Goal: Task Accomplishment & Management: Use online tool/utility

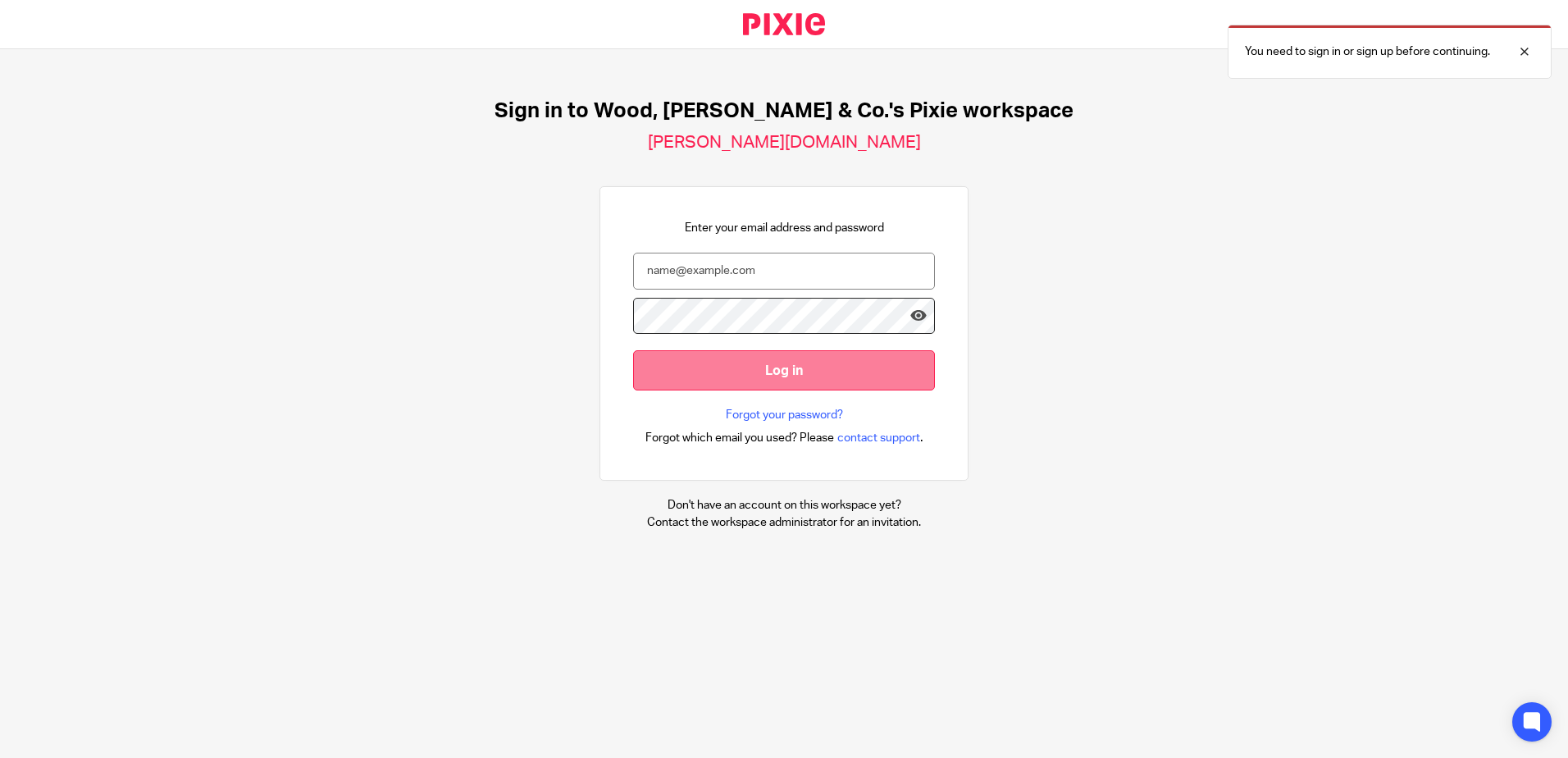
type input "[PERSON_NAME][EMAIL_ADDRESS][DOMAIN_NAME]"
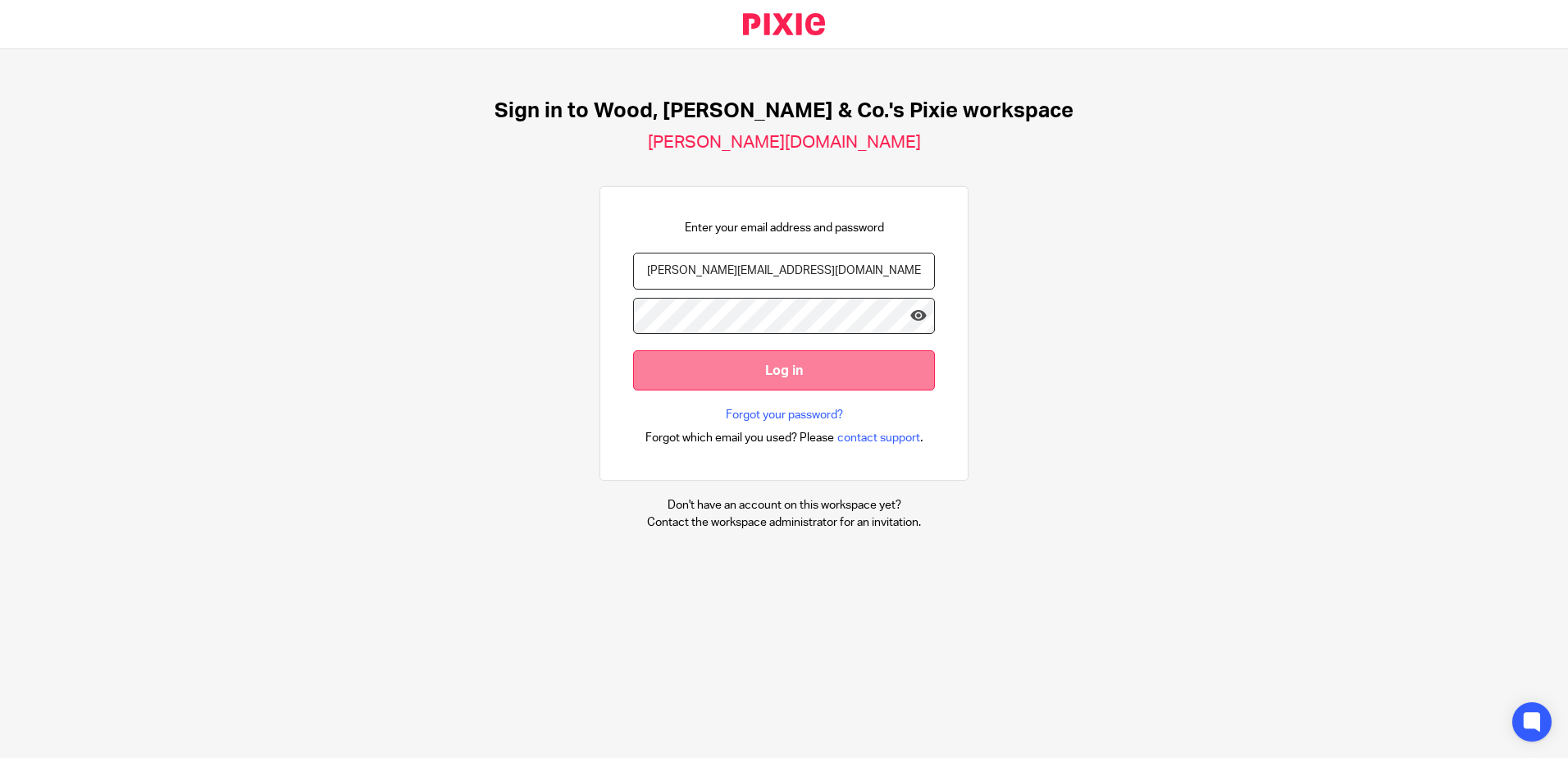
click at [725, 366] on input "Log in" at bounding box center [784, 371] width 301 height 40
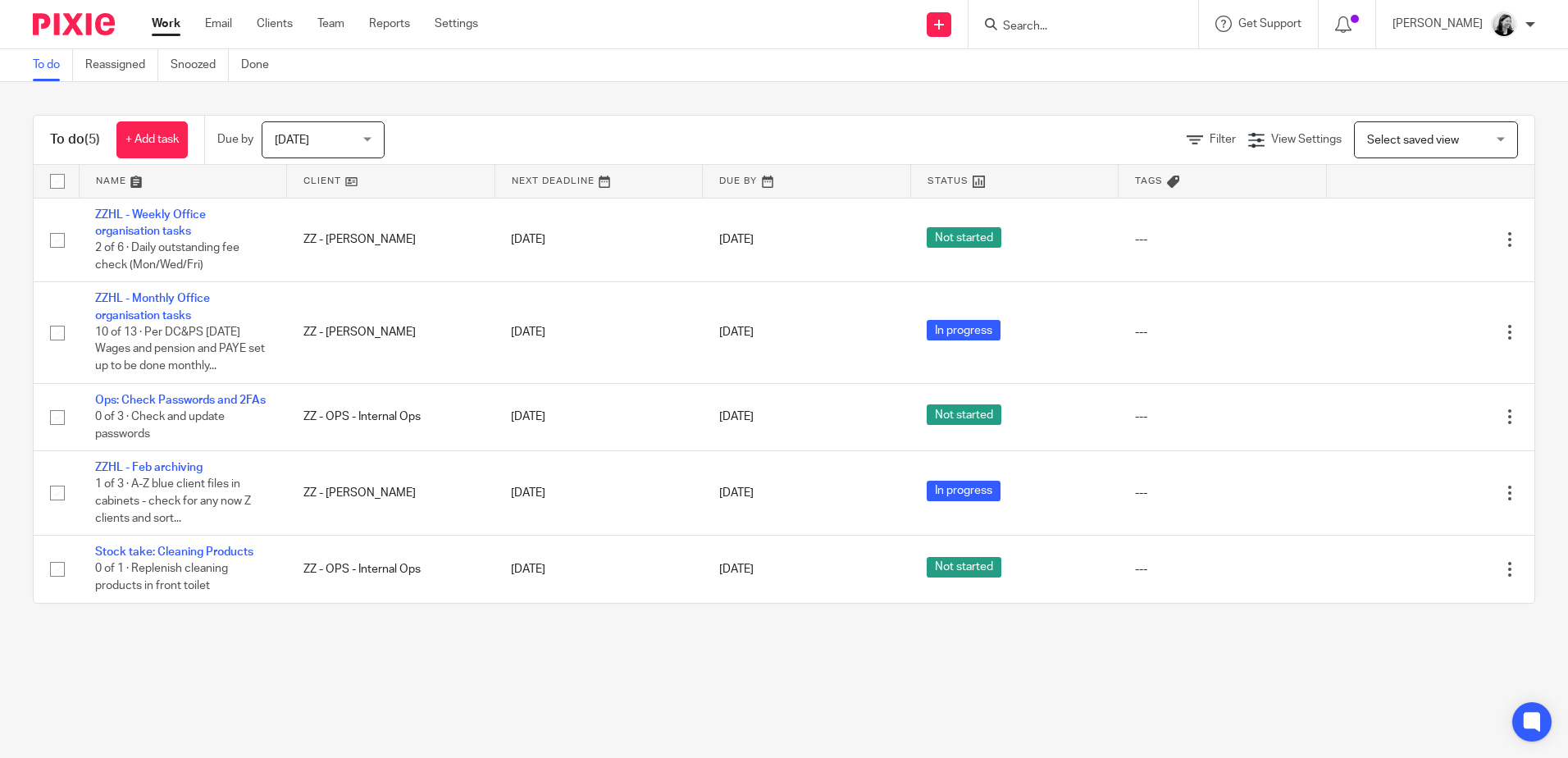
click at [1122, 25] on input "Search" at bounding box center [1074, 26] width 147 height 14
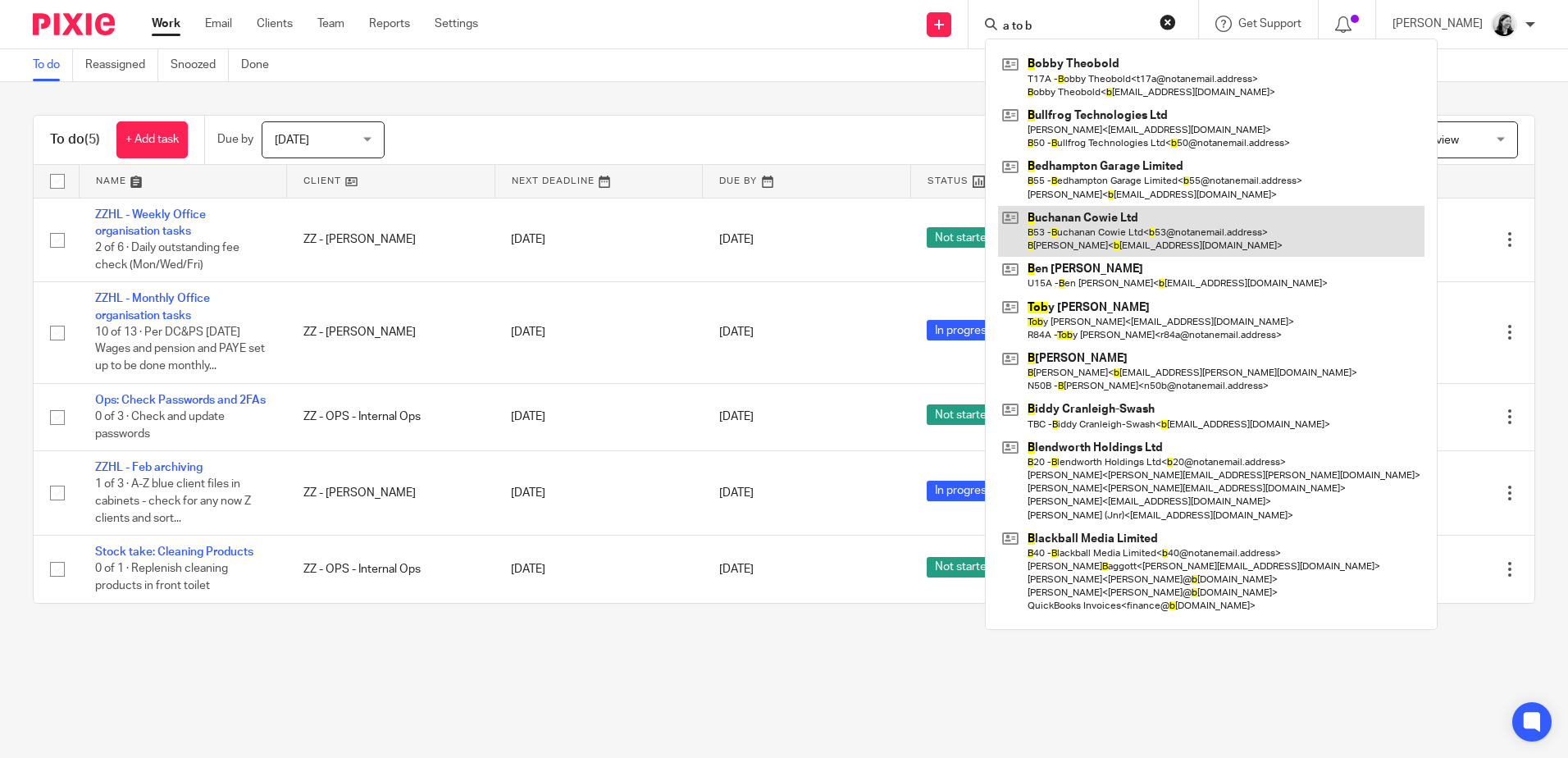
type input "a to b"
click button "submit" at bounding box center [0, 0] width 0 height 0
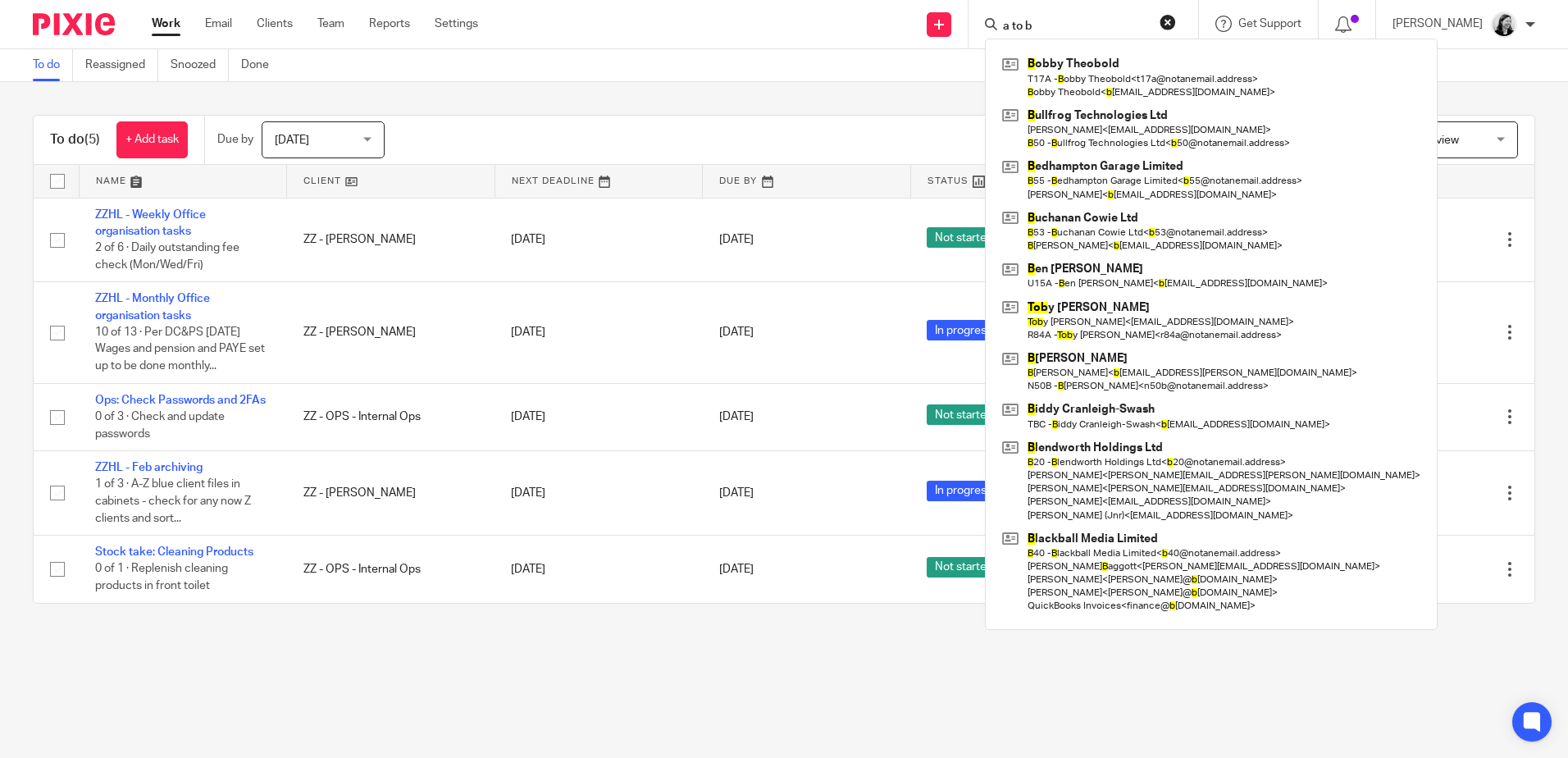
click at [821, 35] on div "Send new email Create task Add client a to b B obby Theobold T17A - B obby Theo…" at bounding box center [1035, 24] width 1065 height 48
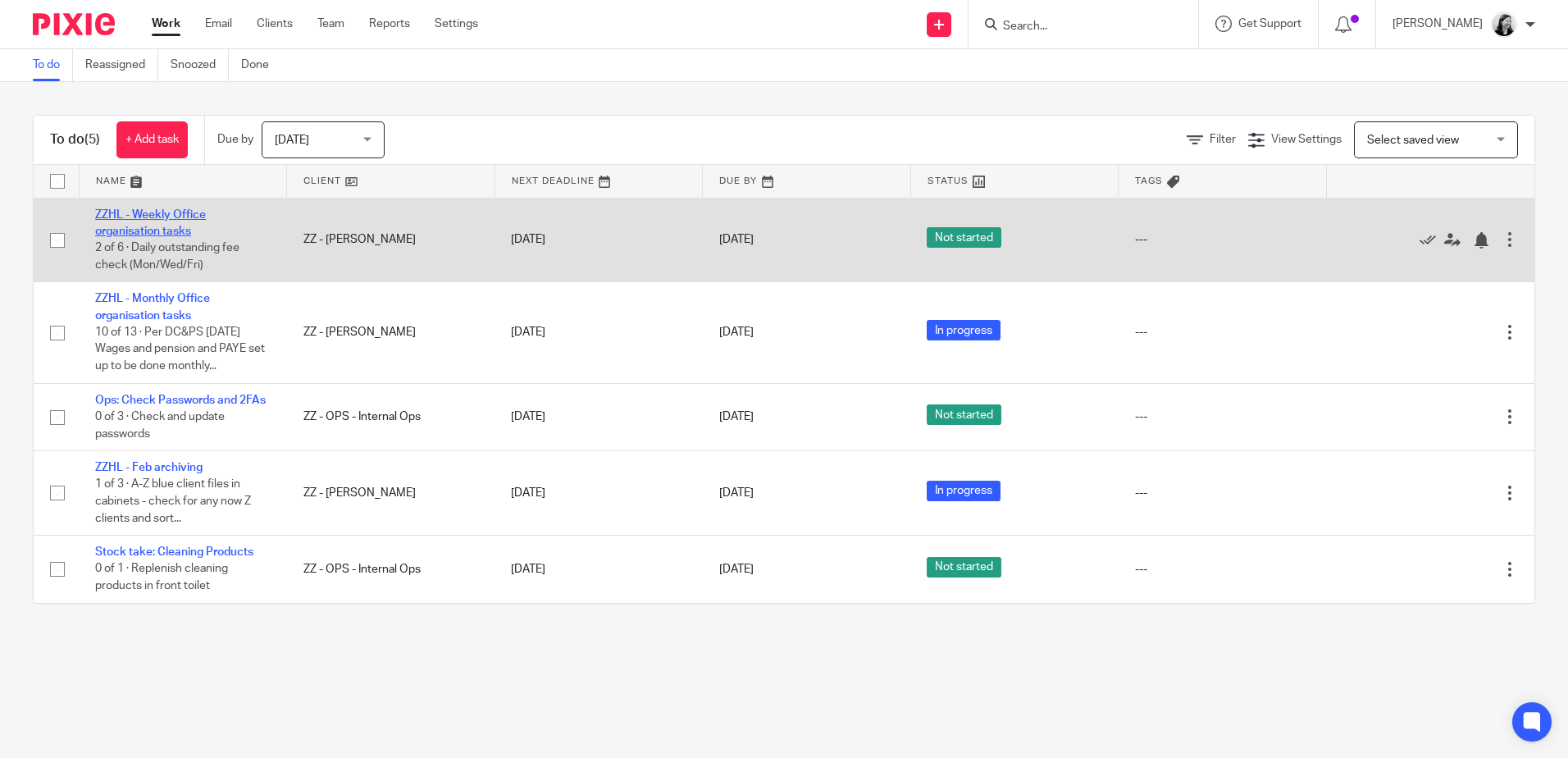
click at [179, 231] on link "ZZHL - Weekly Office organisation tasks" at bounding box center [150, 222] width 111 height 28
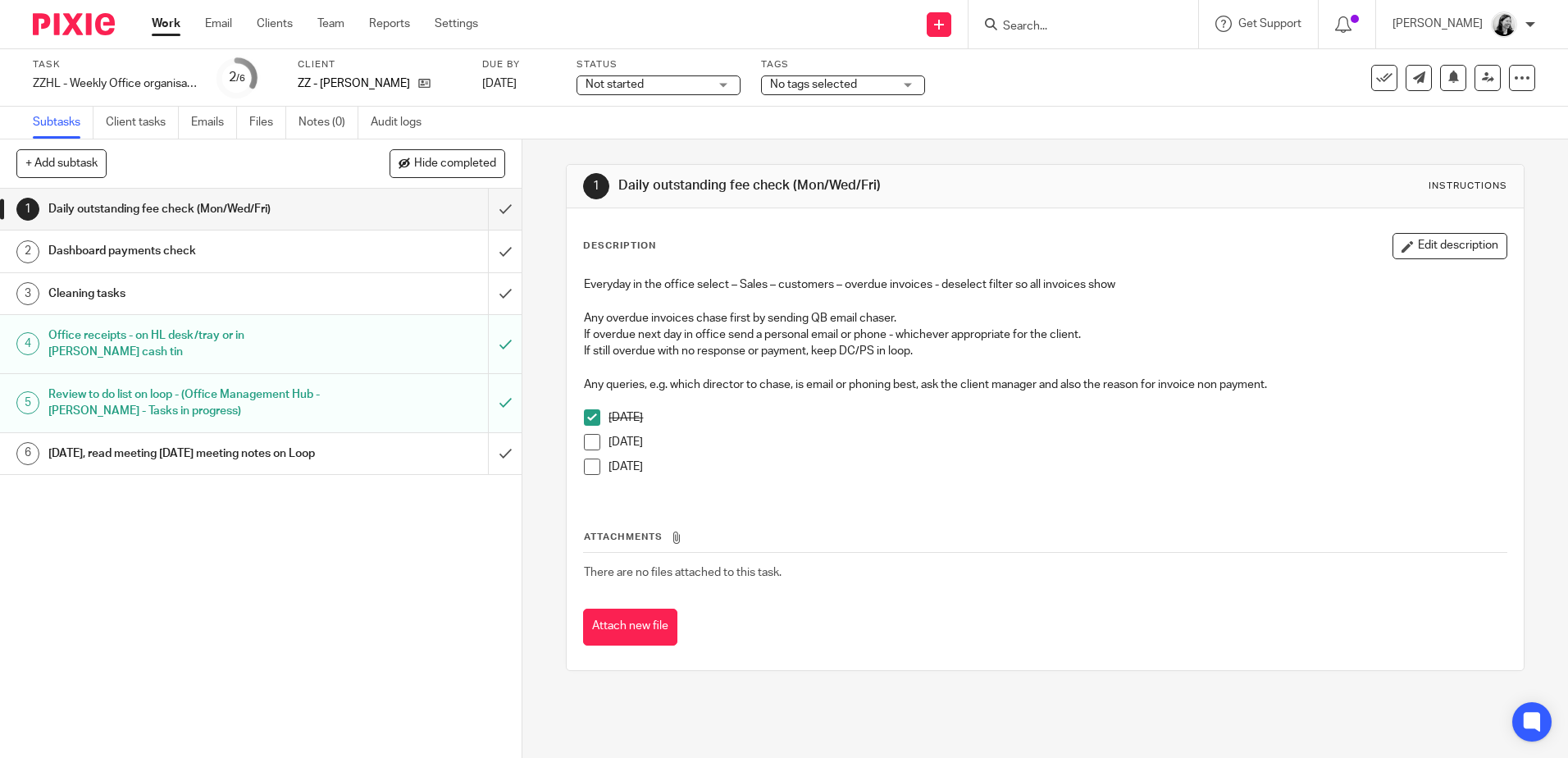
click at [583, 446] on span at bounding box center [591, 442] width 16 height 16
click at [415, 246] on div "Dashboard payments check" at bounding box center [260, 251] width 424 height 25
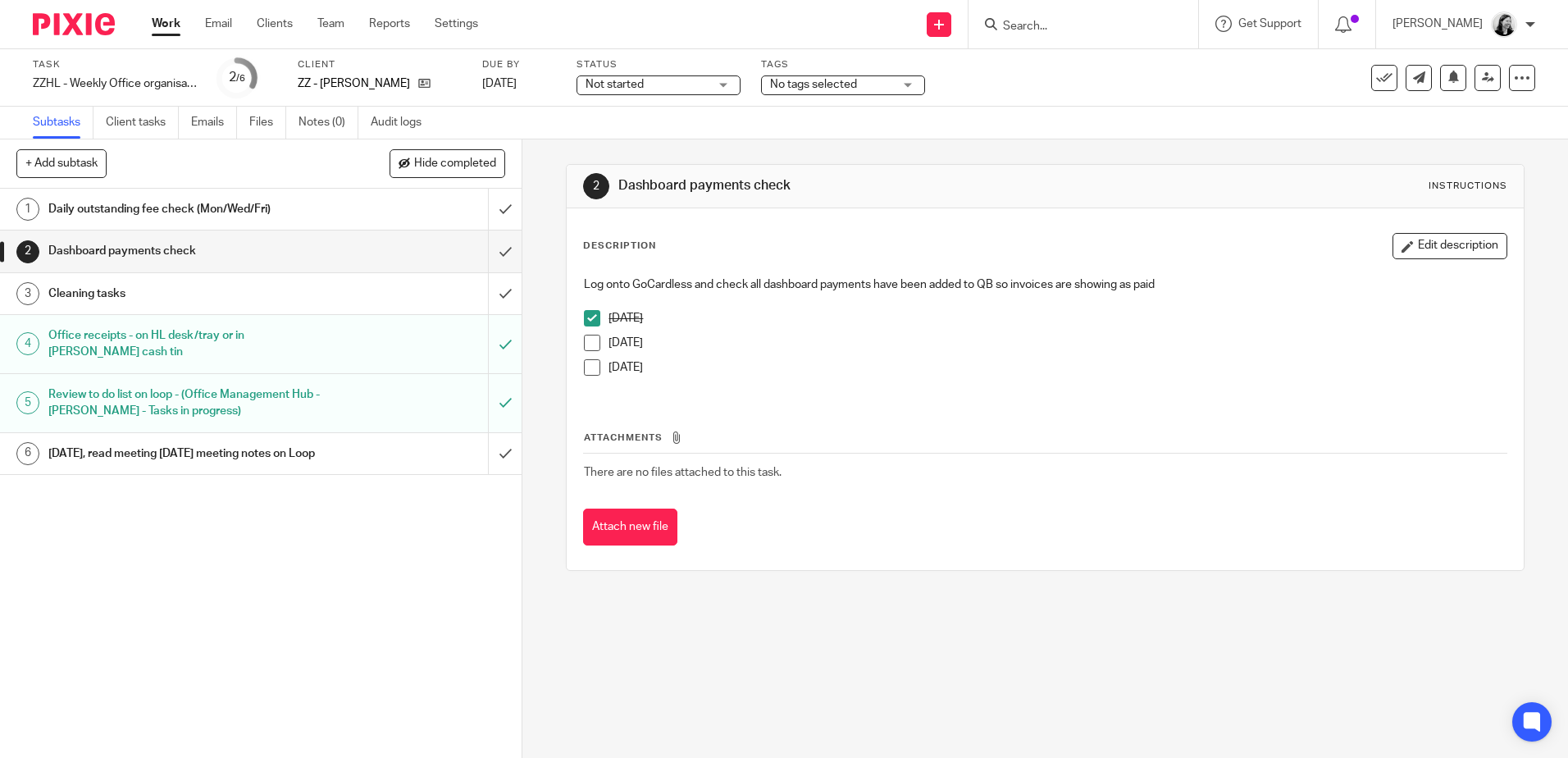
click at [585, 342] on span at bounding box center [591, 343] width 16 height 16
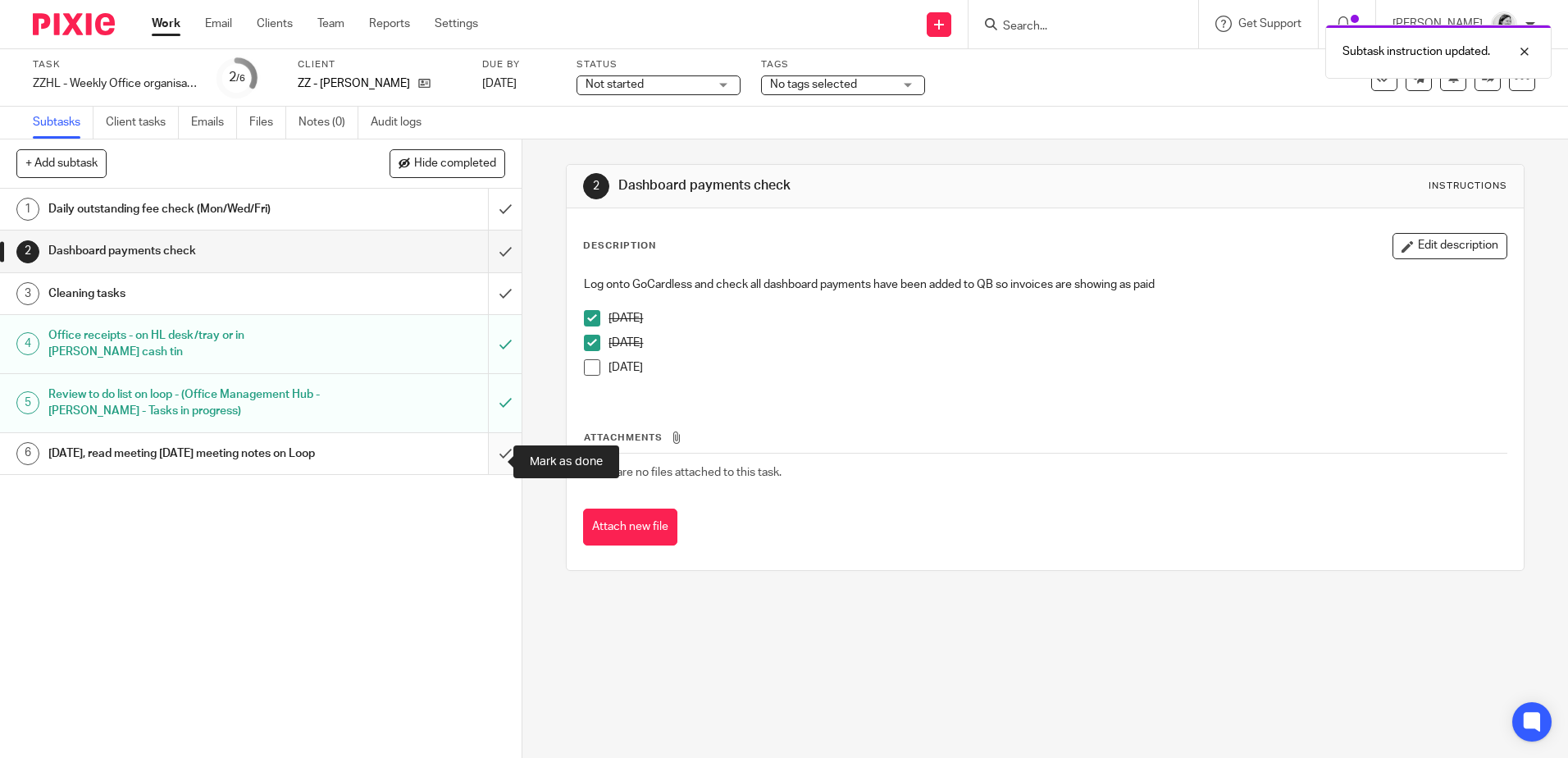
click at [485, 463] on input "submit" at bounding box center [261, 454] width 522 height 41
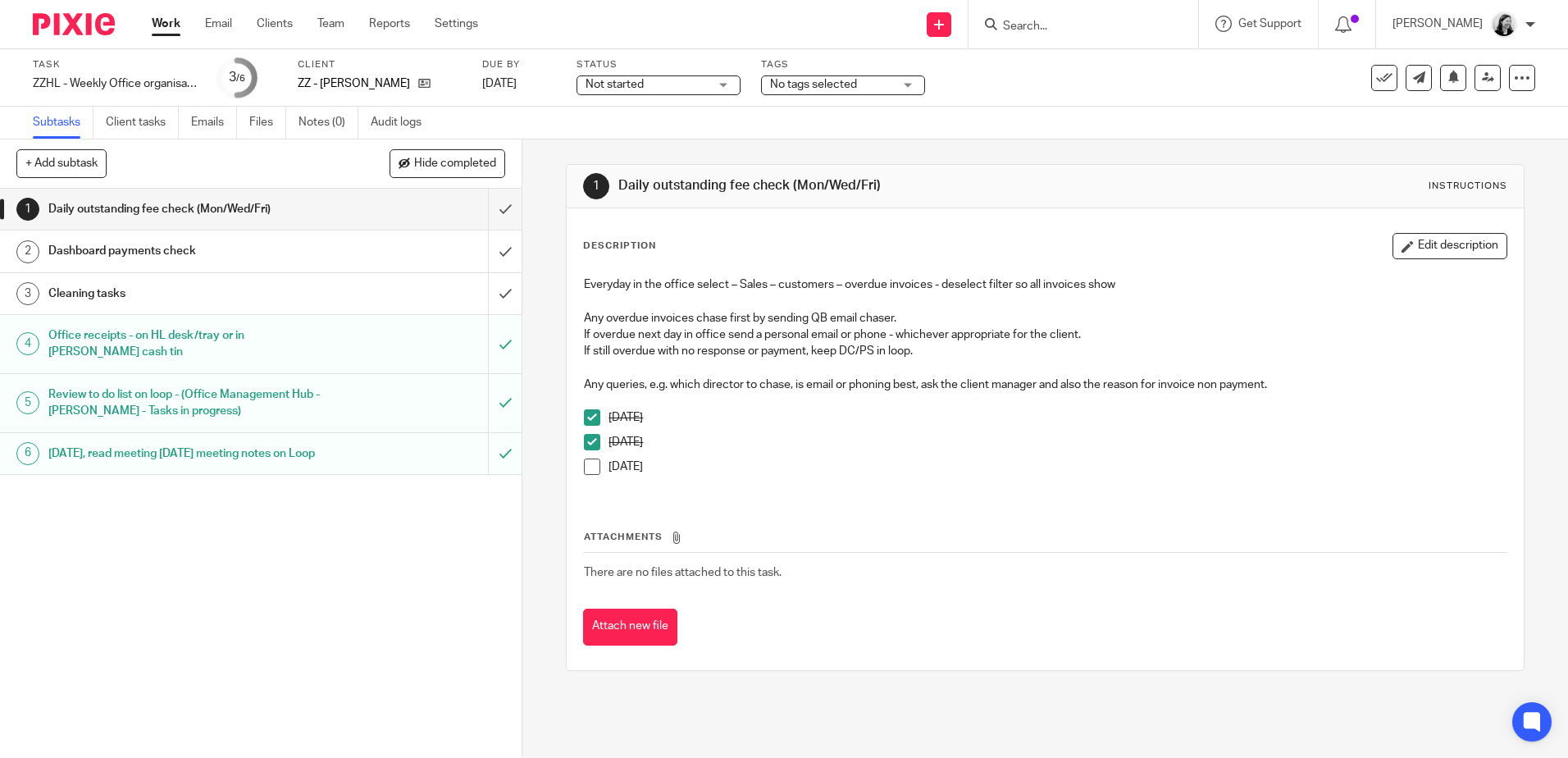
click at [1097, 25] on input "Search" at bounding box center [1074, 26] width 147 height 14
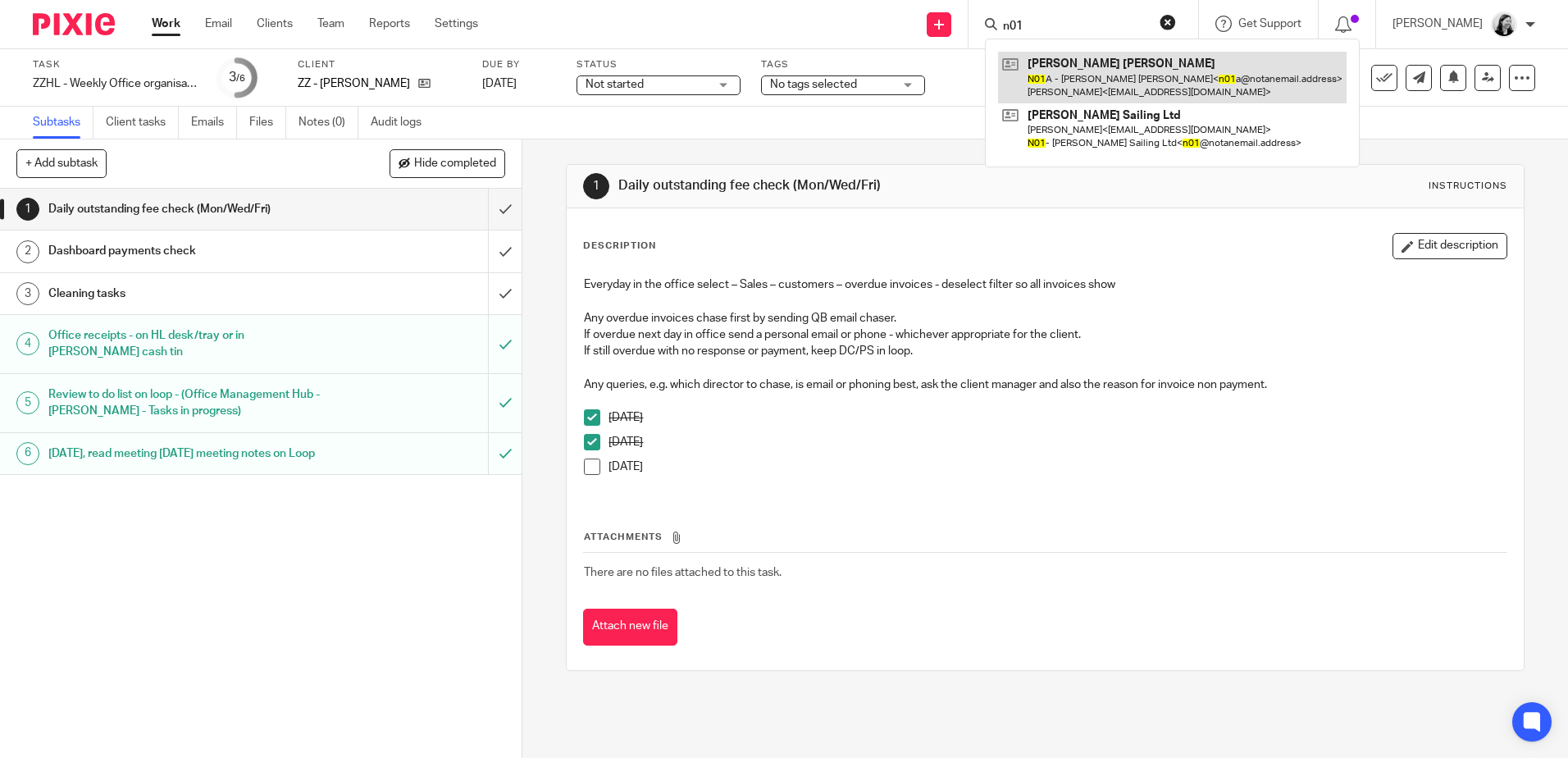
type input "n01"
click at [1166, 82] on link at bounding box center [1172, 77] width 348 height 51
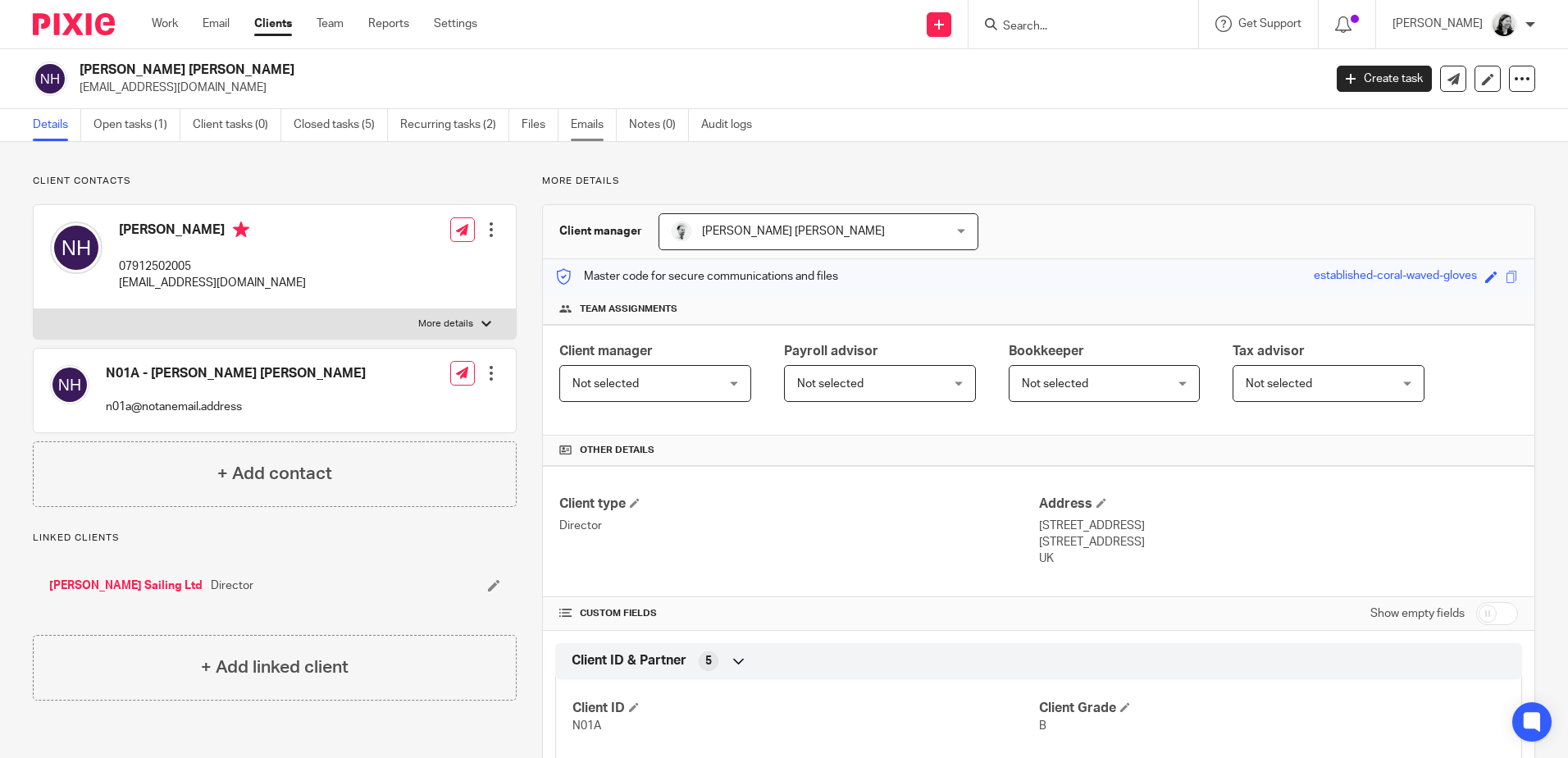
click at [600, 132] on link "Emails" at bounding box center [594, 124] width 46 height 32
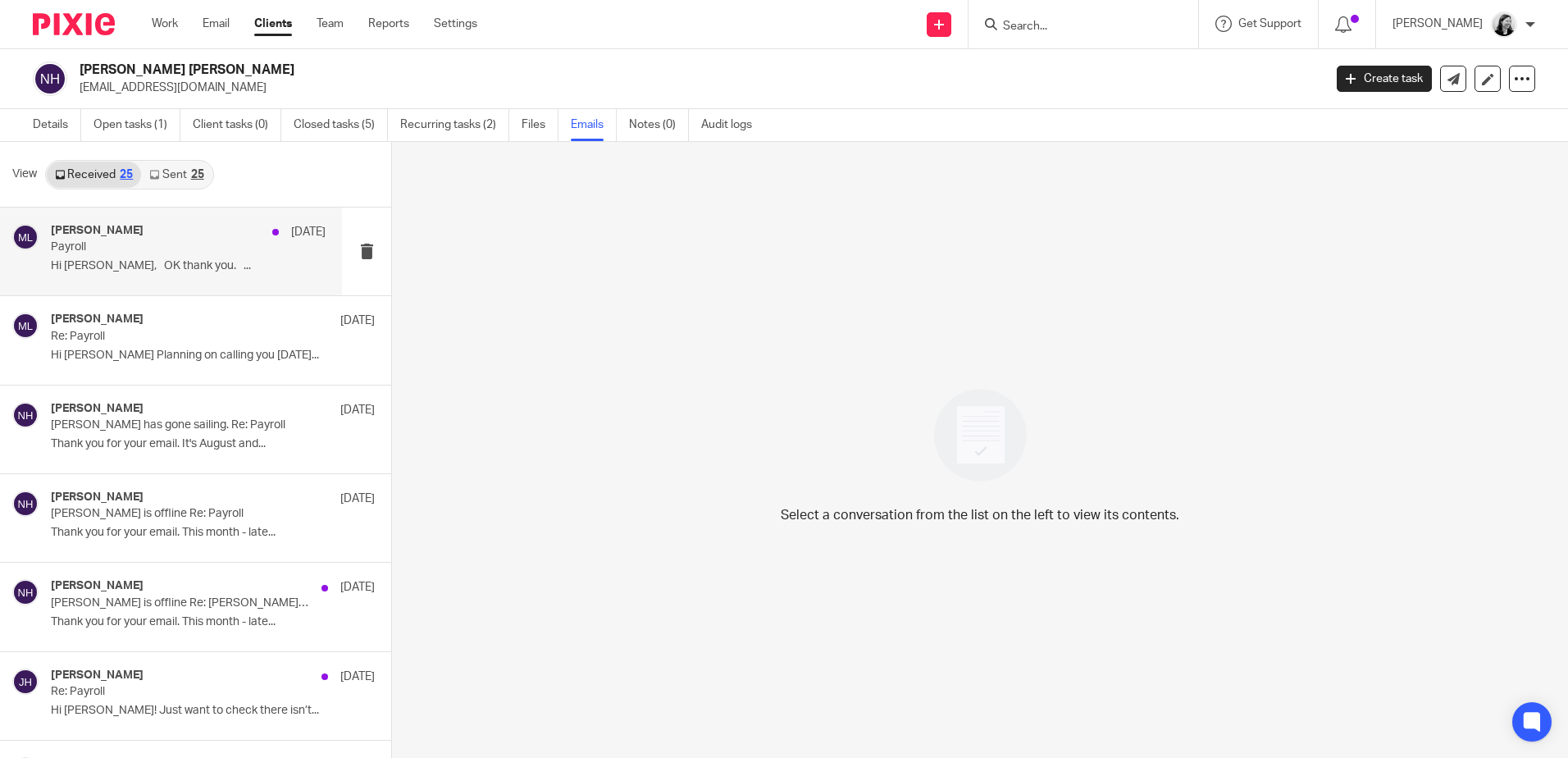
click at [166, 278] on div "Massimo Lo-Muto 9 Sep Payroll Hi Massimo, OK thank you. ..." at bounding box center [188, 251] width 274 height 55
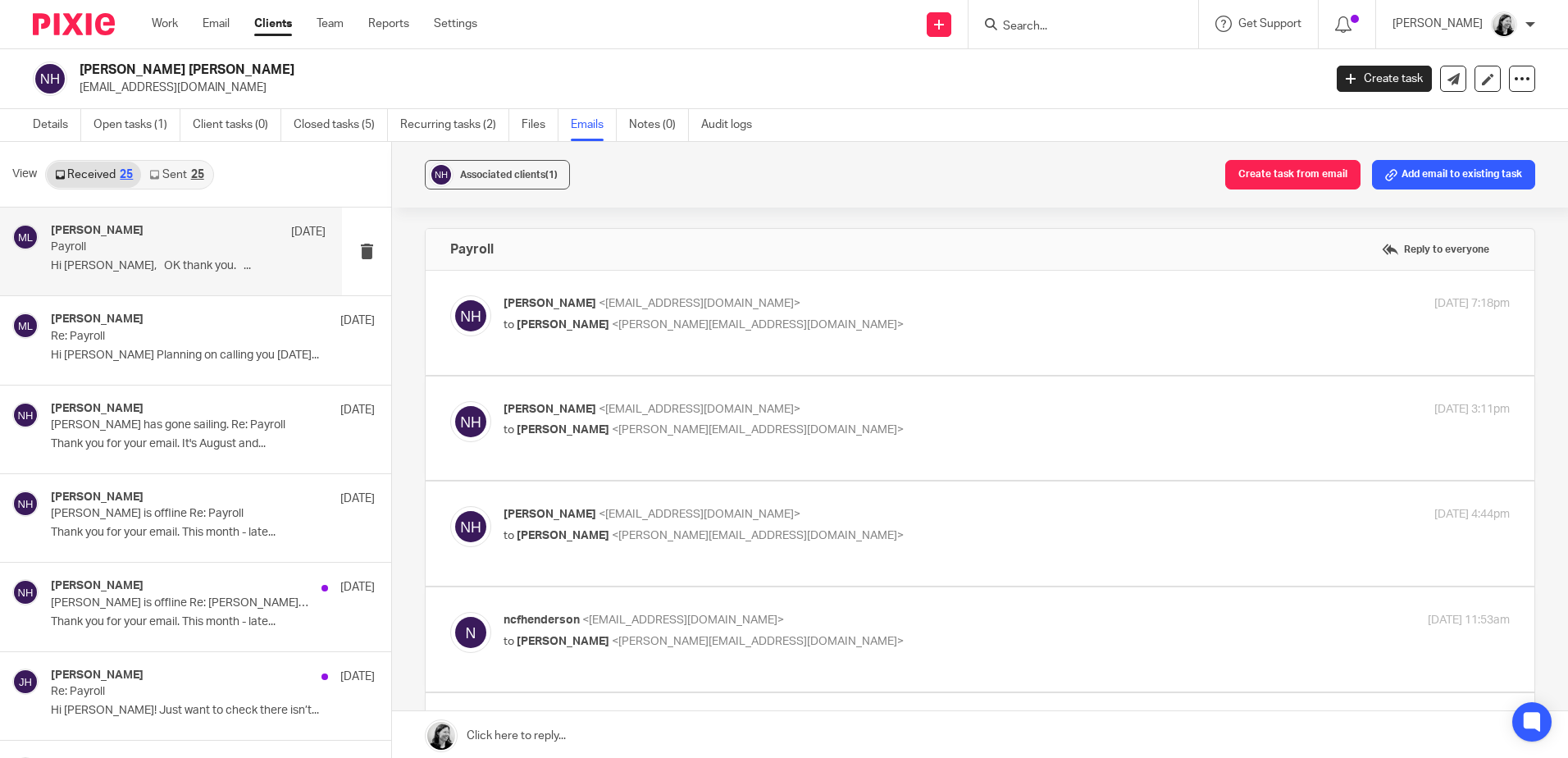
click at [894, 359] on label at bounding box center [980, 323] width 1109 height 104
click at [450, 296] on input "checkbox" at bounding box center [450, 295] width 1 height 1
checkbox input "true"
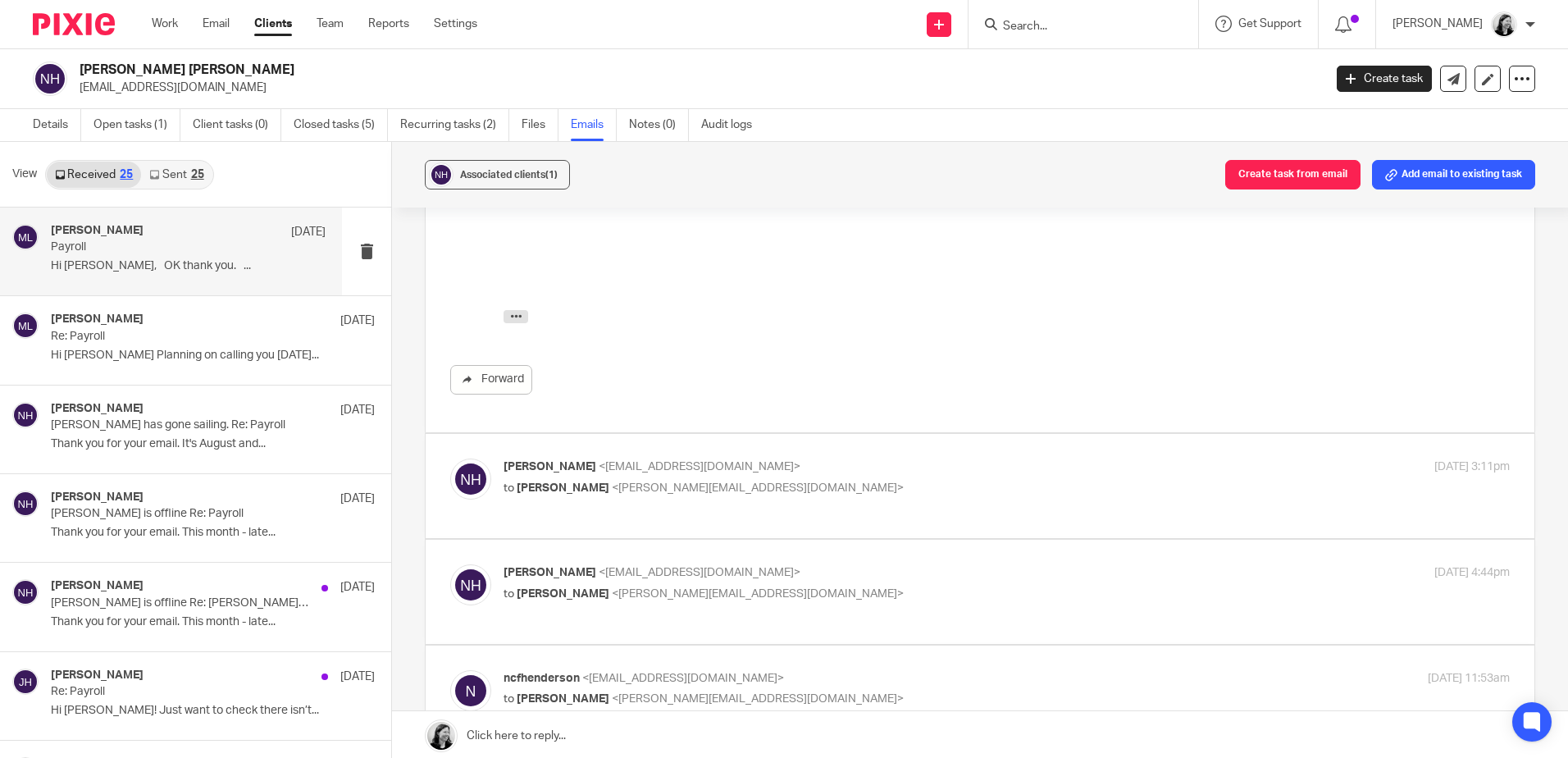
scroll to position [739, 0]
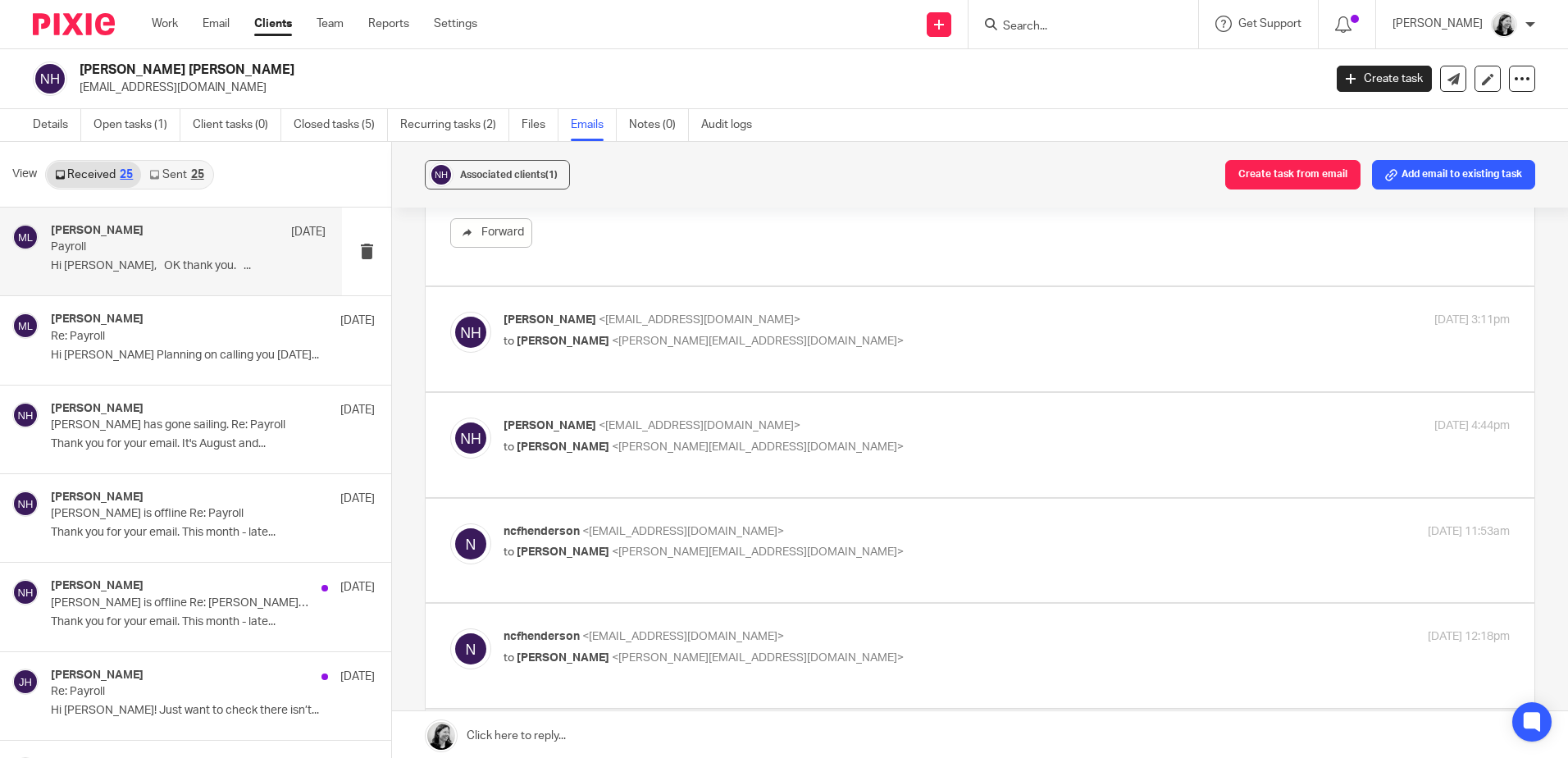
click at [887, 382] on label at bounding box center [980, 339] width 1109 height 104
click at [450, 312] on input "checkbox" at bounding box center [450, 311] width 1 height 1
checkbox input "true"
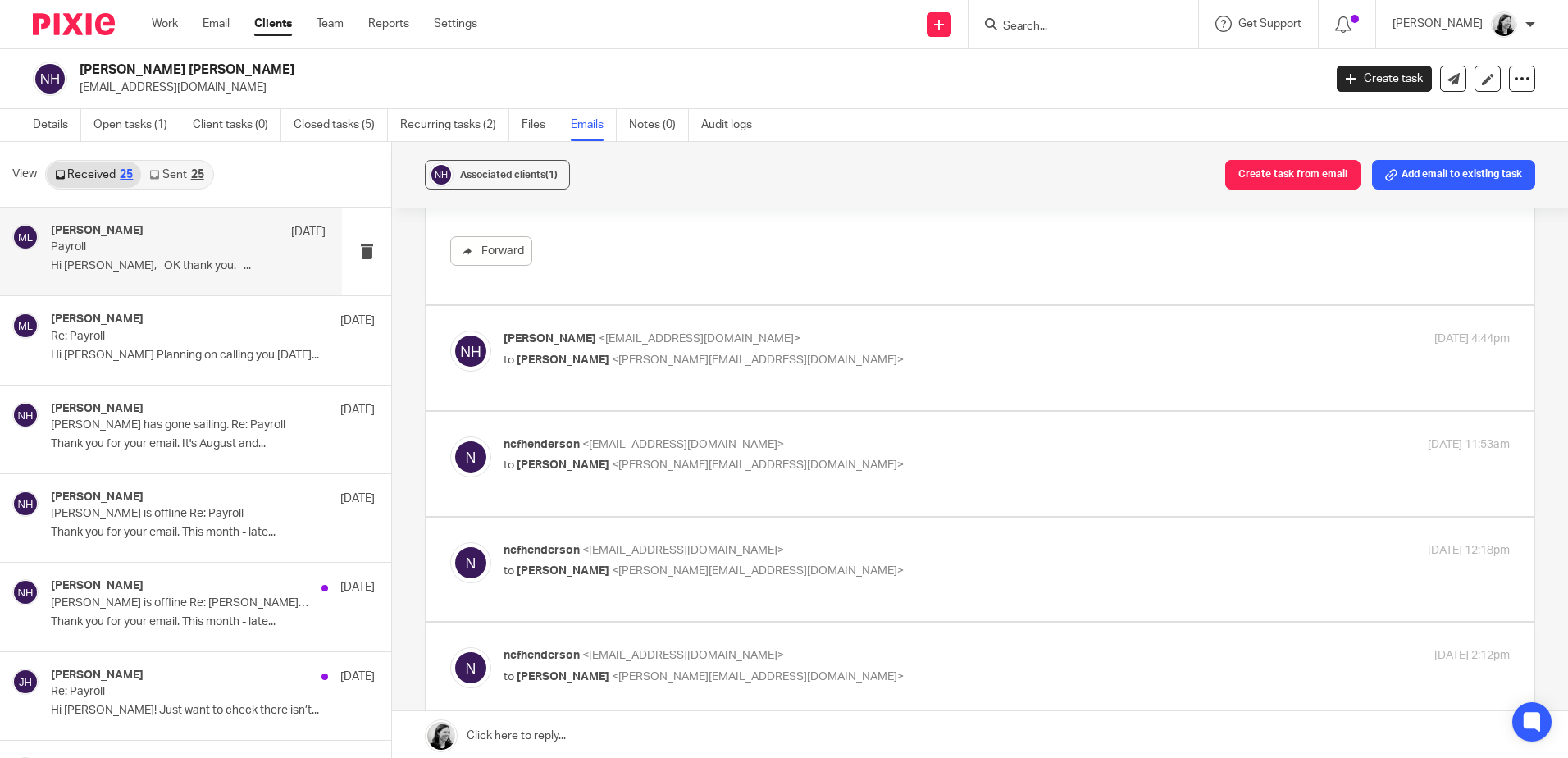
scroll to position [1395, 0]
click at [887, 394] on label at bounding box center [980, 354] width 1109 height 104
click at [450, 327] on input "checkbox" at bounding box center [450, 327] width 1 height 1
checkbox input "true"
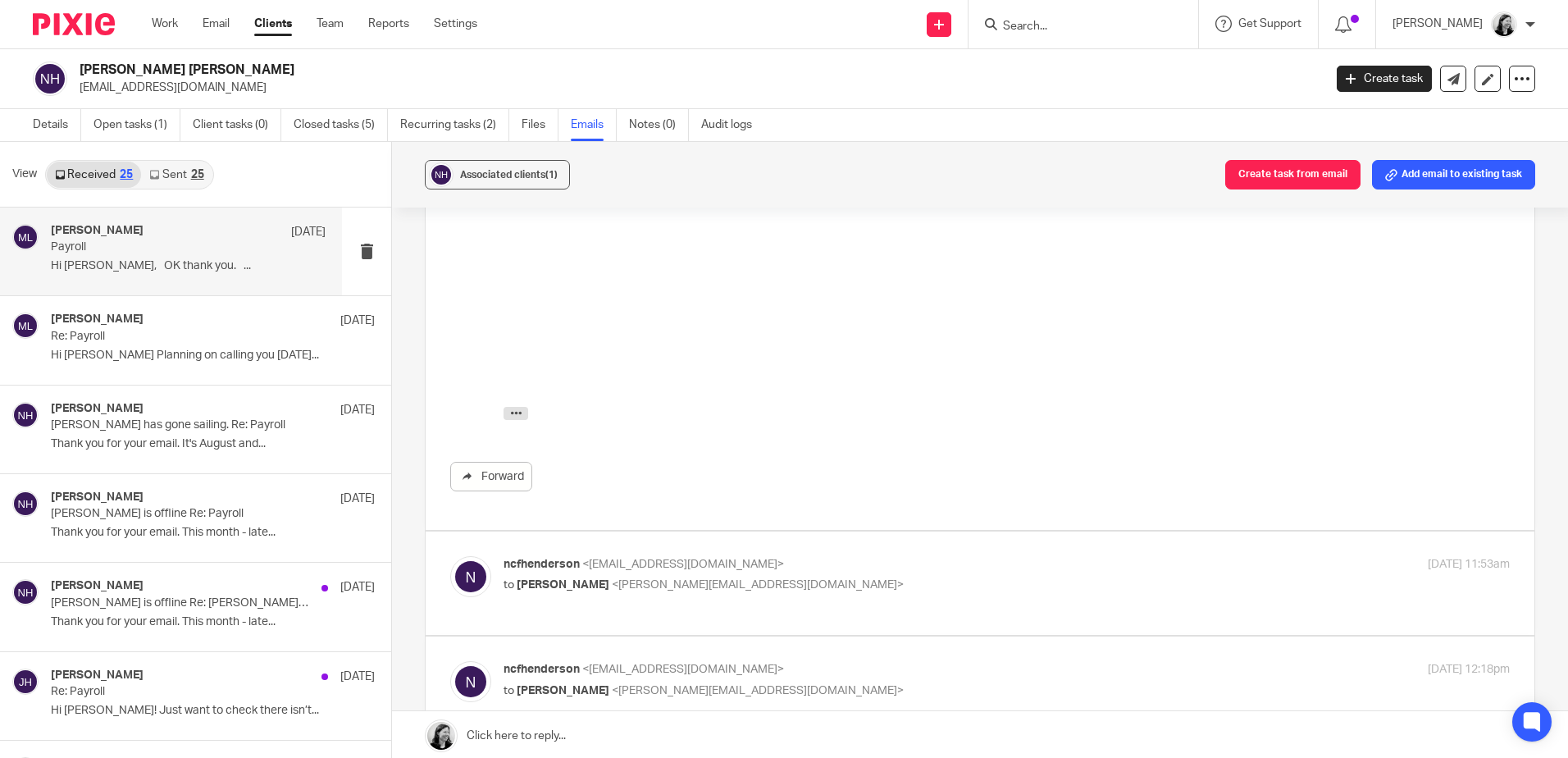
scroll to position [2051, 0]
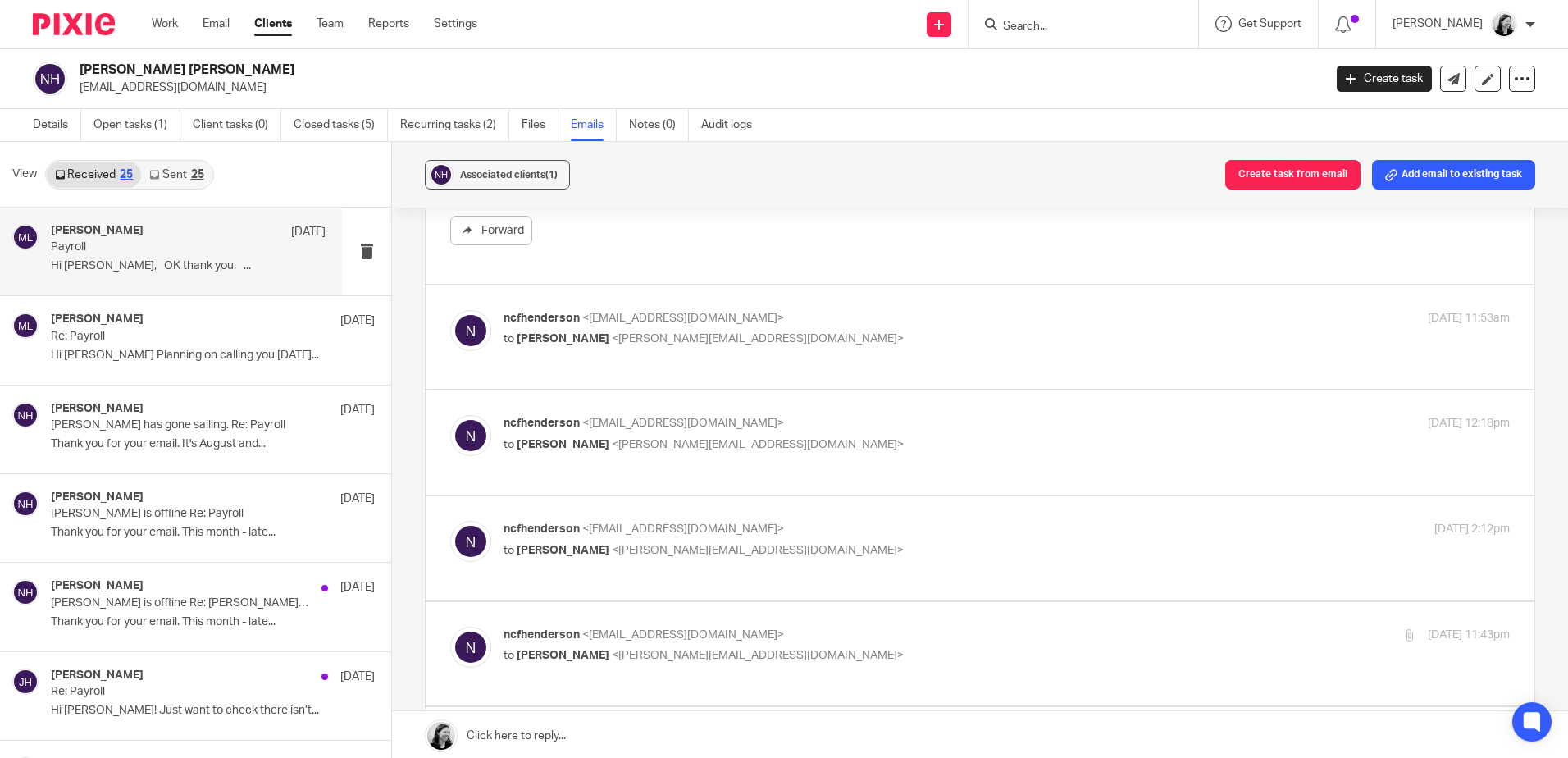
click at [891, 371] on label at bounding box center [980, 337] width 1109 height 104
click at [450, 310] on input "checkbox" at bounding box center [450, 309] width 1 height 1
checkbox input "true"
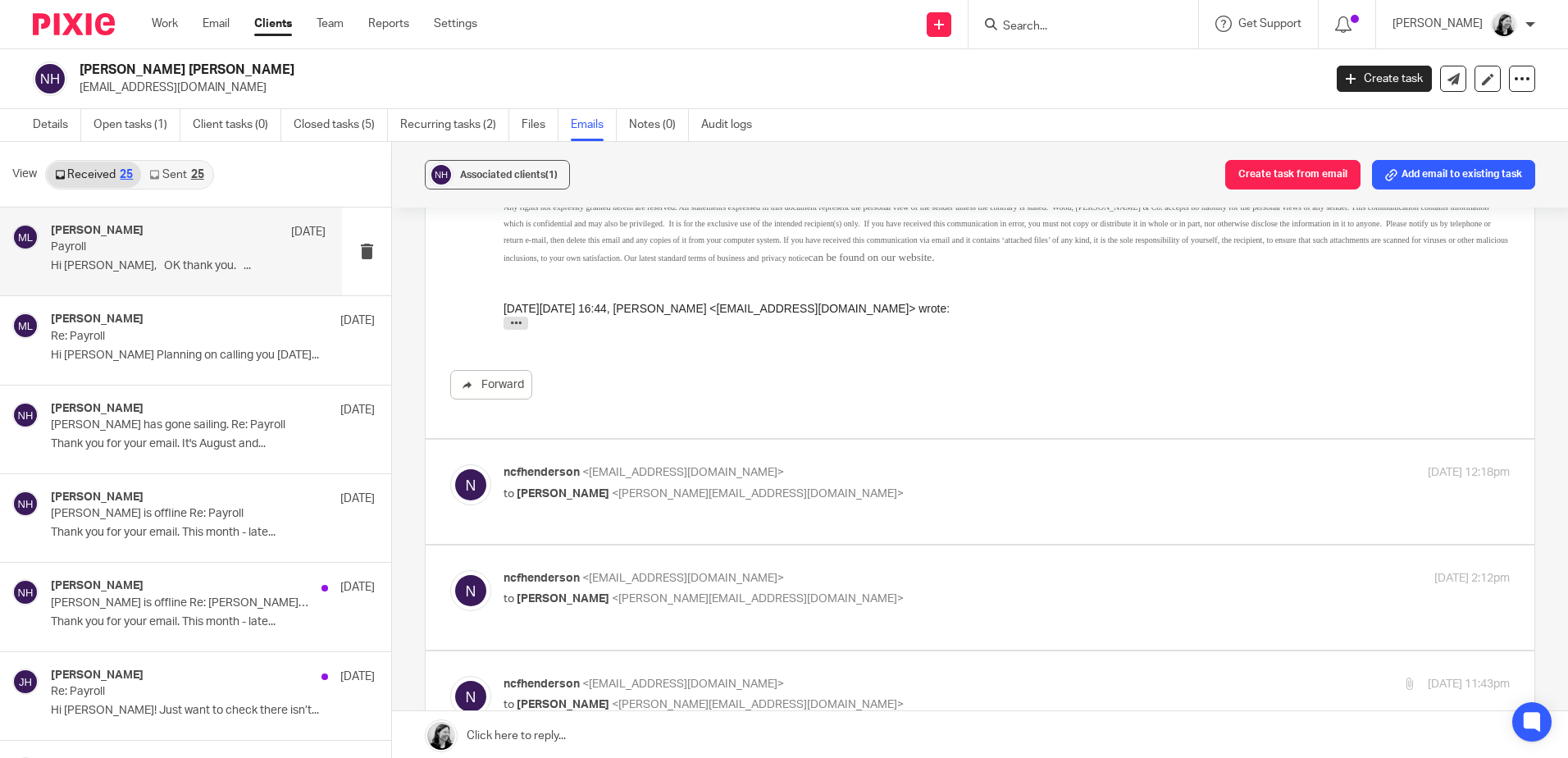
scroll to position [3035, 0]
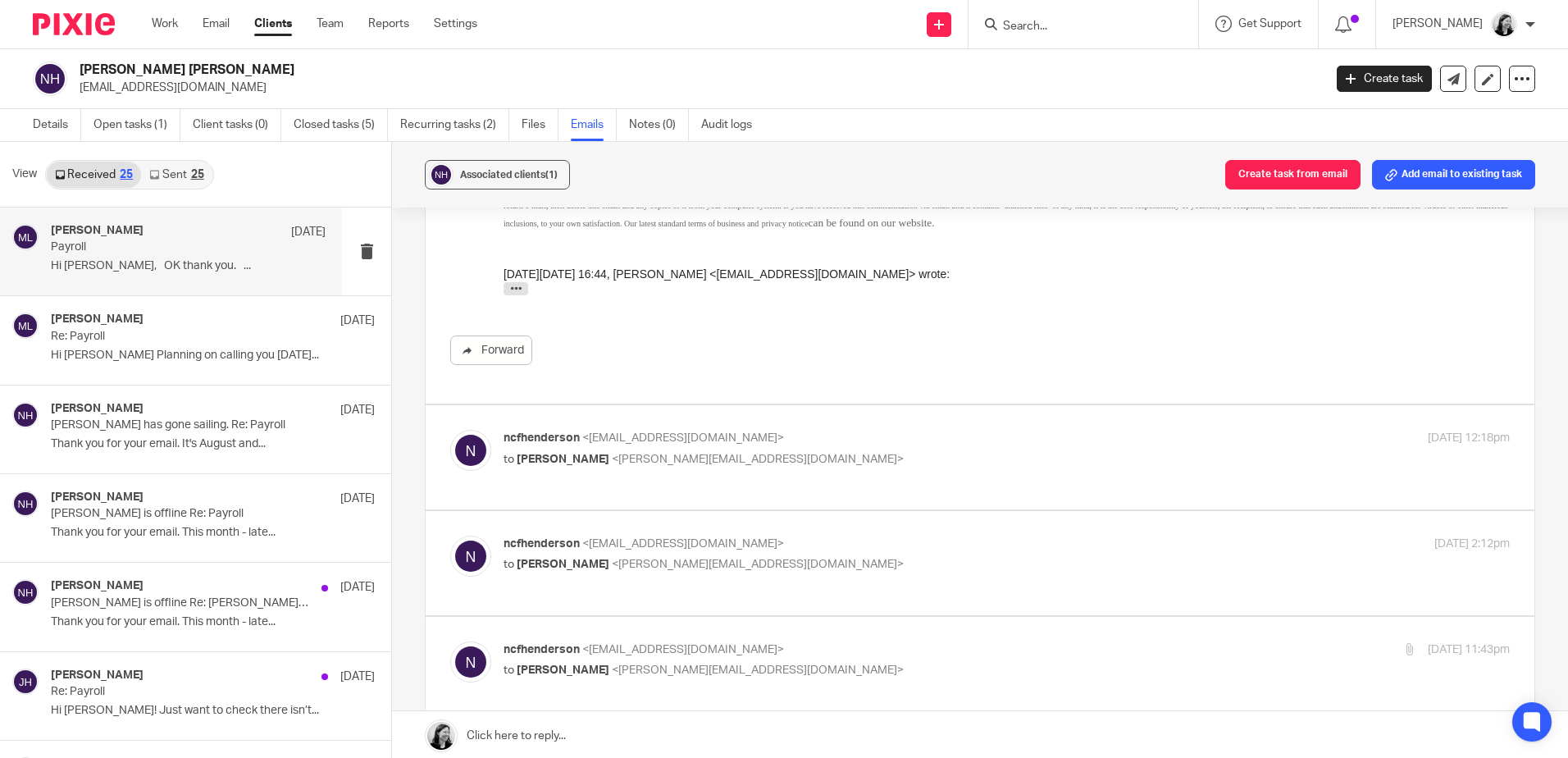
click at [807, 479] on div "ncfhenderson <ncfhenderson@gmail.com> to Massimo Lo-Muto <m.lo-muto@woodhicks.c…" at bounding box center [980, 457] width 1059 height 55
click at [806, 485] on label at bounding box center [980, 457] width 1109 height 104
click at [450, 430] on input "checkbox" at bounding box center [450, 429] width 1 height 1
checkbox input "true"
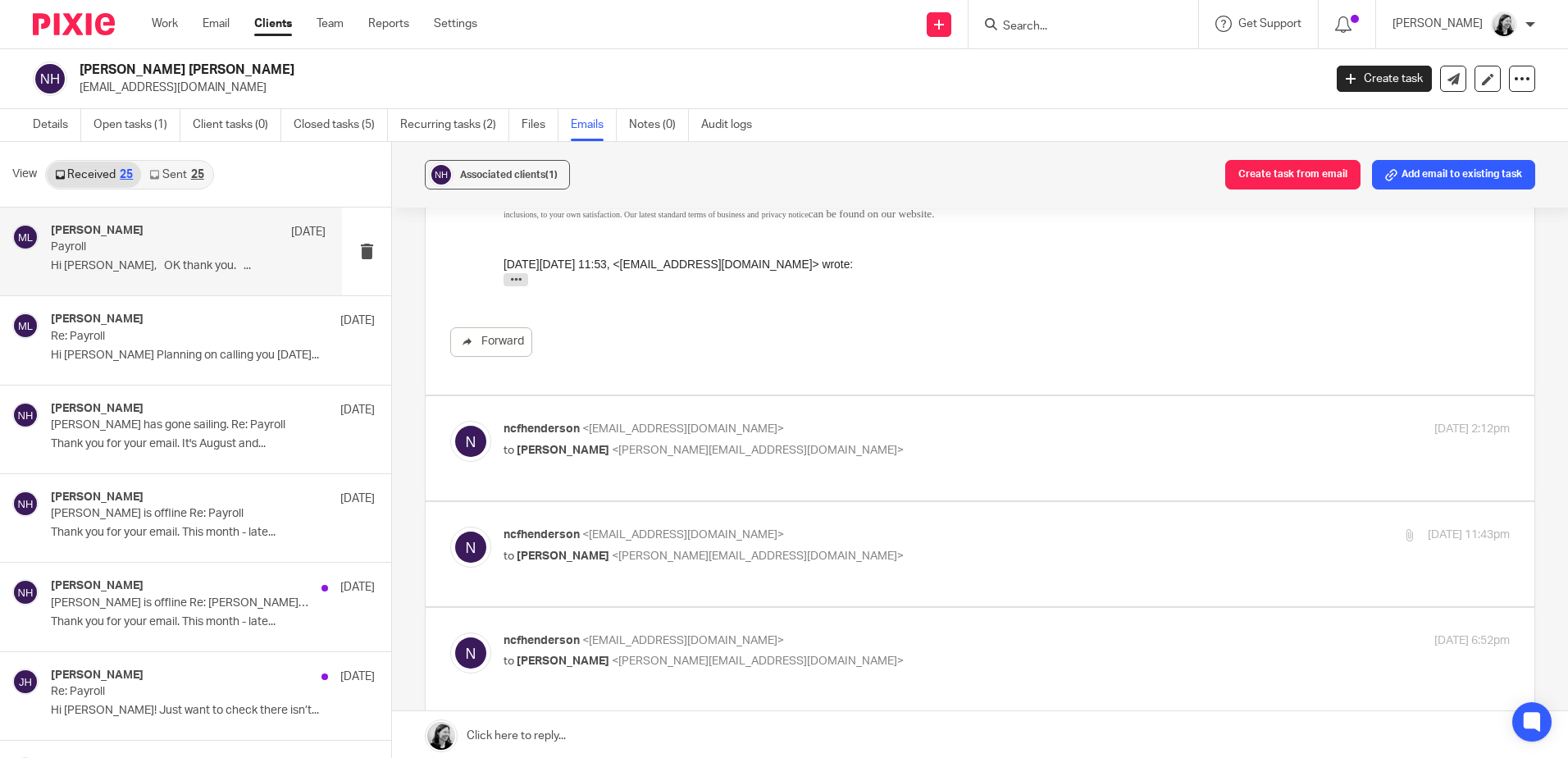
scroll to position [4020, 0]
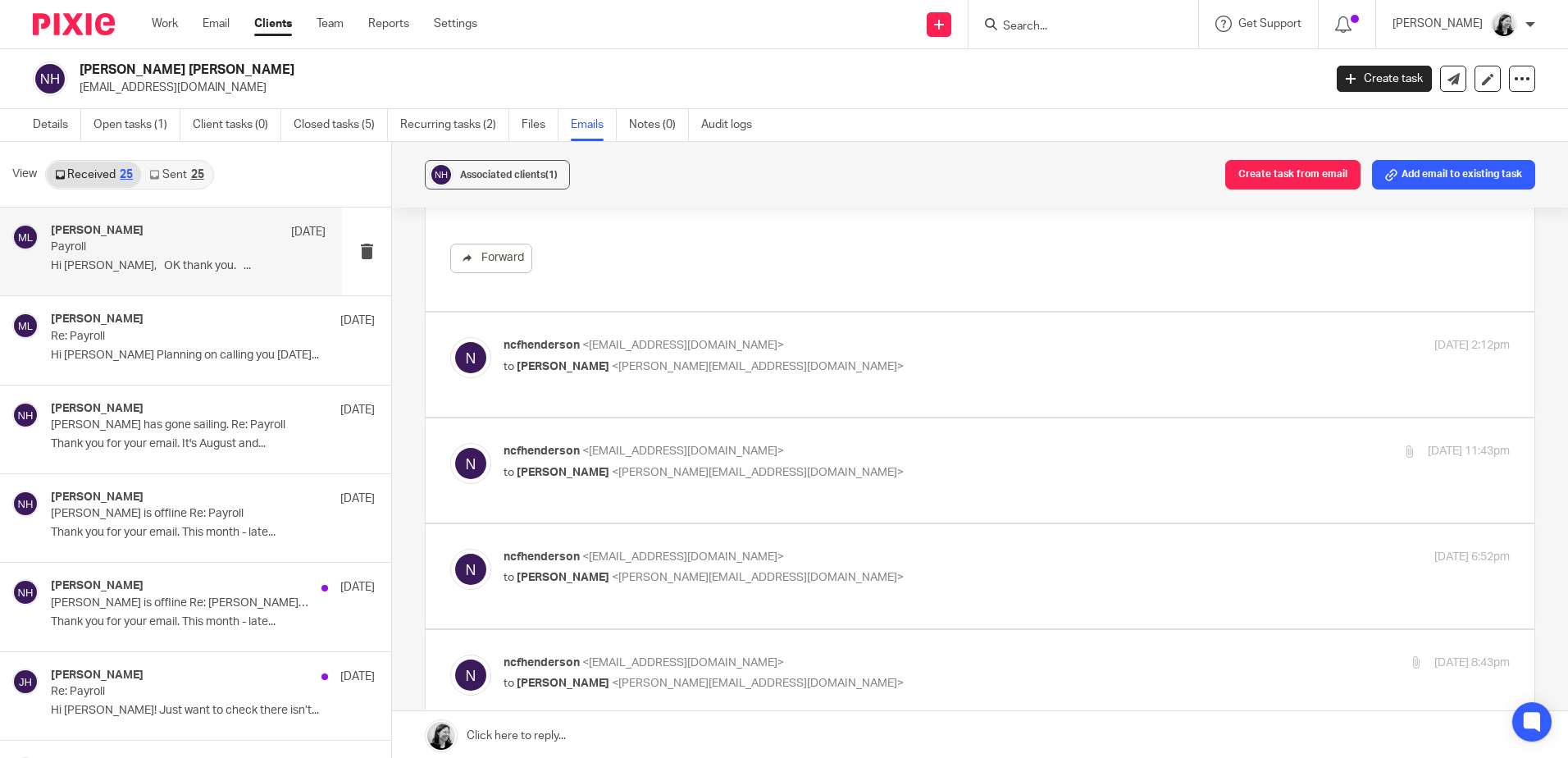
click at [778, 405] on label at bounding box center [980, 365] width 1109 height 104
click at [450, 337] on input "checkbox" at bounding box center [450, 336] width 1 height 1
checkbox input "true"
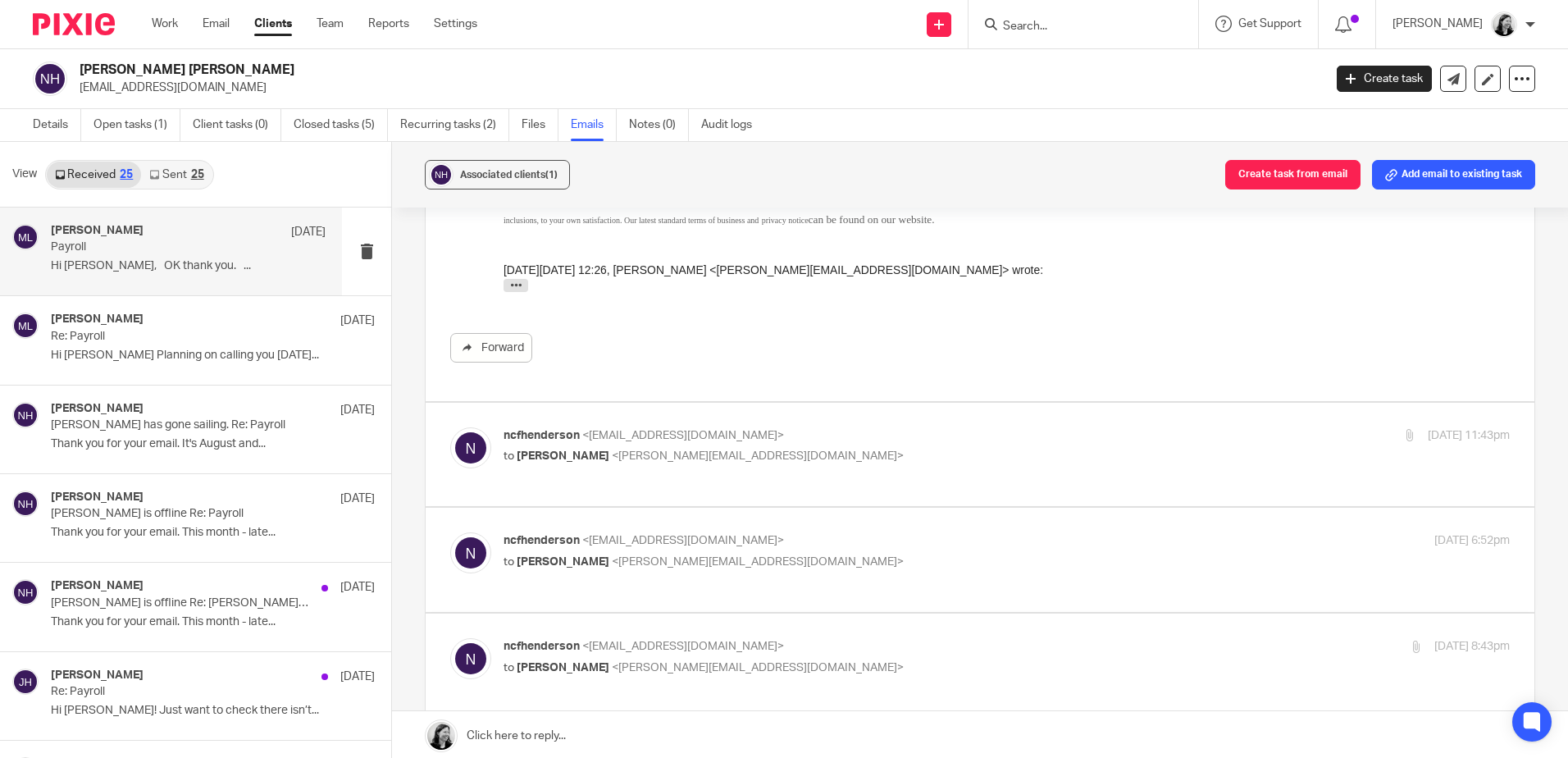
scroll to position [4840, 0]
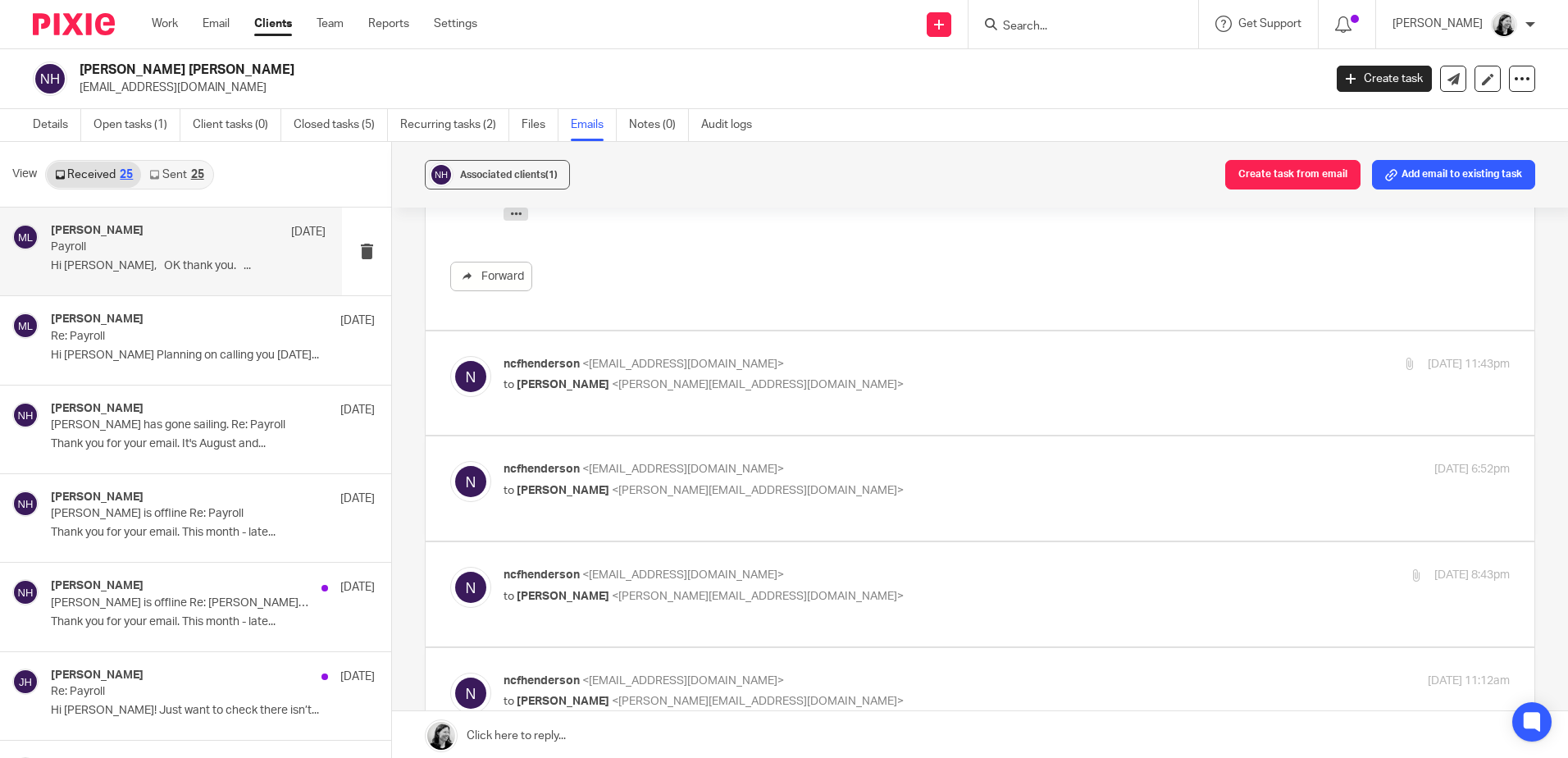
click at [786, 427] on label at bounding box center [980, 383] width 1109 height 104
click at [450, 356] on input "checkbox" at bounding box center [450, 355] width 1 height 1
checkbox input "true"
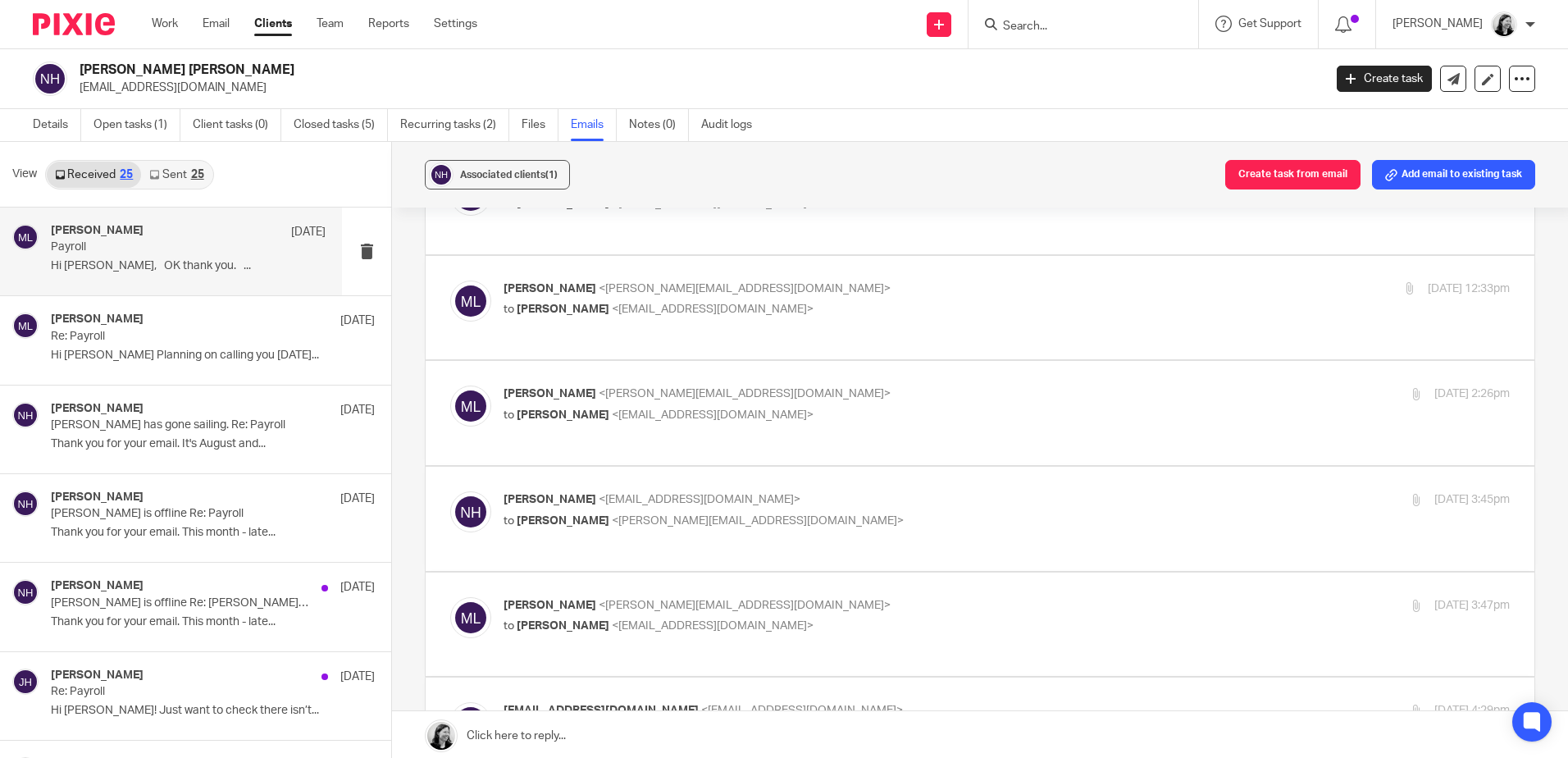
scroll to position [9926, 0]
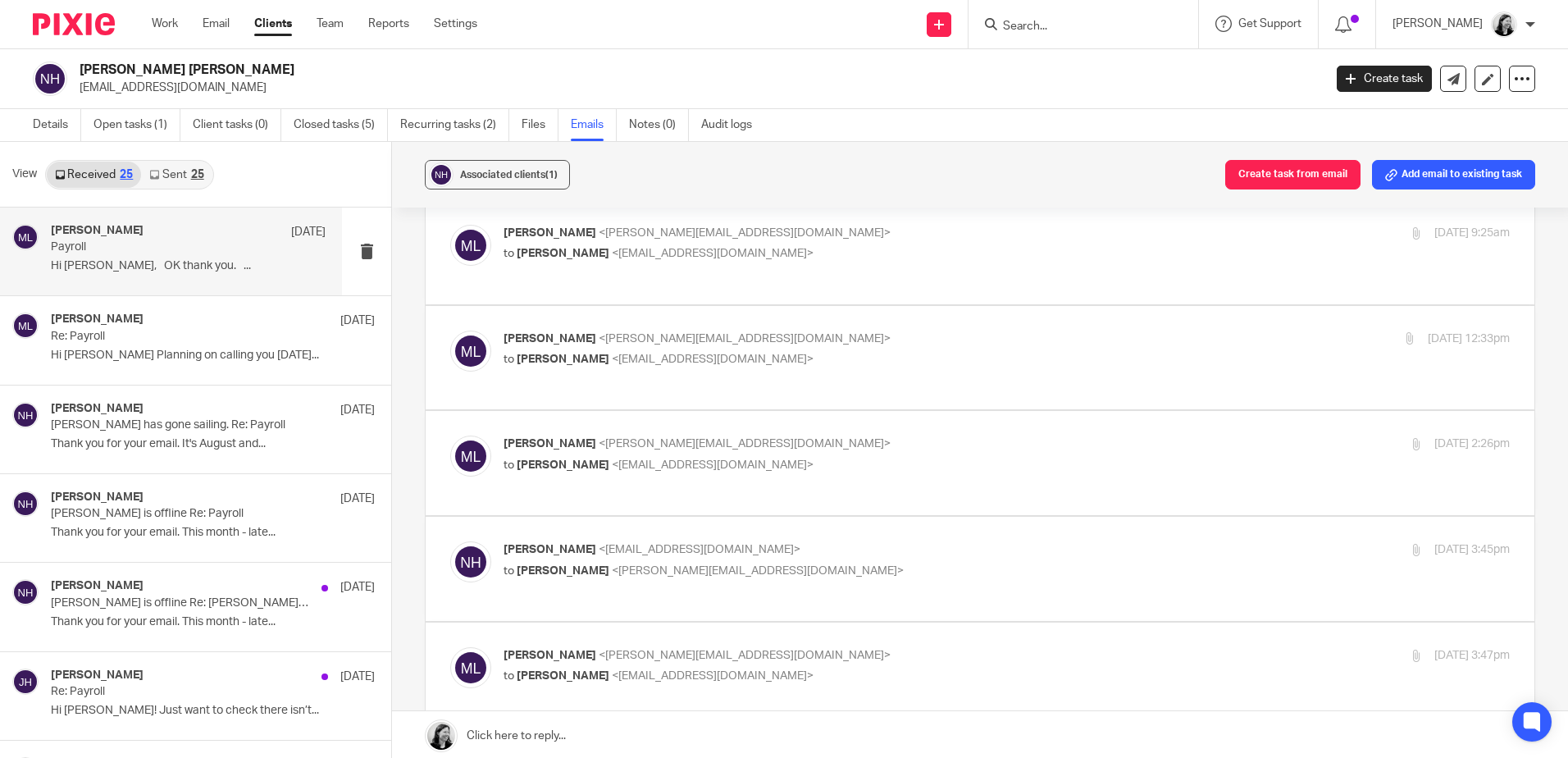
click at [789, 622] on label at bounding box center [980, 674] width 1109 height 104
click at [450, 646] on input "checkbox" at bounding box center [450, 646] width 1 height 1
checkbox input "true"
click at [832, 517] on label at bounding box center [980, 569] width 1109 height 104
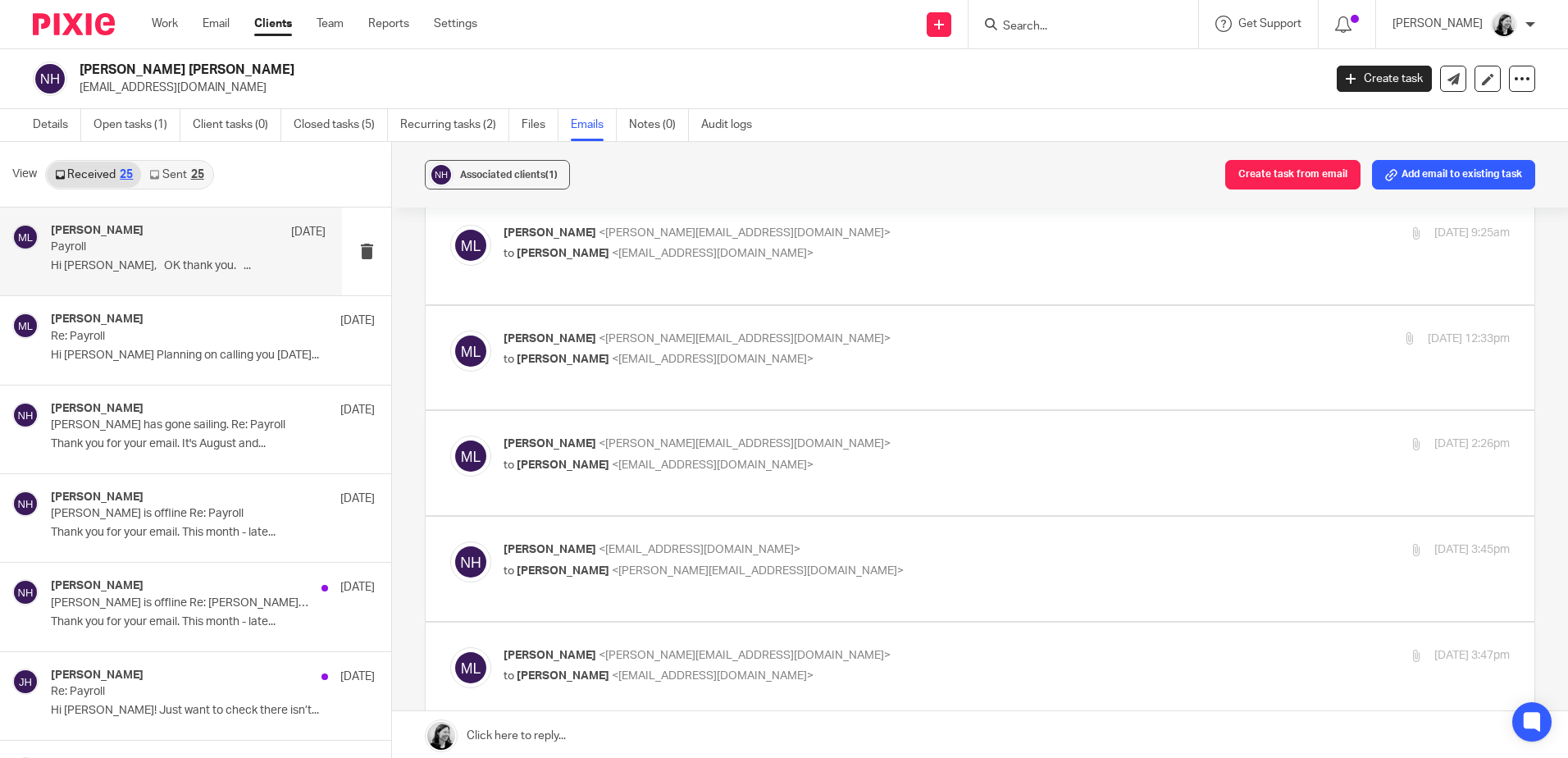
click at [450, 540] on input "checkbox" at bounding box center [450, 540] width 1 height 1
checkbox input "true"
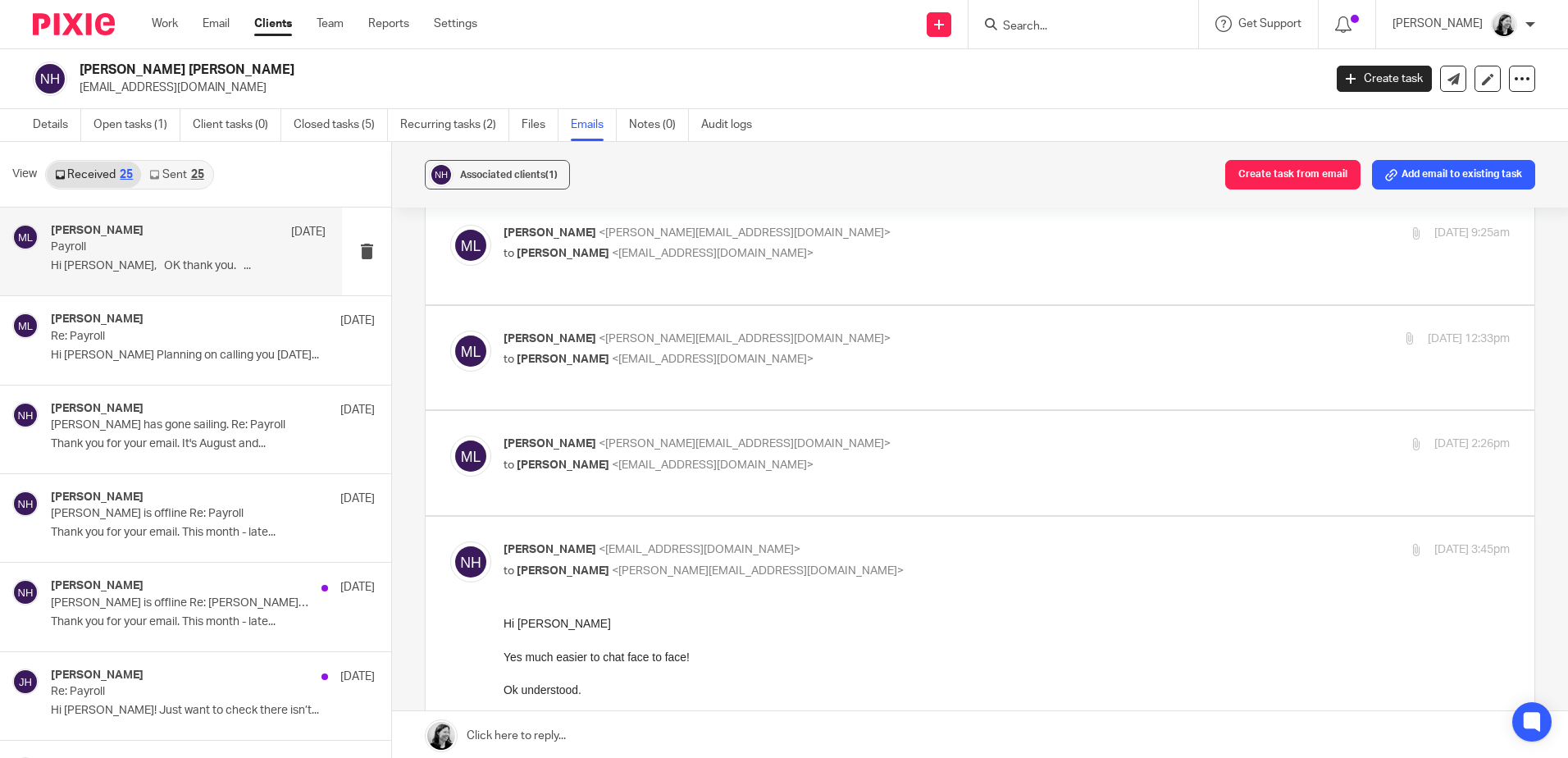
scroll to position [9844, 0]
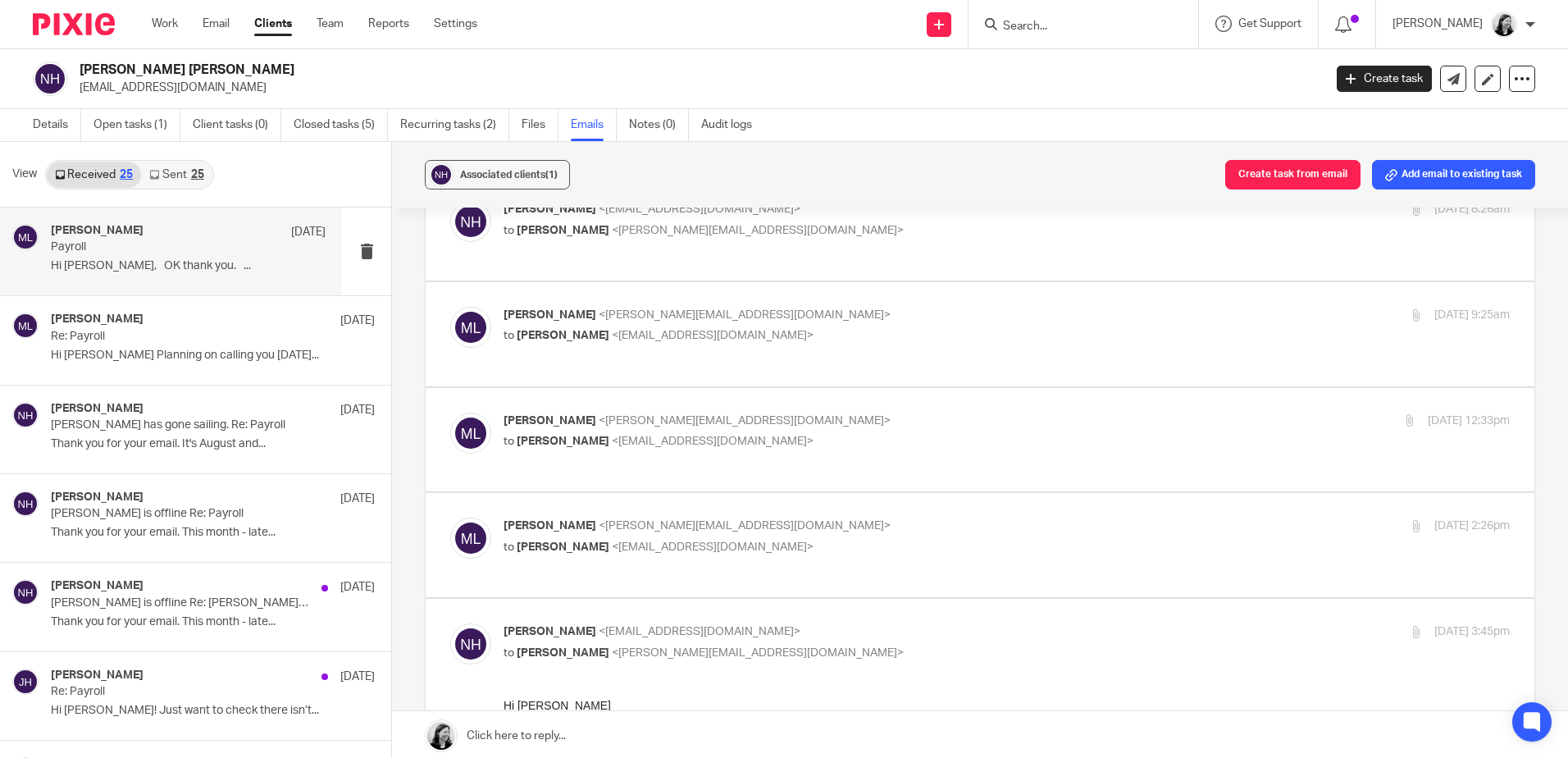
click at [791, 493] on label at bounding box center [980, 545] width 1109 height 104
click at [450, 517] on input "checkbox" at bounding box center [450, 517] width 1 height 1
checkbox input "true"
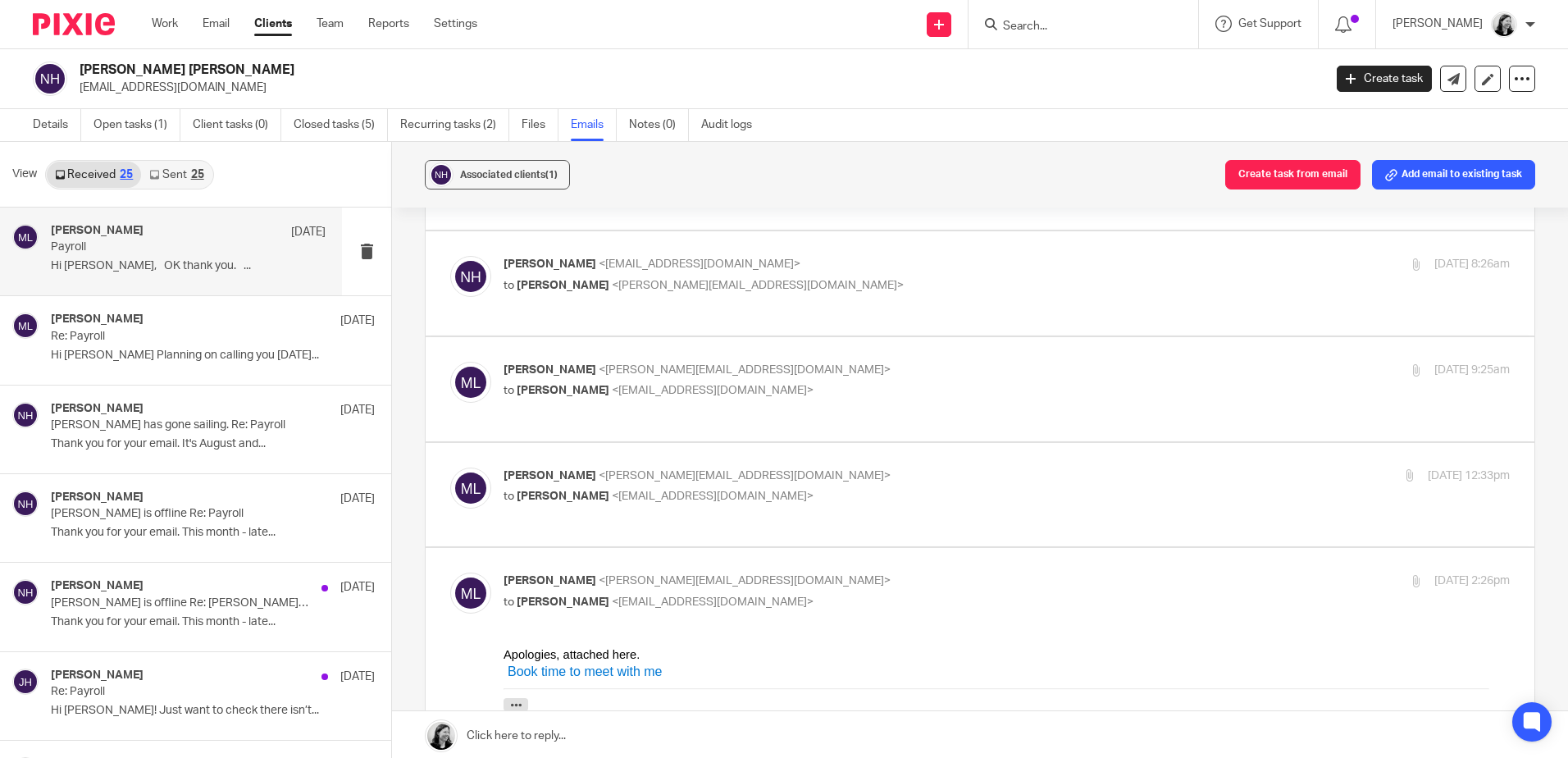
scroll to position [9763, 0]
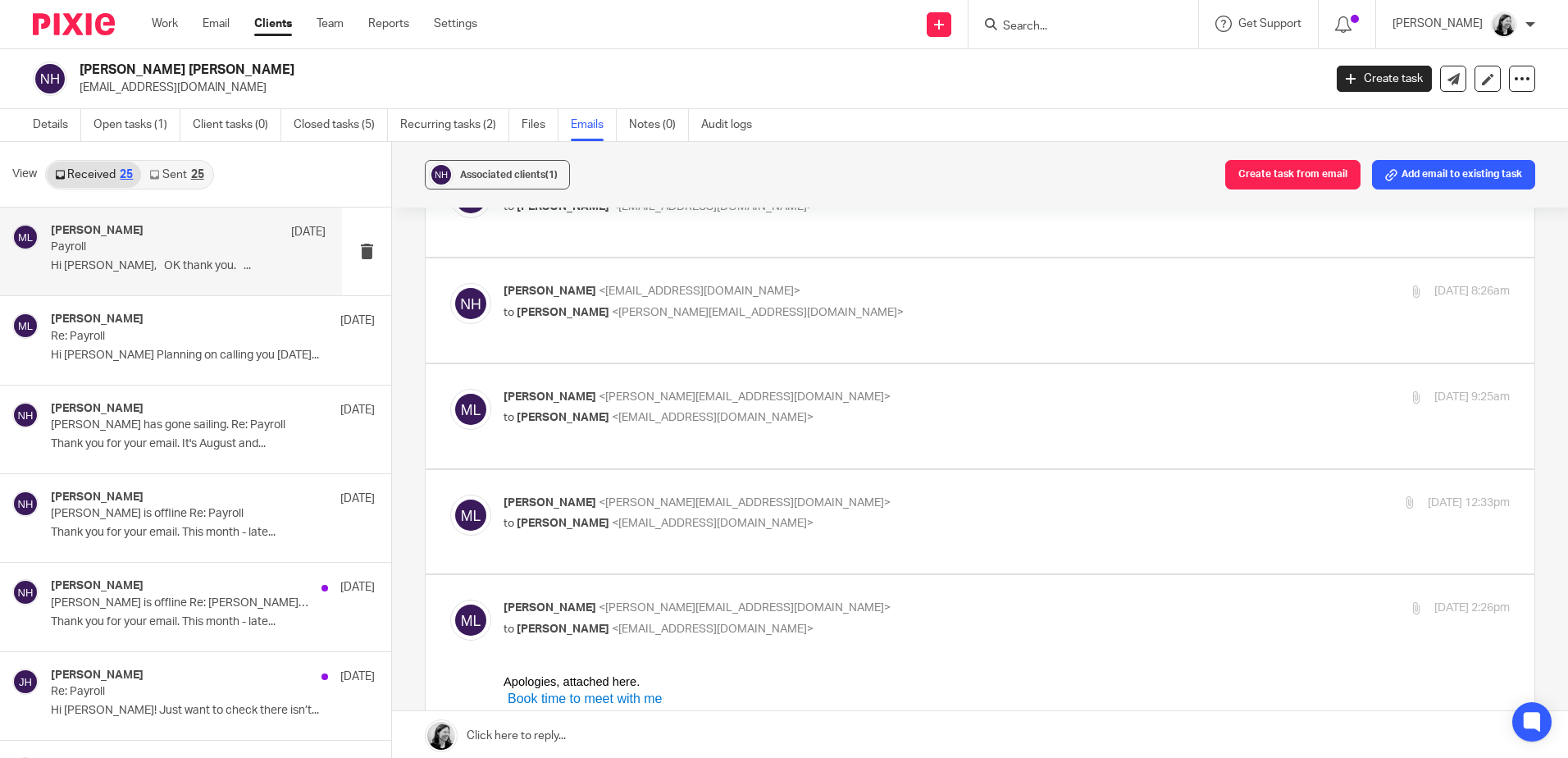
click at [806, 470] on label at bounding box center [980, 522] width 1109 height 104
click at [450, 494] on input "checkbox" at bounding box center [450, 494] width 1 height 1
checkbox input "true"
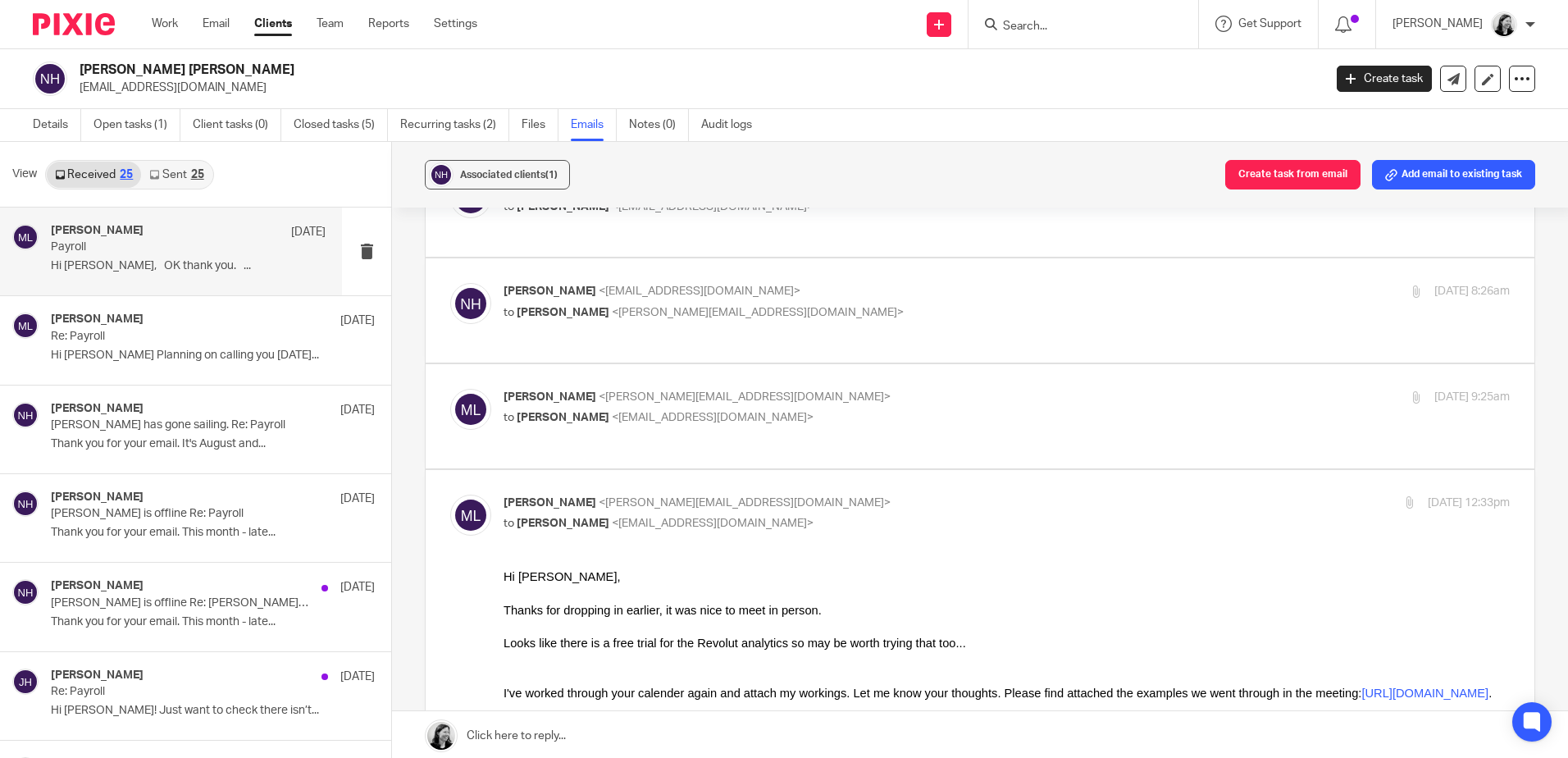
scroll to position [0, 0]
click at [115, 129] on link "Open tasks (1)" at bounding box center [137, 124] width 87 height 32
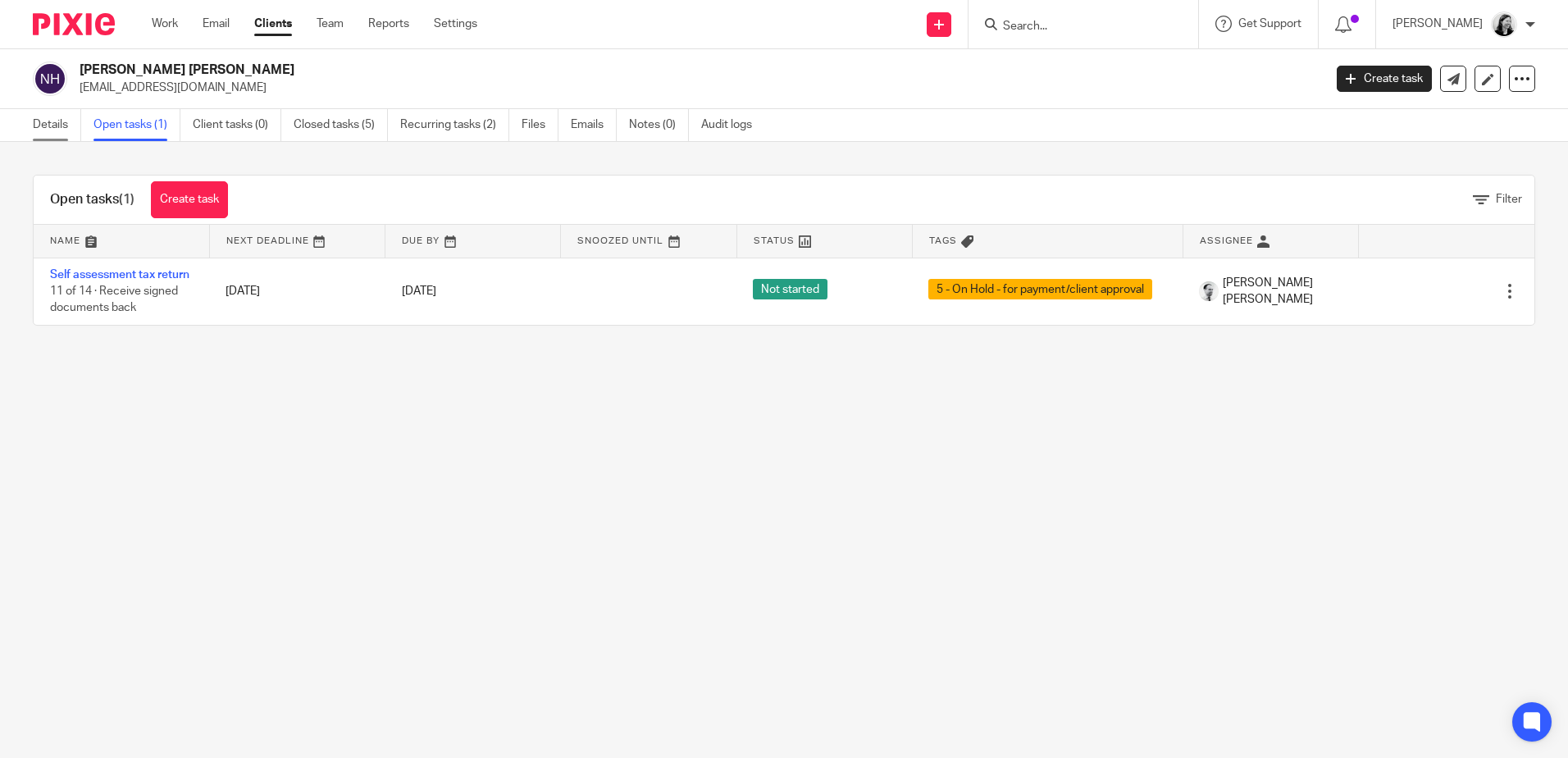
click at [43, 130] on link "Details" at bounding box center [57, 124] width 48 height 32
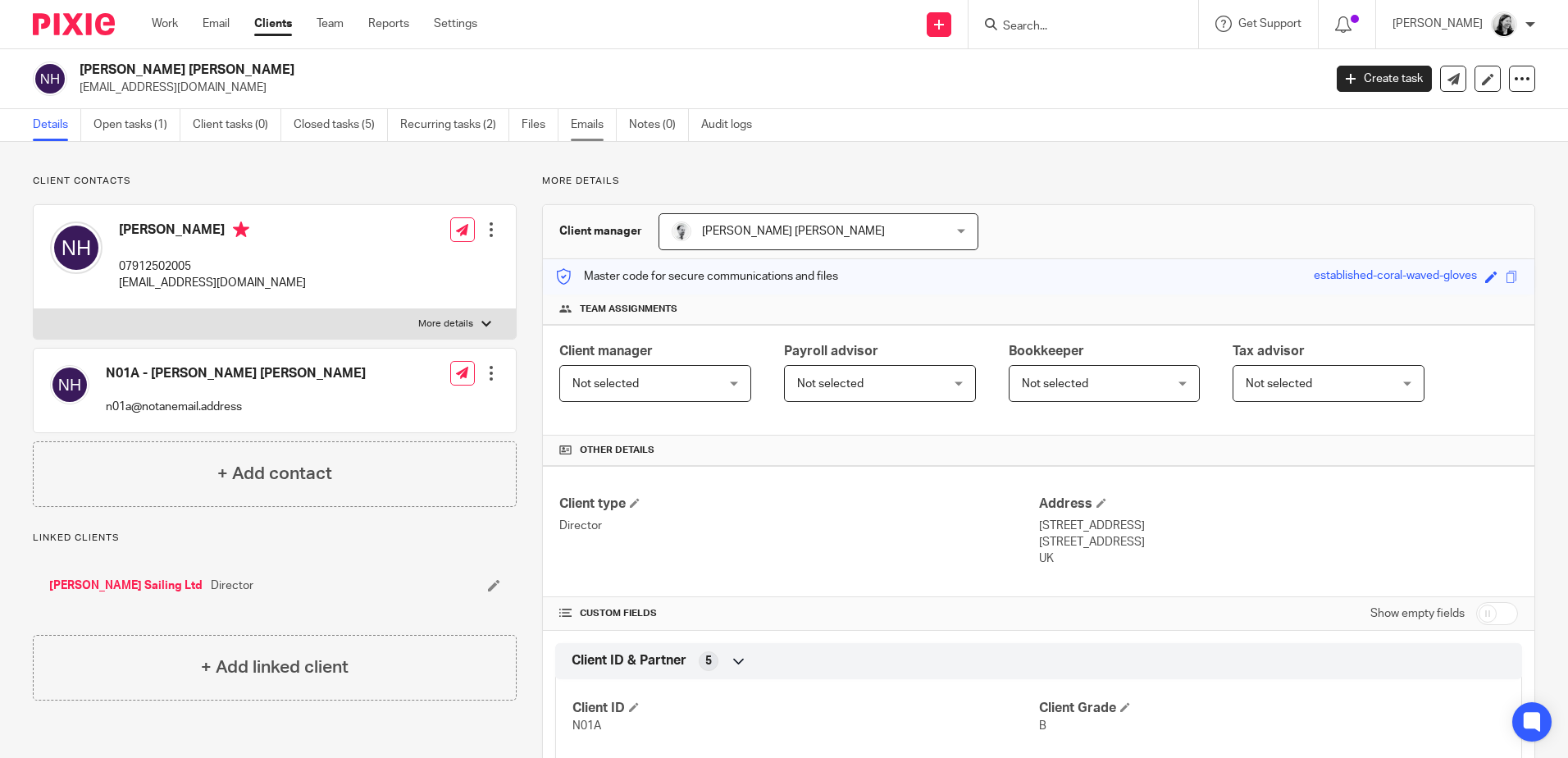
click at [584, 129] on link "Emails" at bounding box center [594, 124] width 46 height 32
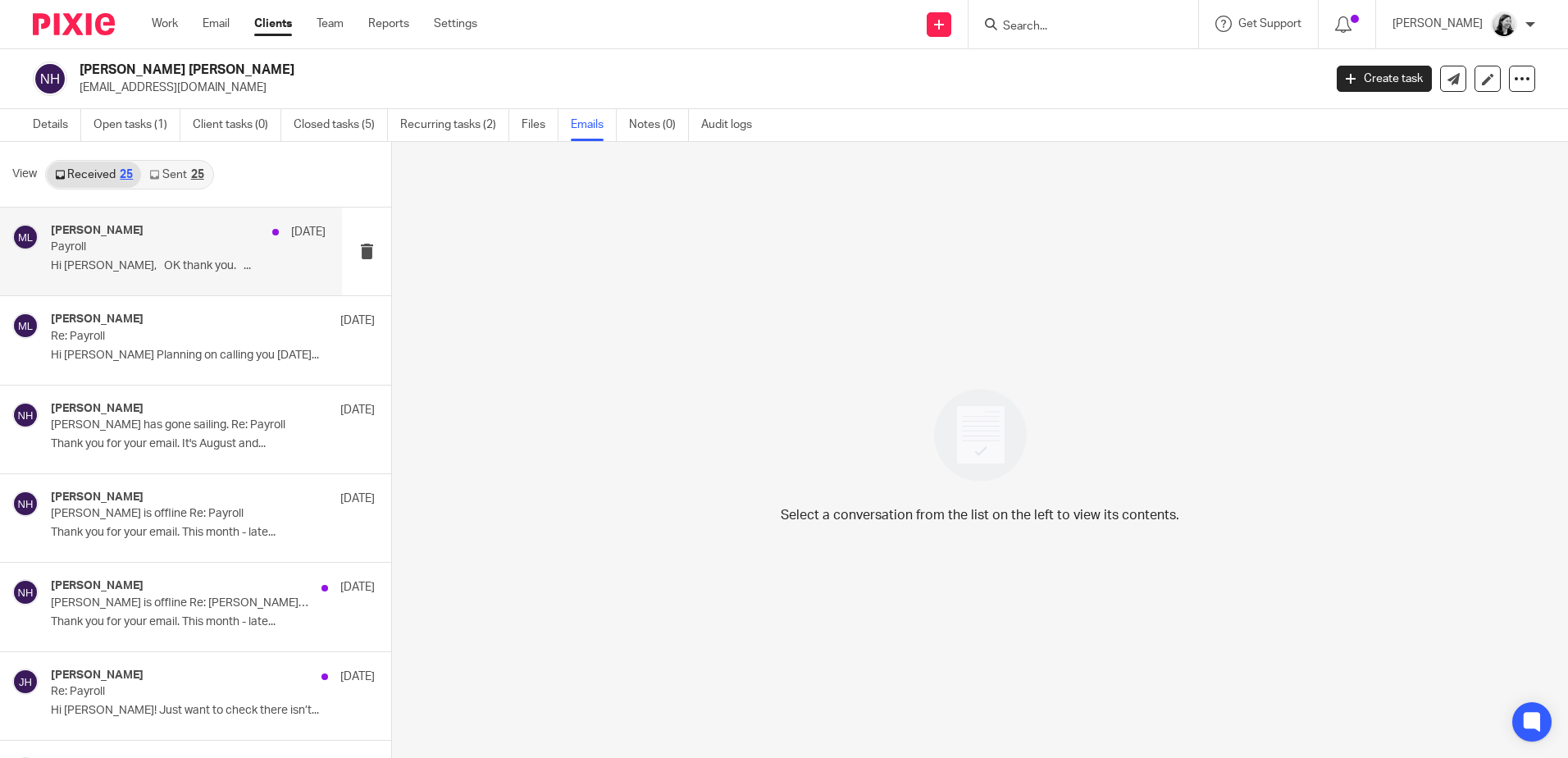
click at [256, 279] on div "Massimo Lo-Muto 9 Sep Payroll Hi Massimo, OK thank you. ..." at bounding box center [188, 251] width 274 height 55
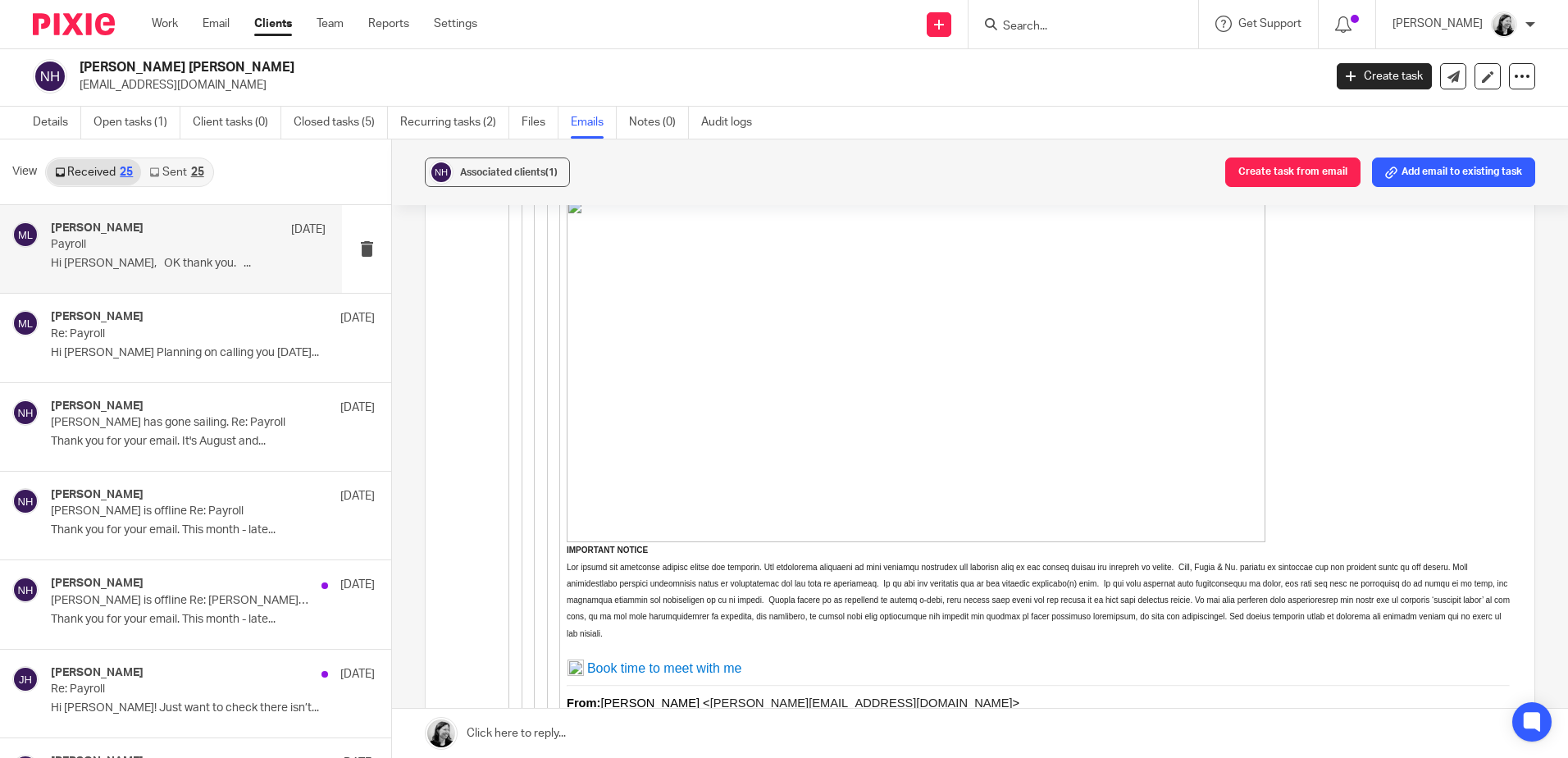
scroll to position [12627, 0]
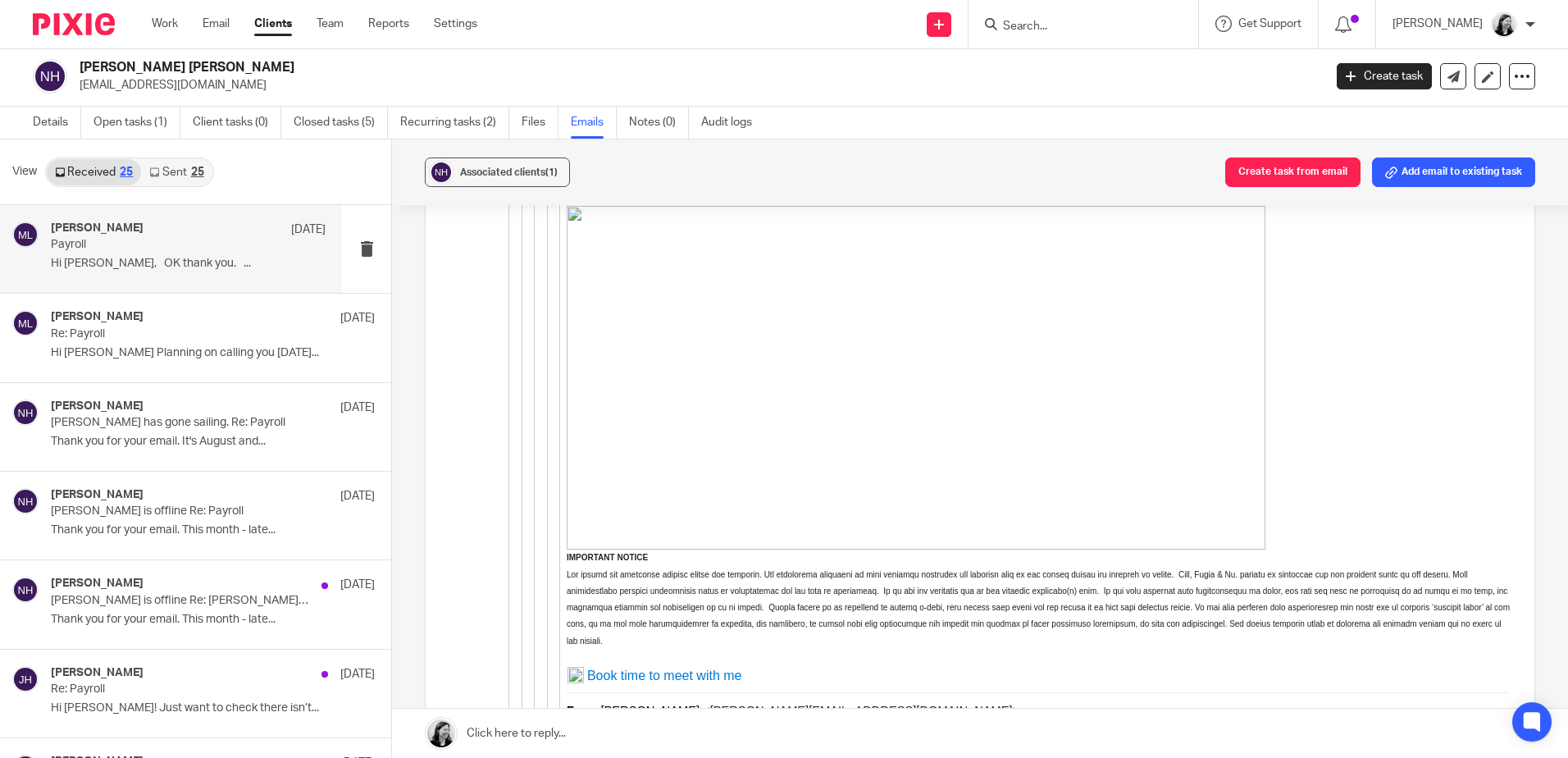
click at [1092, 27] on input "Search" at bounding box center [1074, 26] width 147 height 14
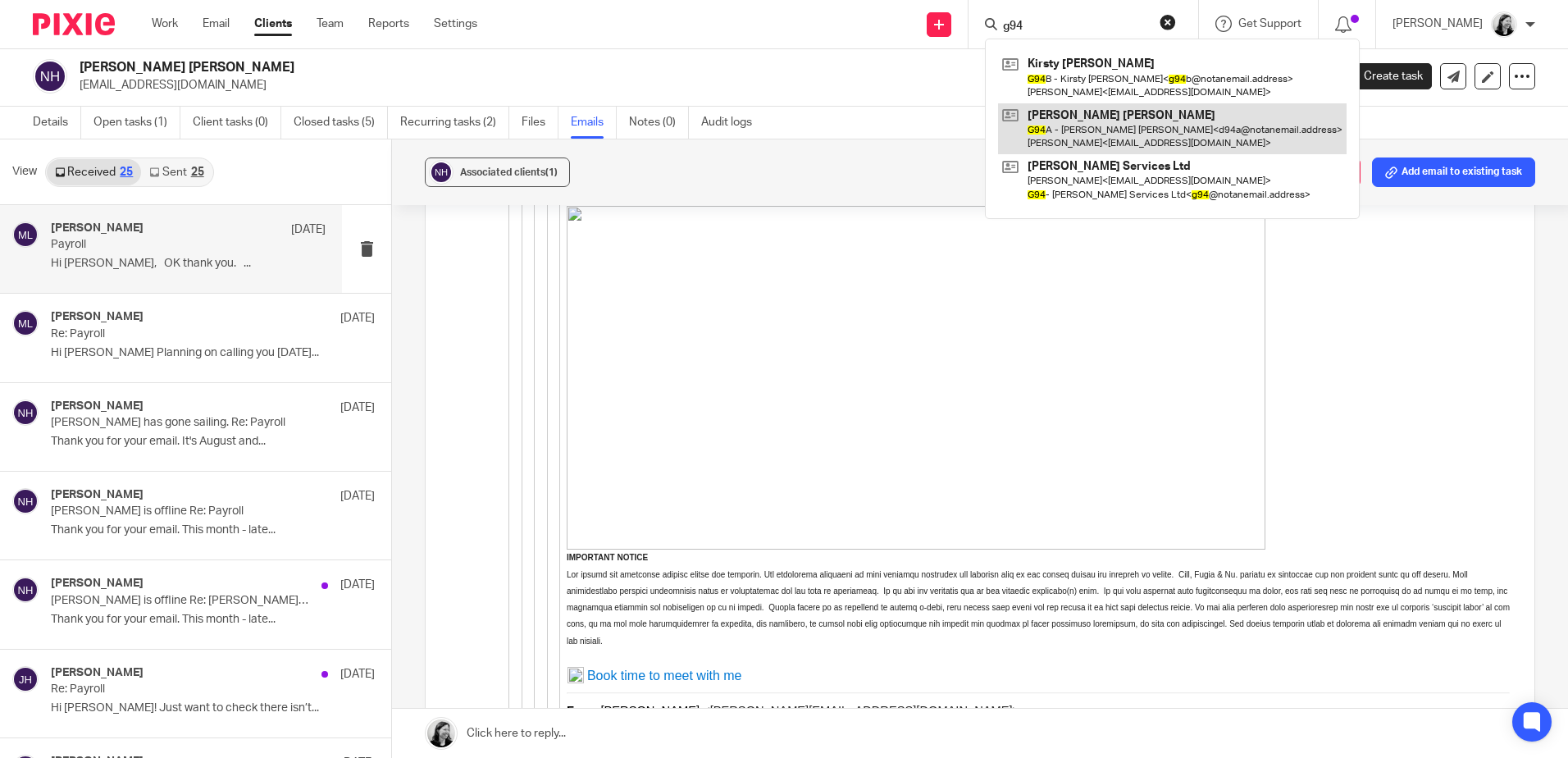
type input "g94"
click at [1136, 122] on link at bounding box center [1172, 128] width 348 height 51
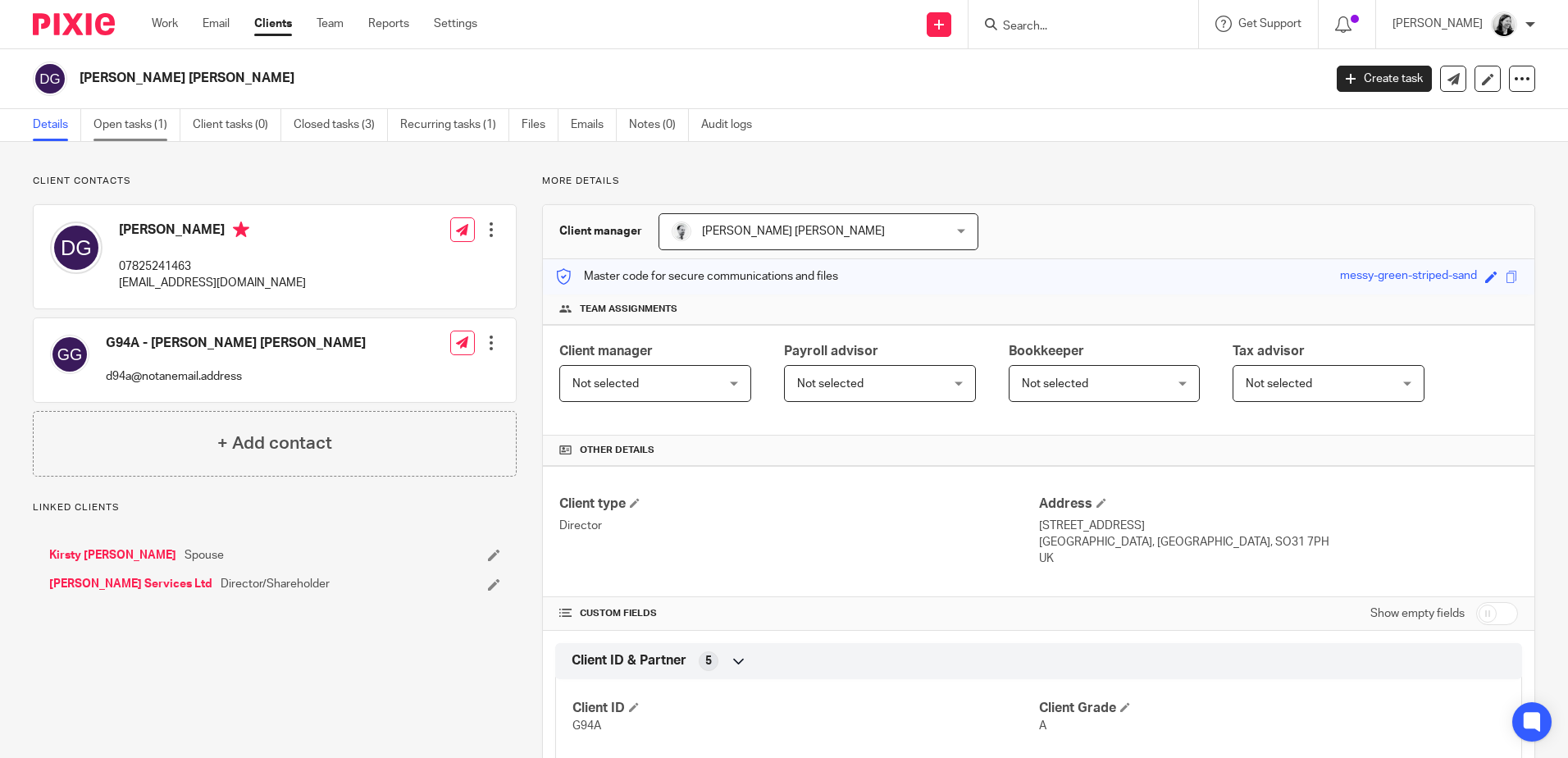
click at [156, 124] on link "Open tasks (1)" at bounding box center [137, 124] width 87 height 32
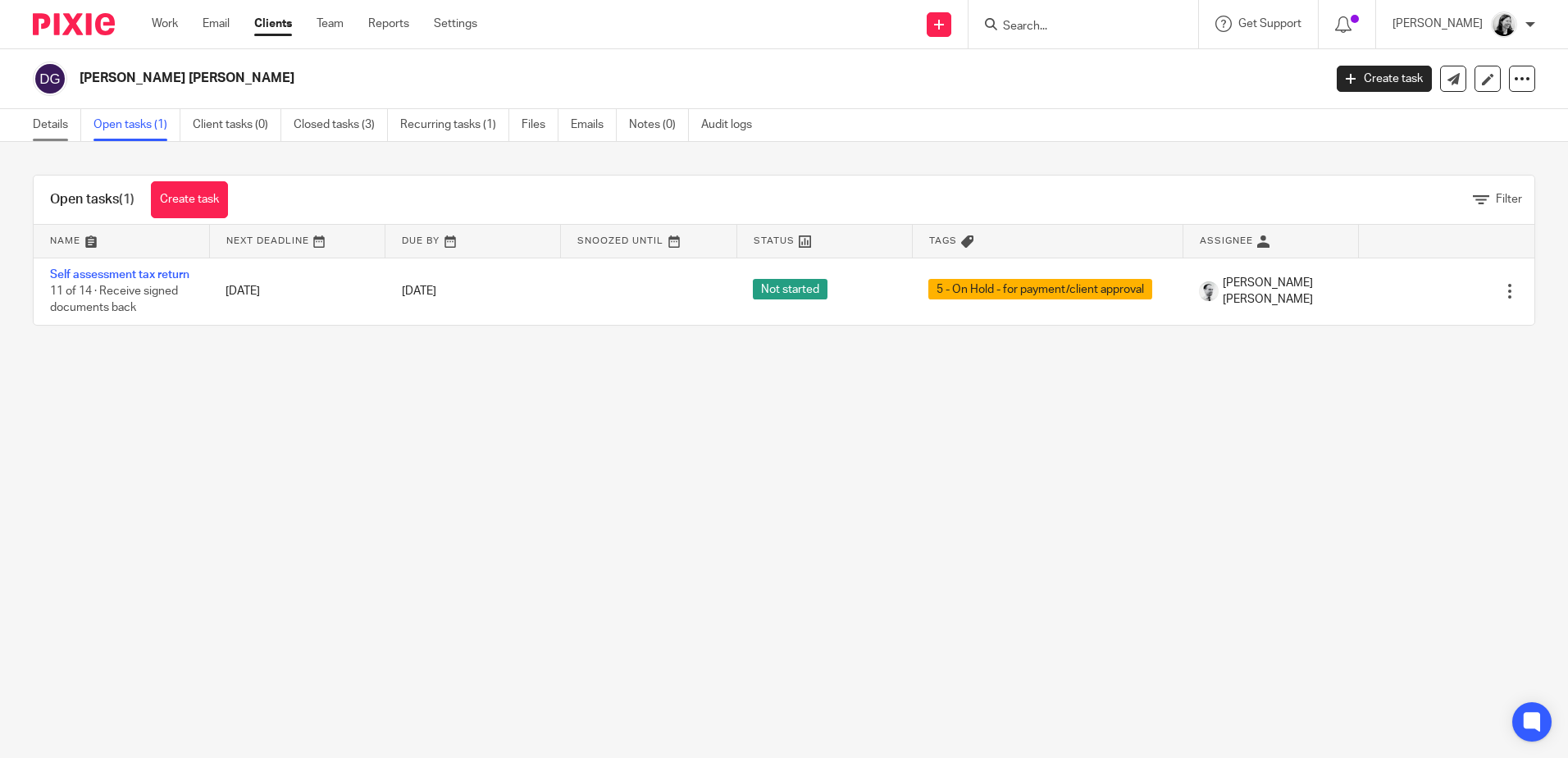
click at [49, 125] on link "Details" at bounding box center [57, 124] width 48 height 32
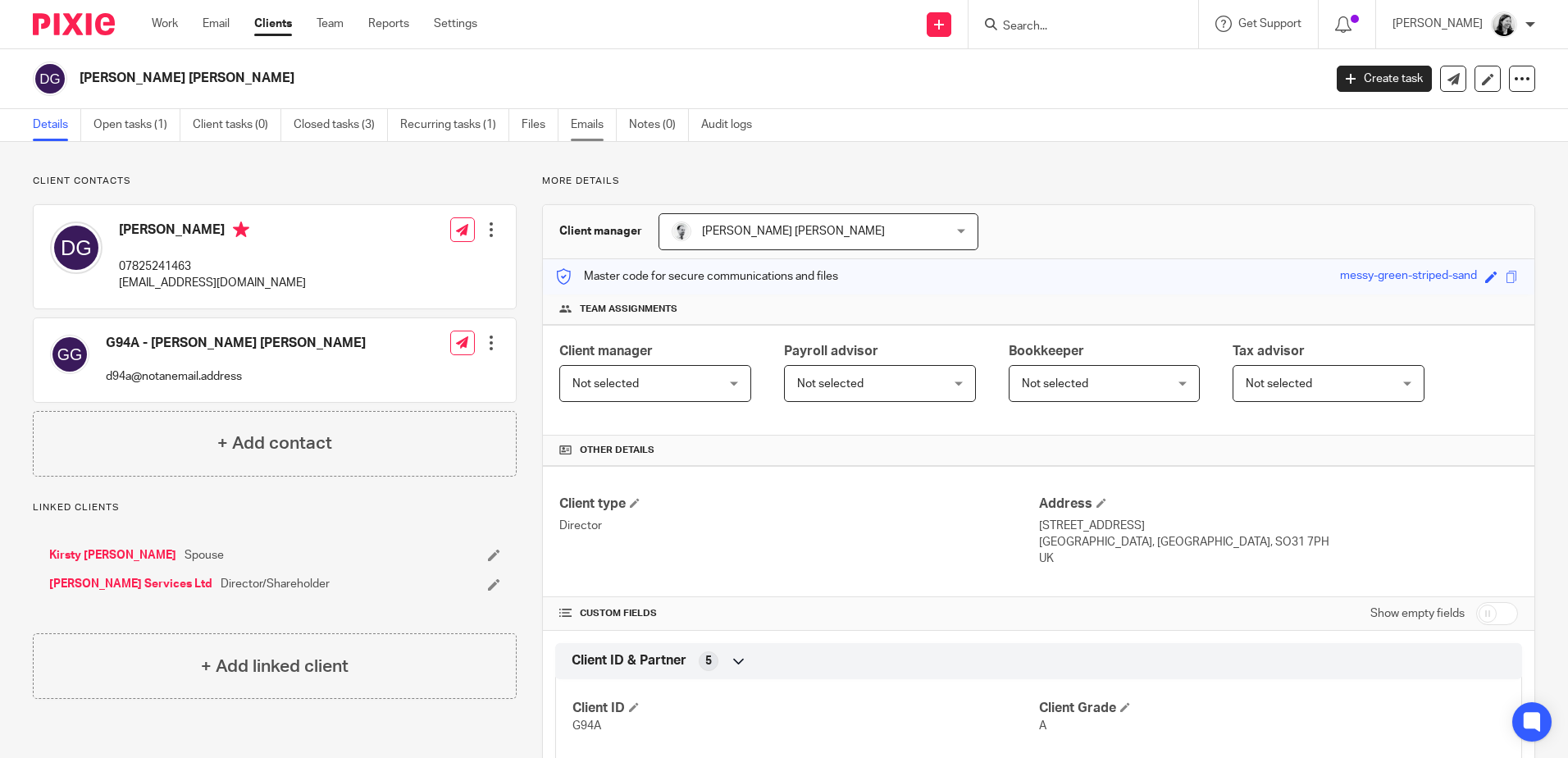
click at [588, 127] on link "Emails" at bounding box center [594, 124] width 46 height 32
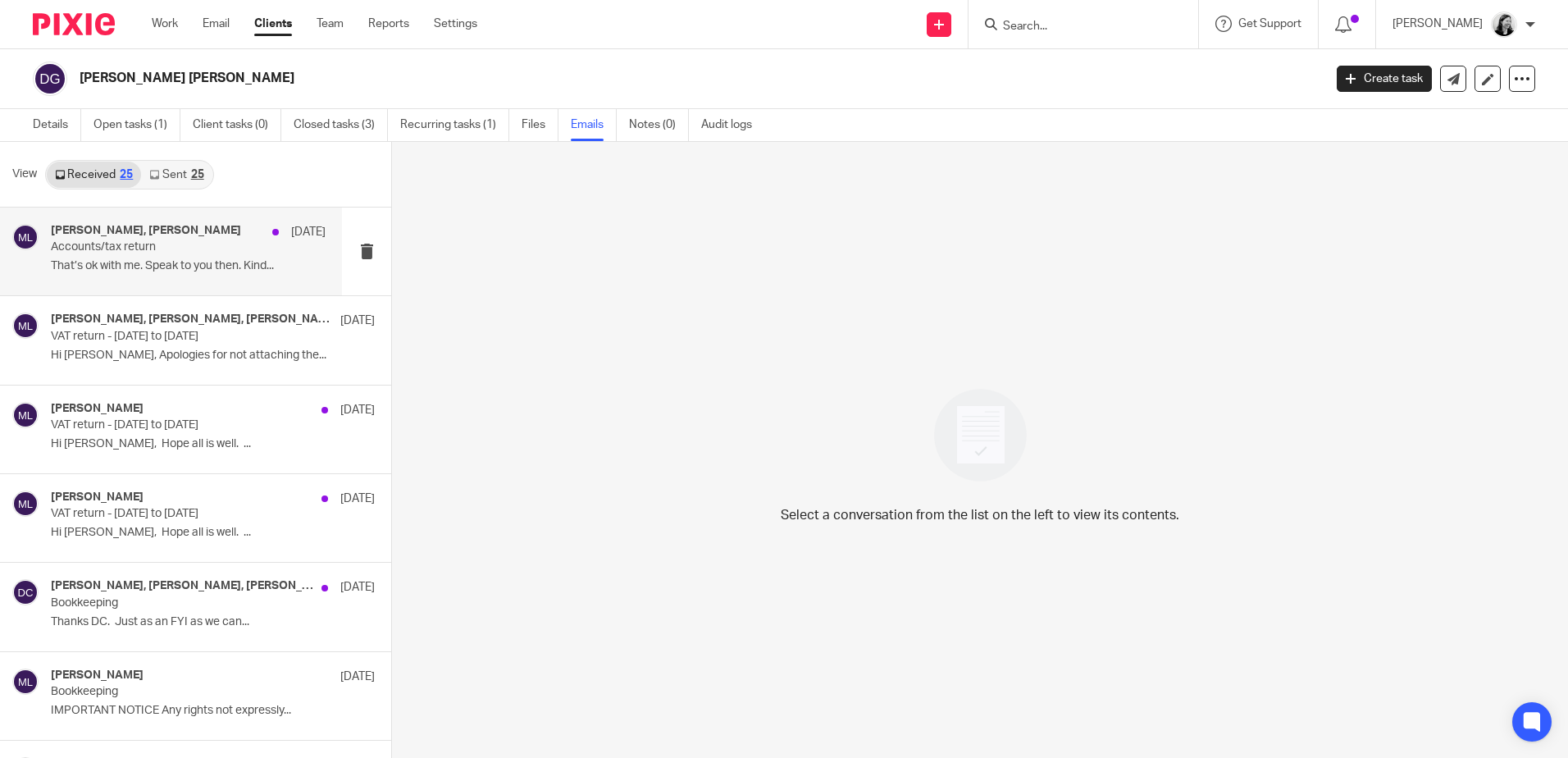
click at [218, 242] on p "Accounts/tax return" at bounding box center [161, 248] width 219 height 13
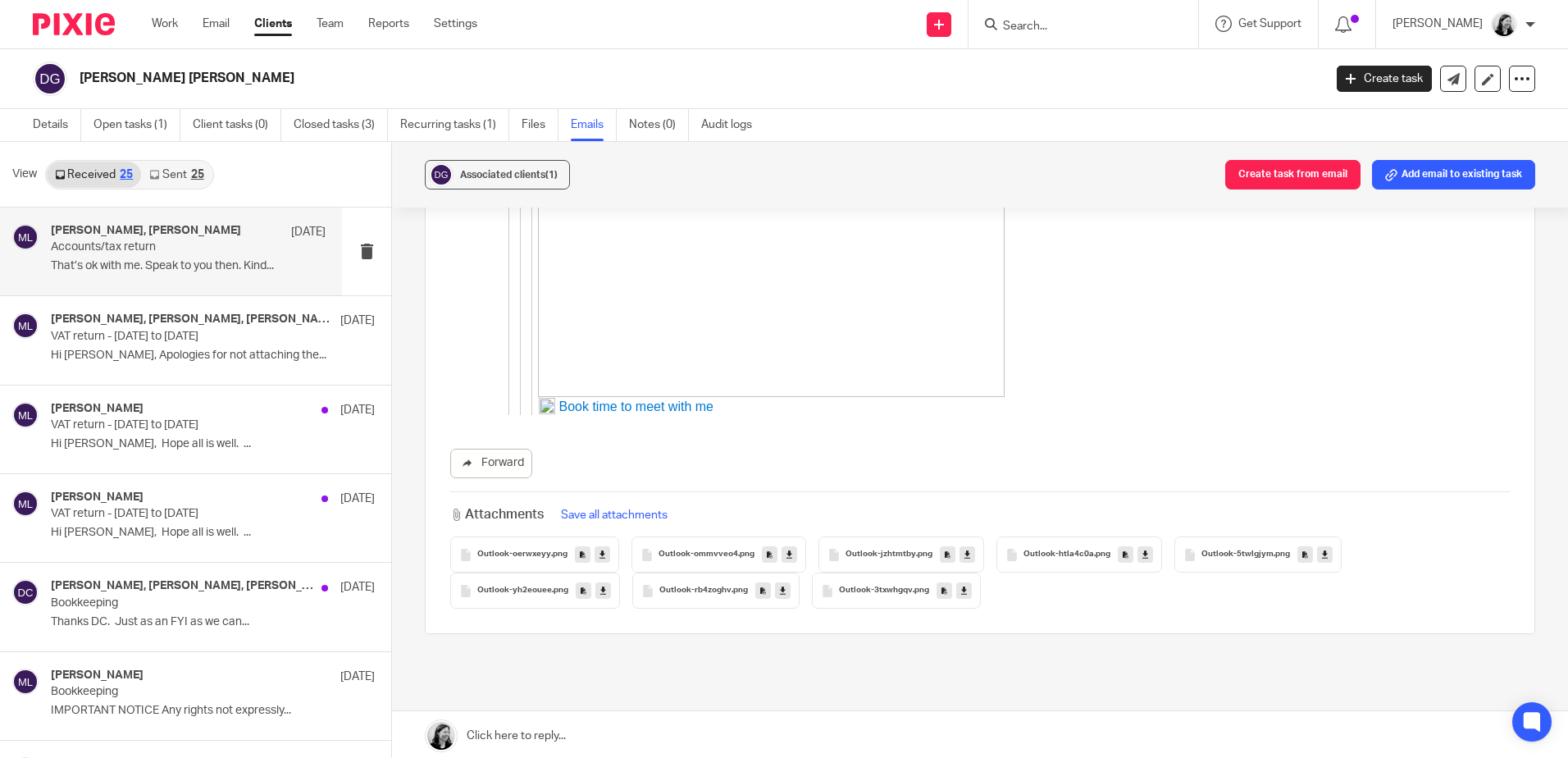
scroll to position [3378, 0]
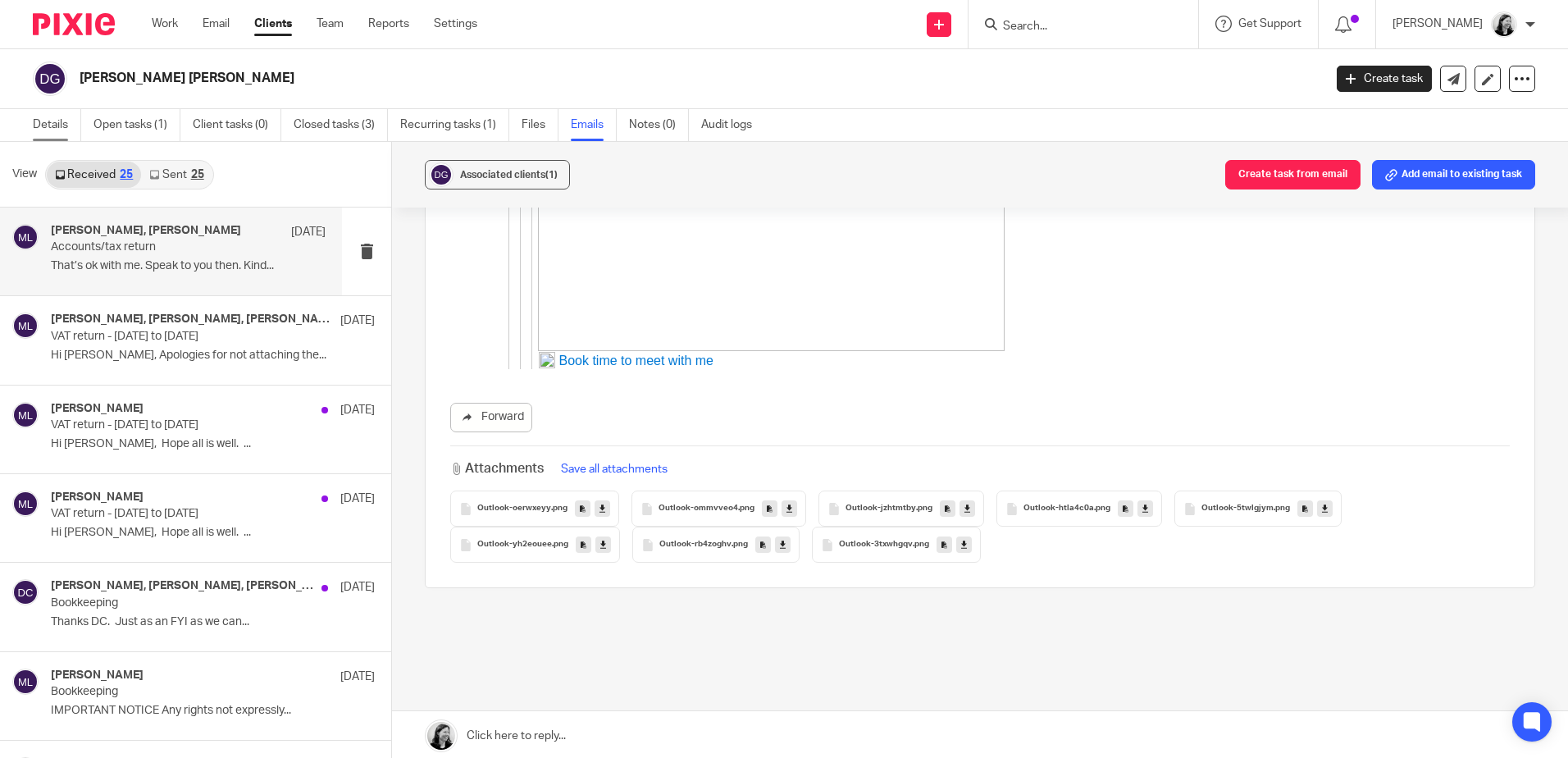
click at [54, 120] on link "Details" at bounding box center [57, 124] width 48 height 32
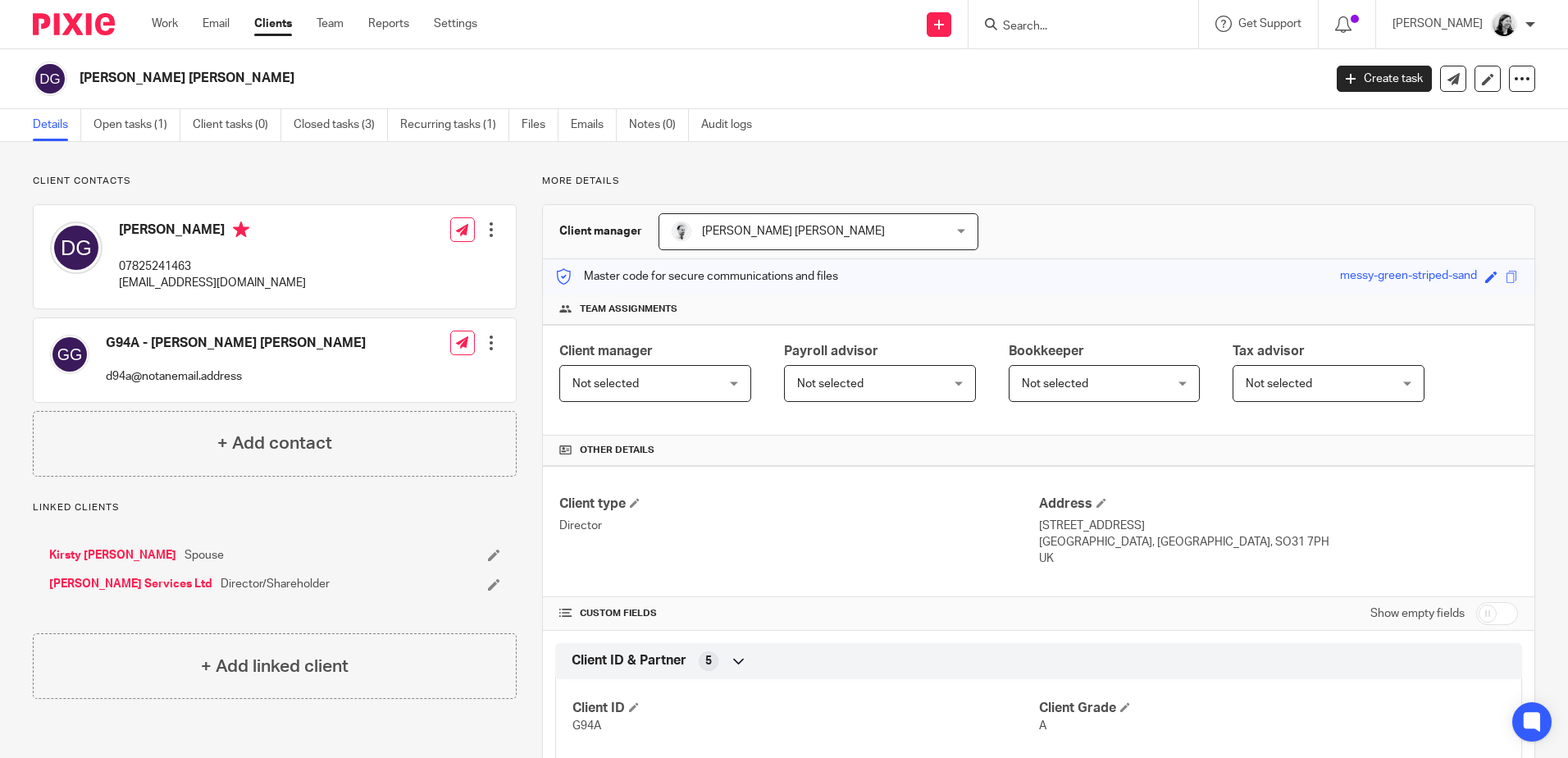
click at [1099, 25] on input "Search" at bounding box center [1074, 26] width 147 height 14
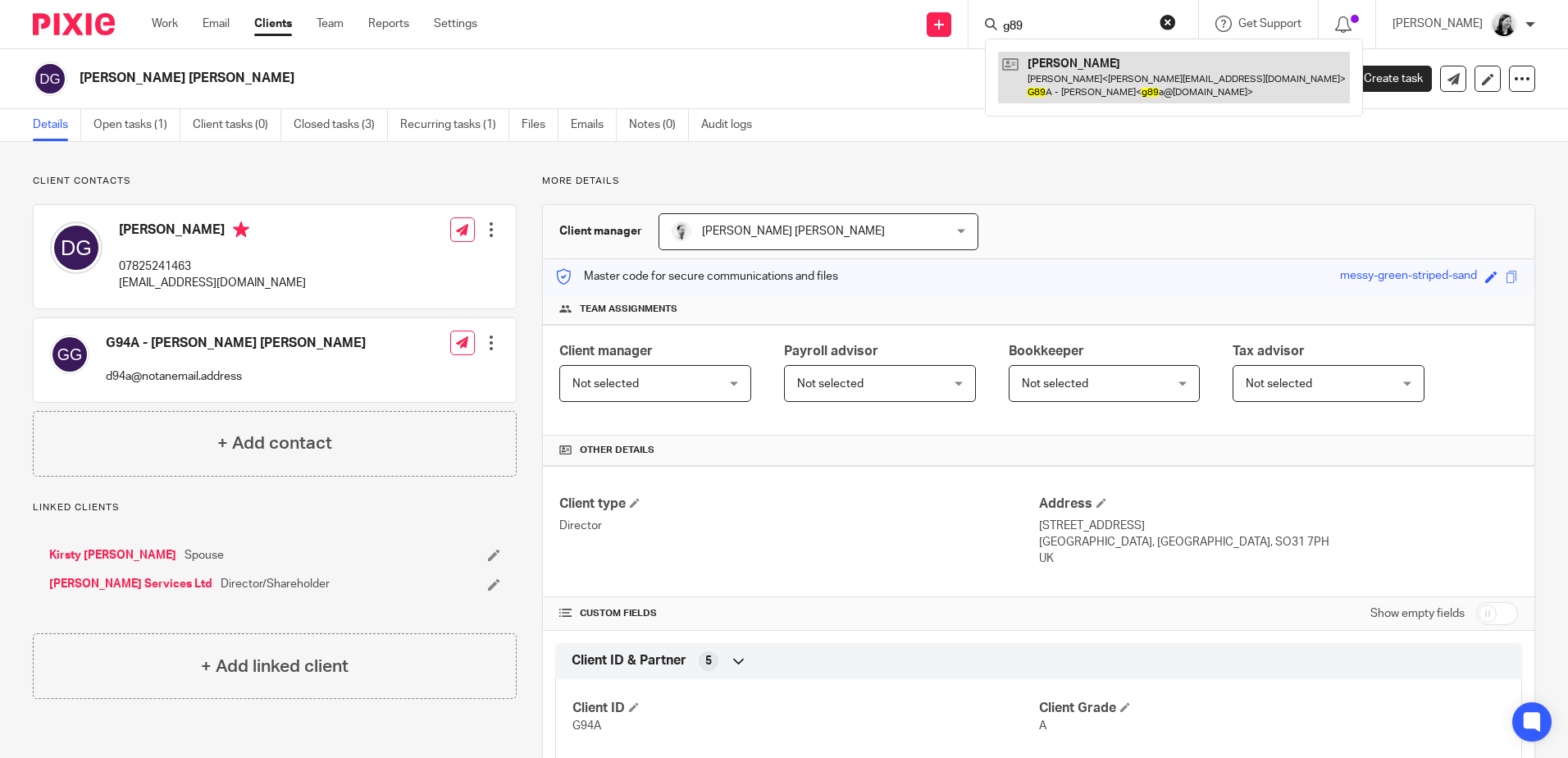
type input "g89"
click at [1128, 75] on link at bounding box center [1173, 77] width 351 height 51
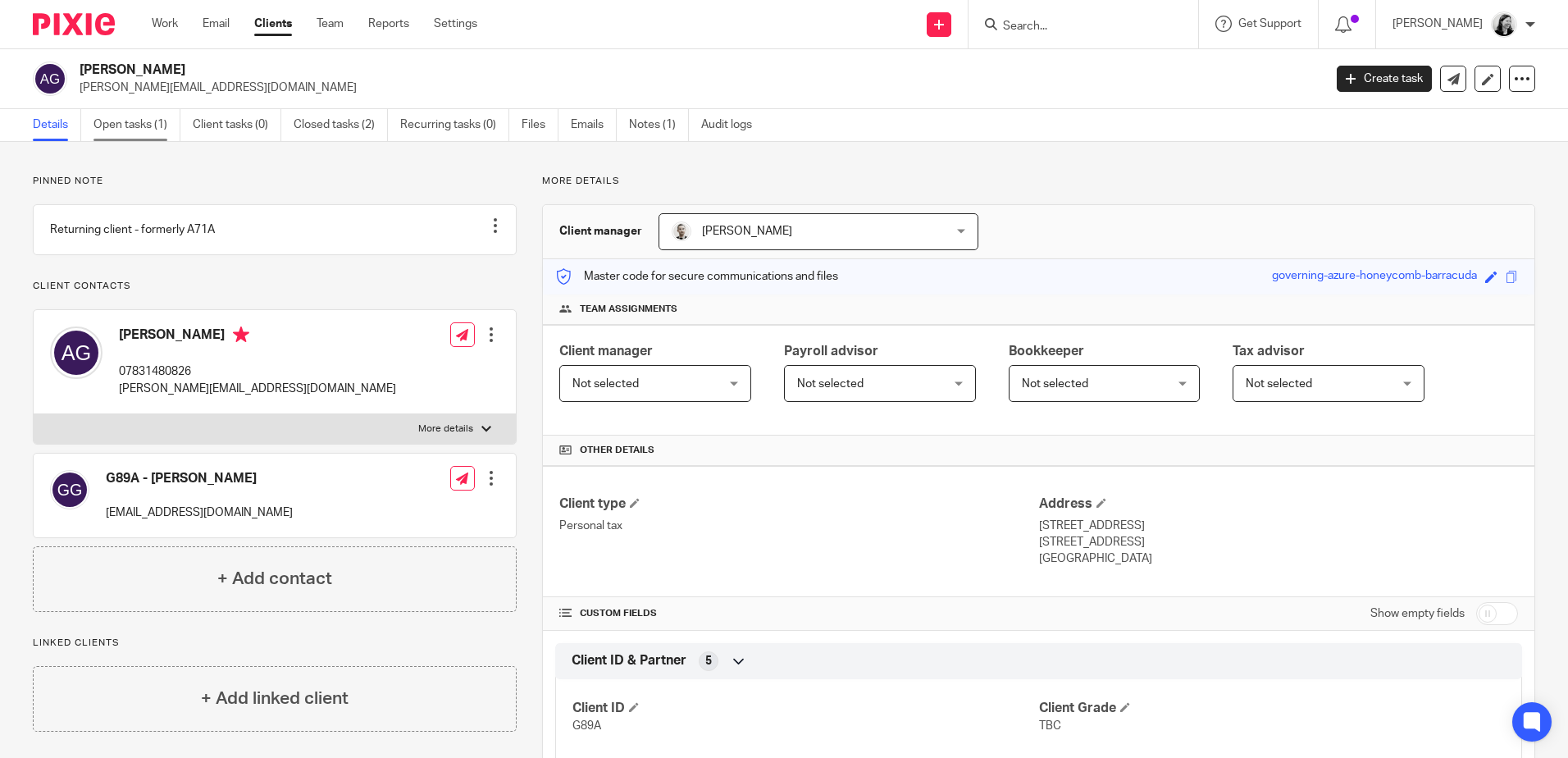
click at [136, 115] on link "Open tasks (1)" at bounding box center [137, 124] width 87 height 32
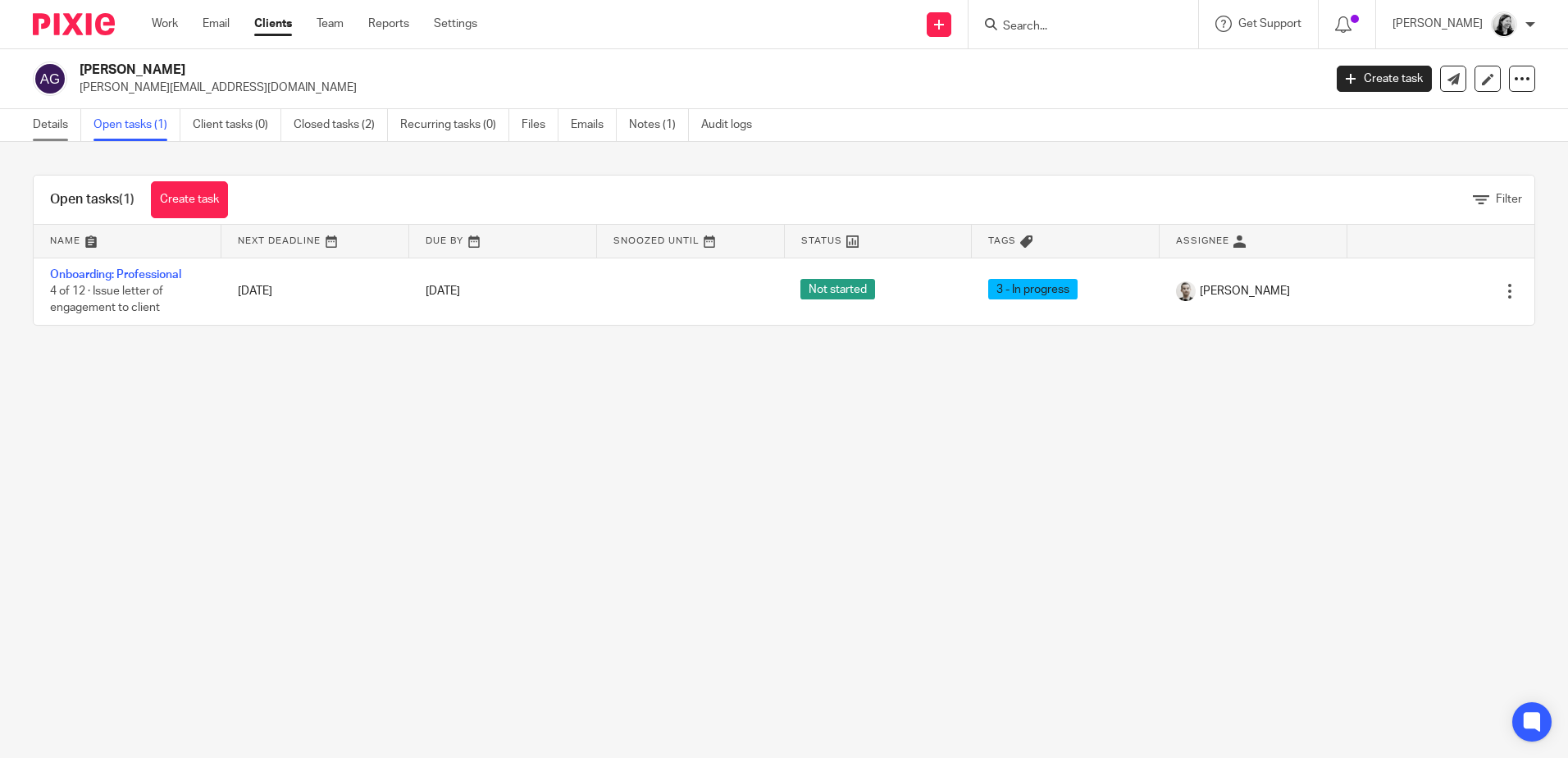
click at [39, 127] on link "Details" at bounding box center [57, 124] width 48 height 32
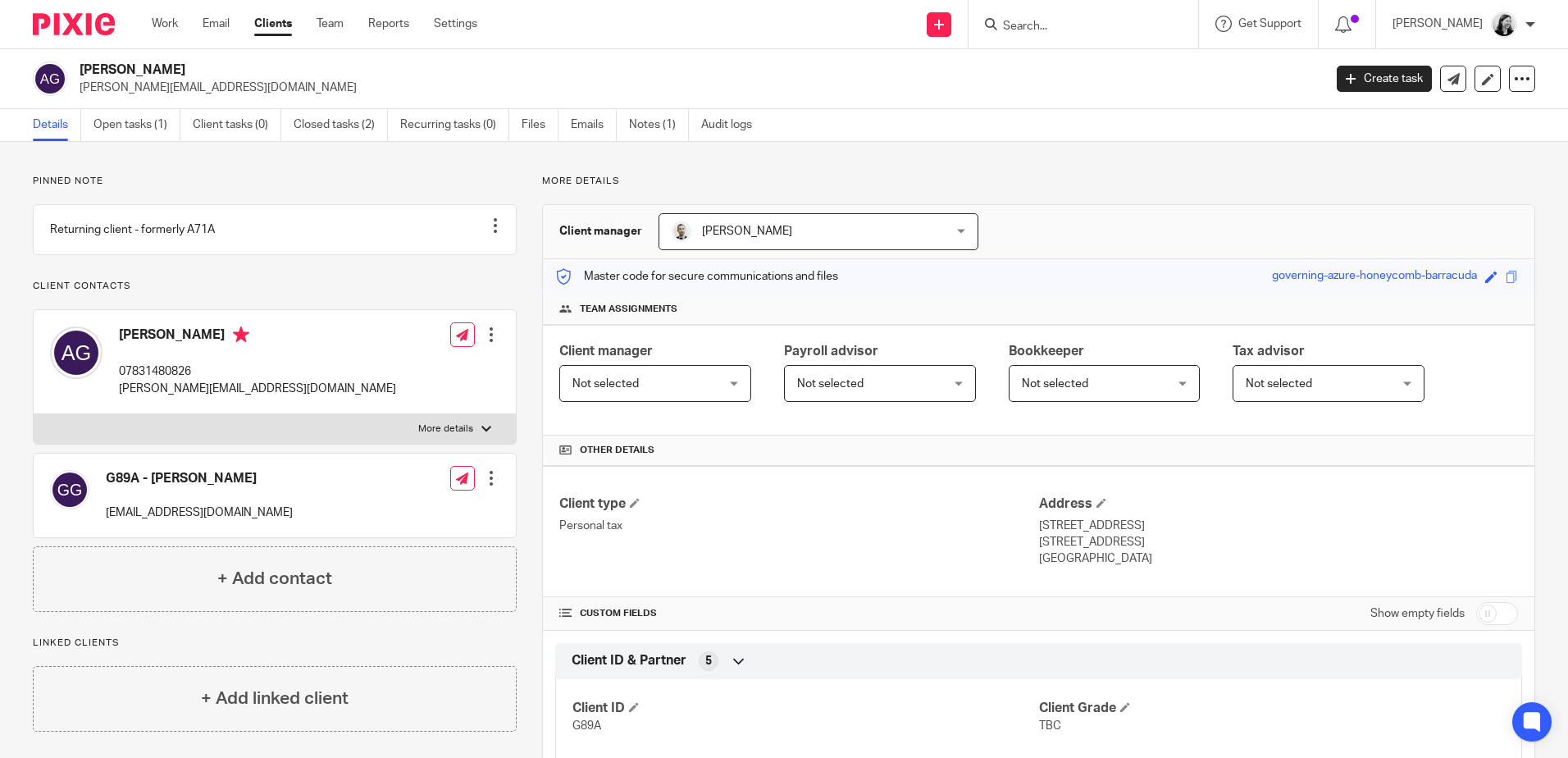
click at [561, 122] on ul "Details Open tasks (1) Client tasks (0) Closed tasks (2) Recurring tasks (0) Fi…" at bounding box center [404, 124] width 744 height 32
click at [578, 122] on link "Emails" at bounding box center [594, 124] width 46 height 32
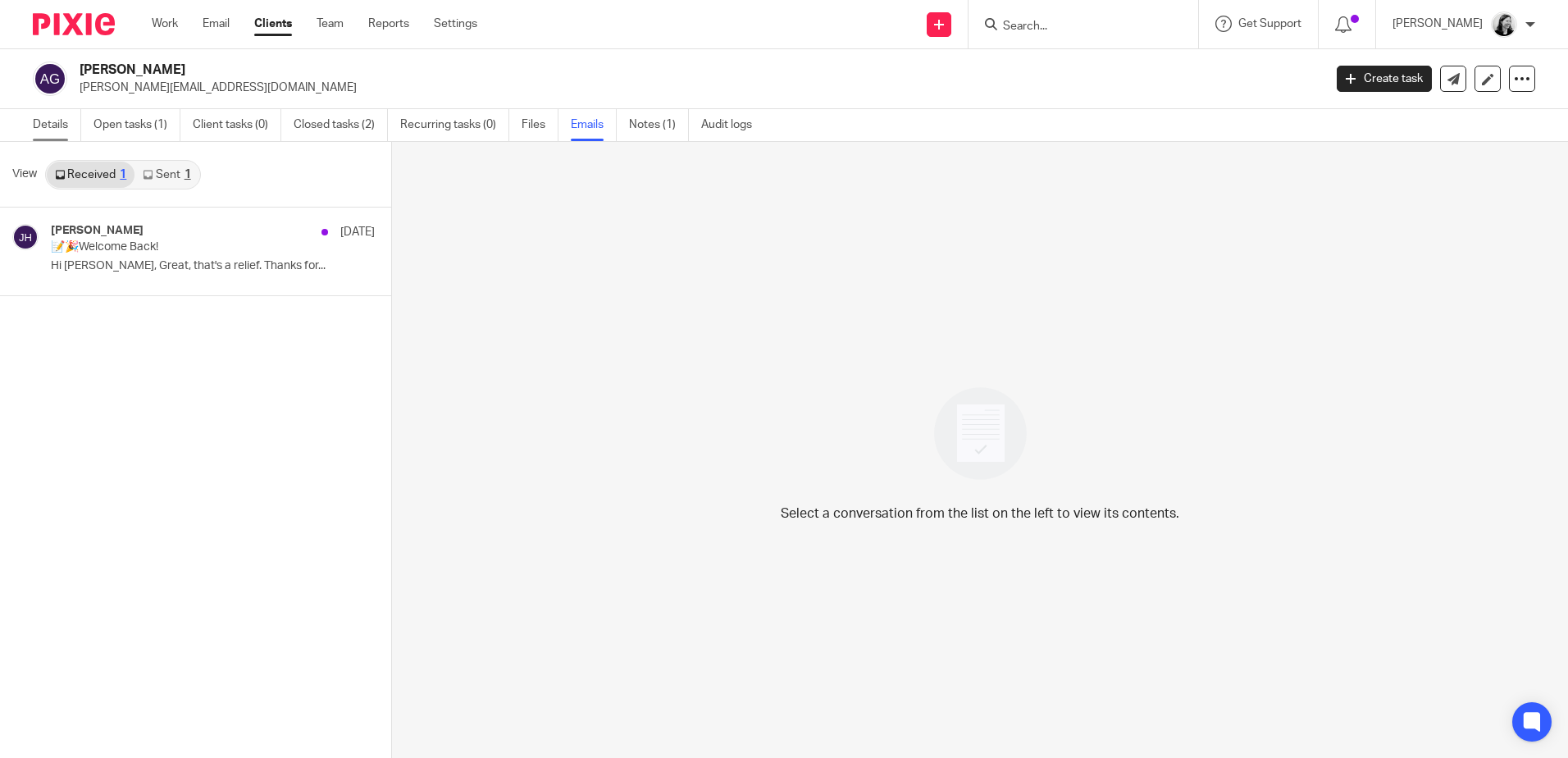
click at [51, 119] on link "Details" at bounding box center [57, 124] width 48 height 32
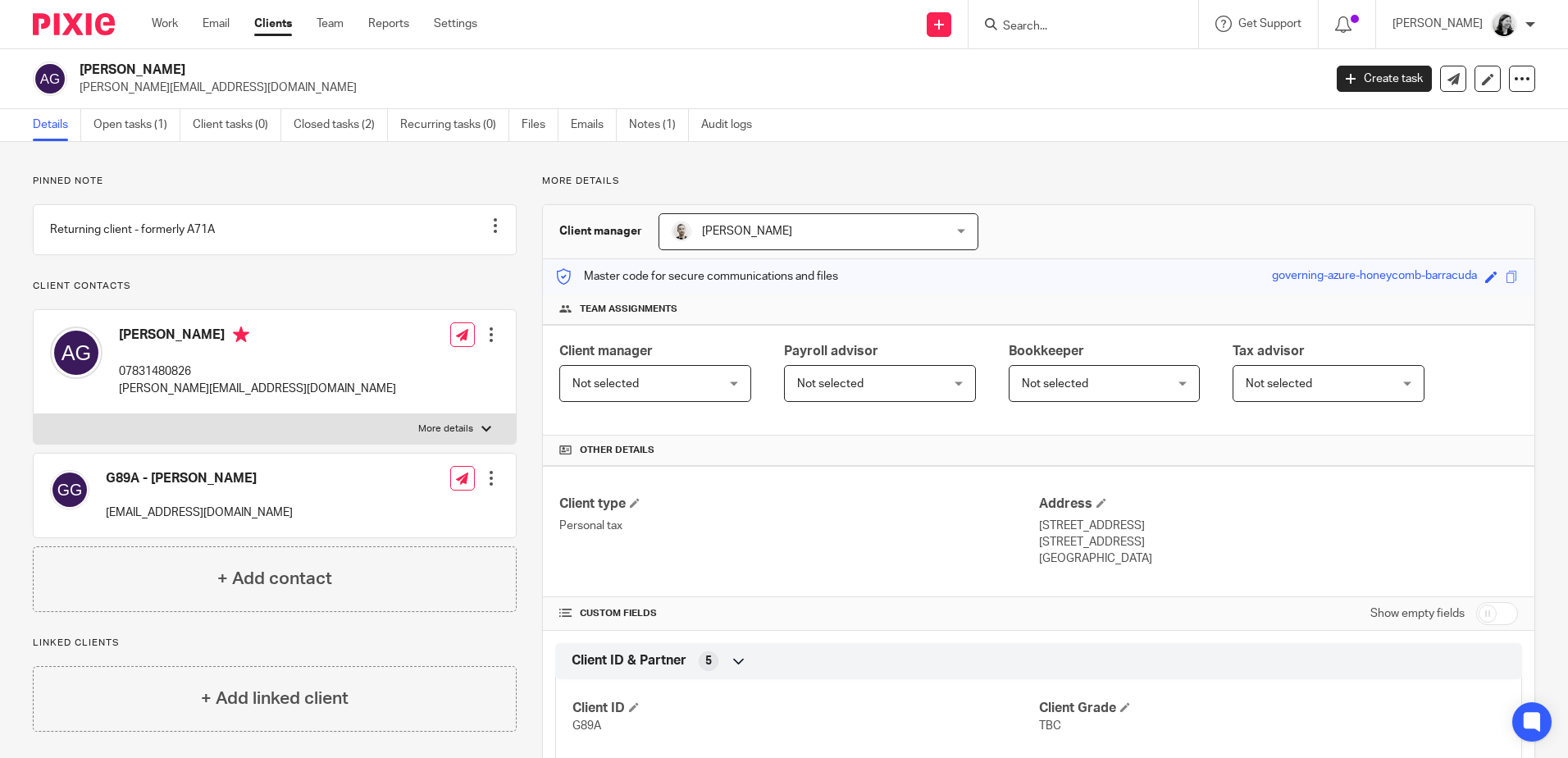
click at [1080, 35] on form at bounding box center [1088, 23] width 174 height 20
click at [1078, 23] on input "Search" at bounding box center [1074, 26] width 147 height 14
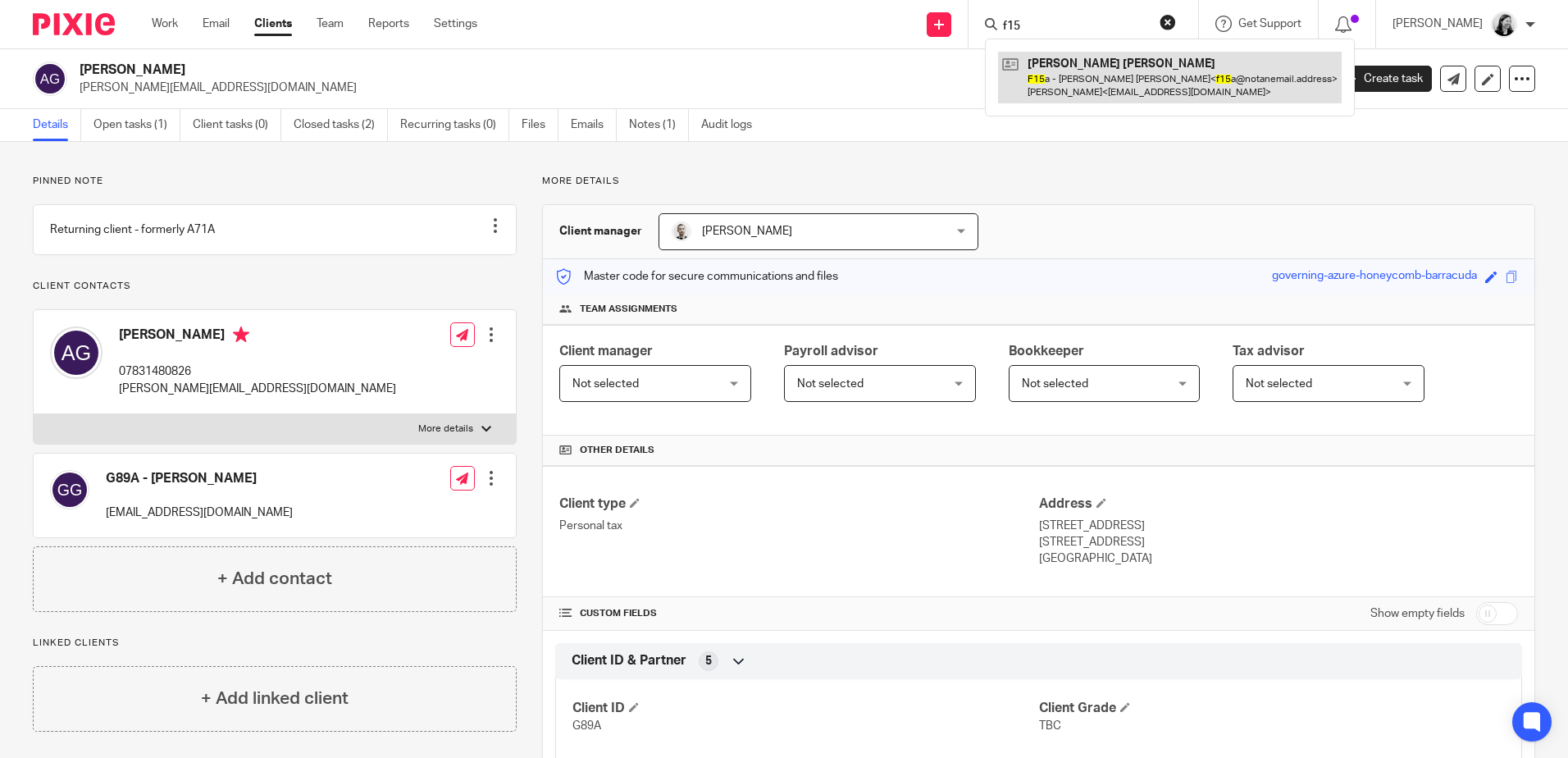
type input "f15"
click at [1161, 74] on link at bounding box center [1170, 77] width 344 height 51
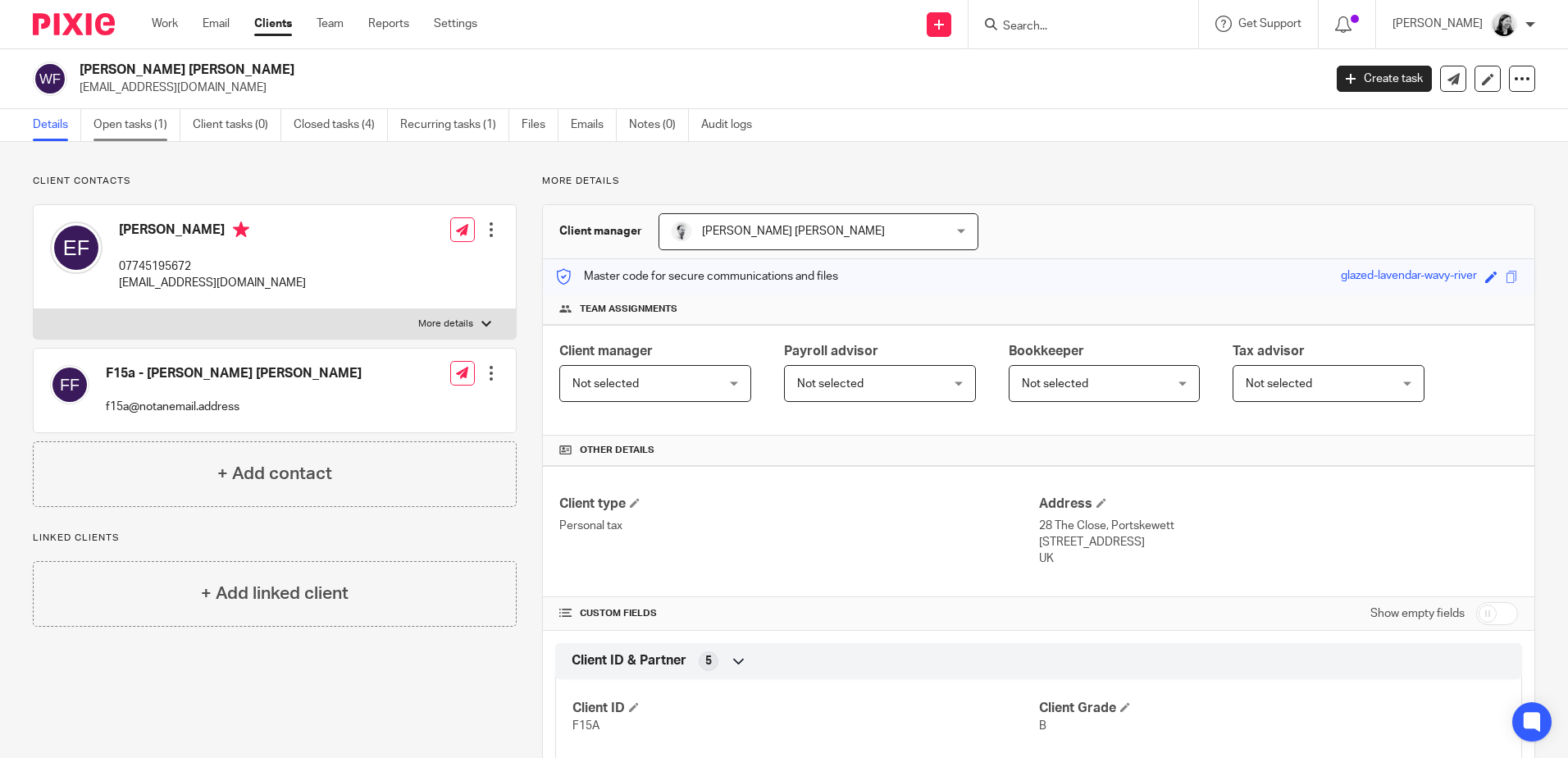
click at [126, 130] on link "Open tasks (1)" at bounding box center [137, 124] width 87 height 32
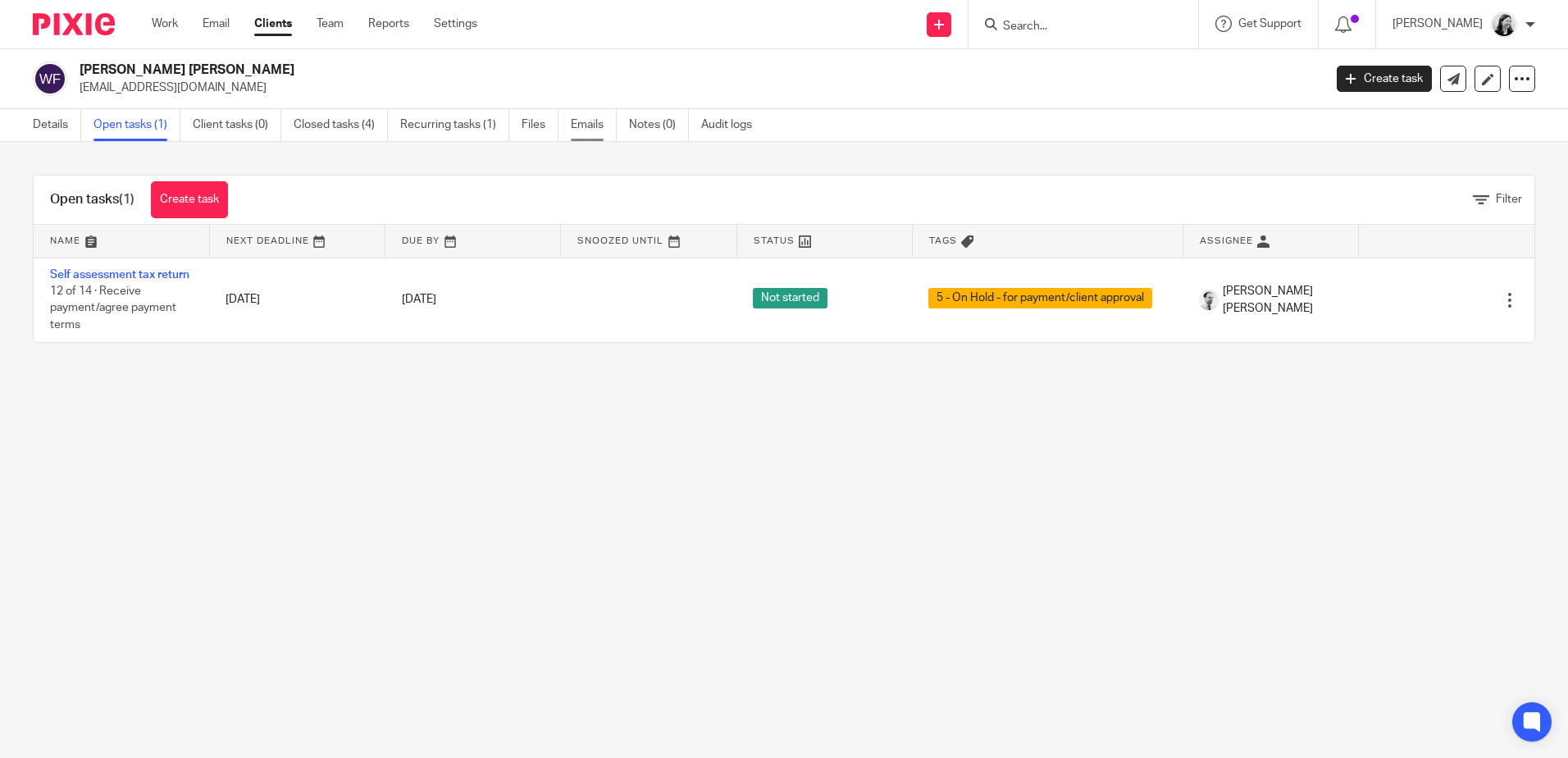
click at [586, 119] on link "Emails" at bounding box center [594, 124] width 46 height 32
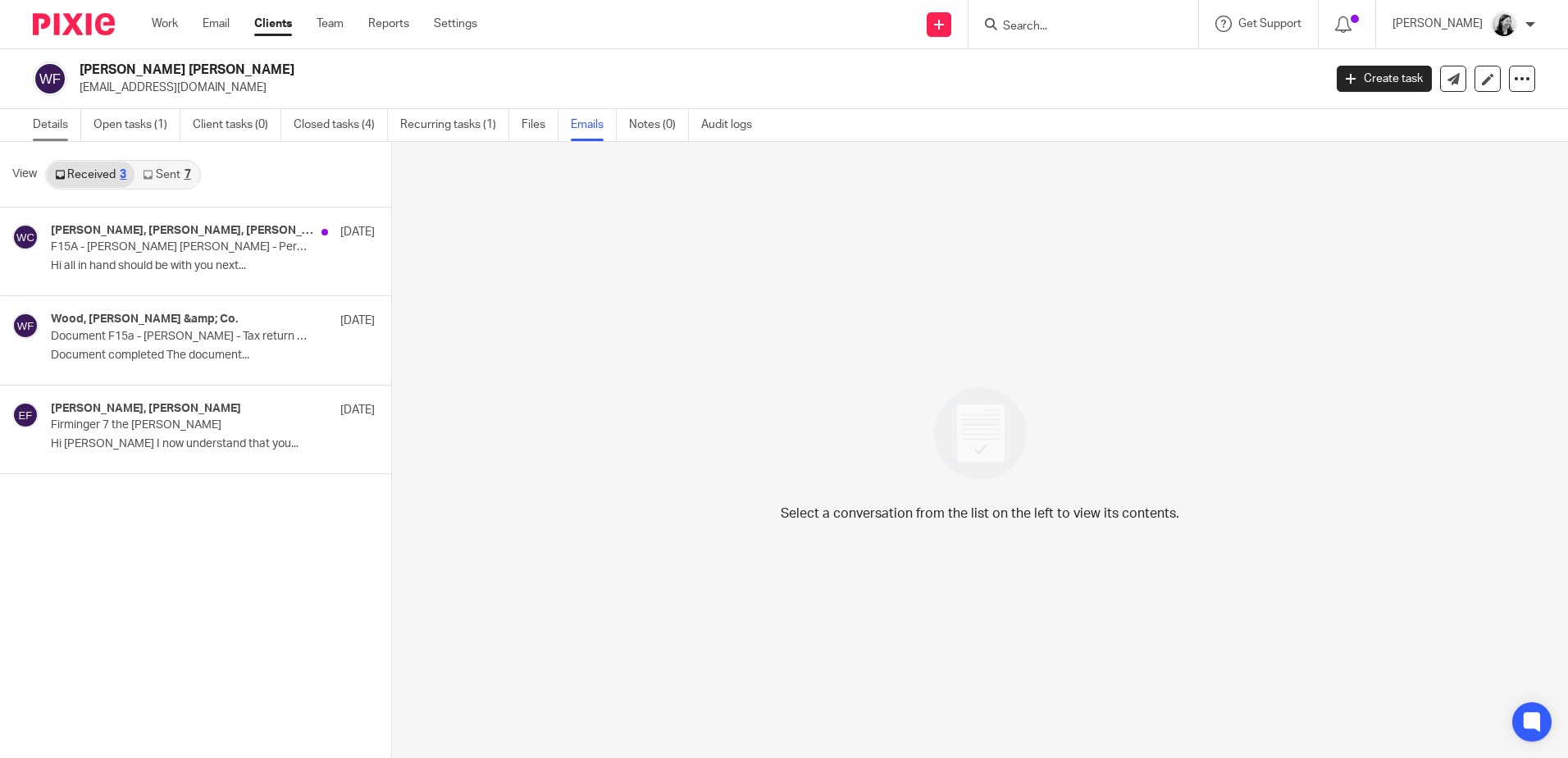
click at [36, 125] on link "Details" at bounding box center [57, 124] width 48 height 32
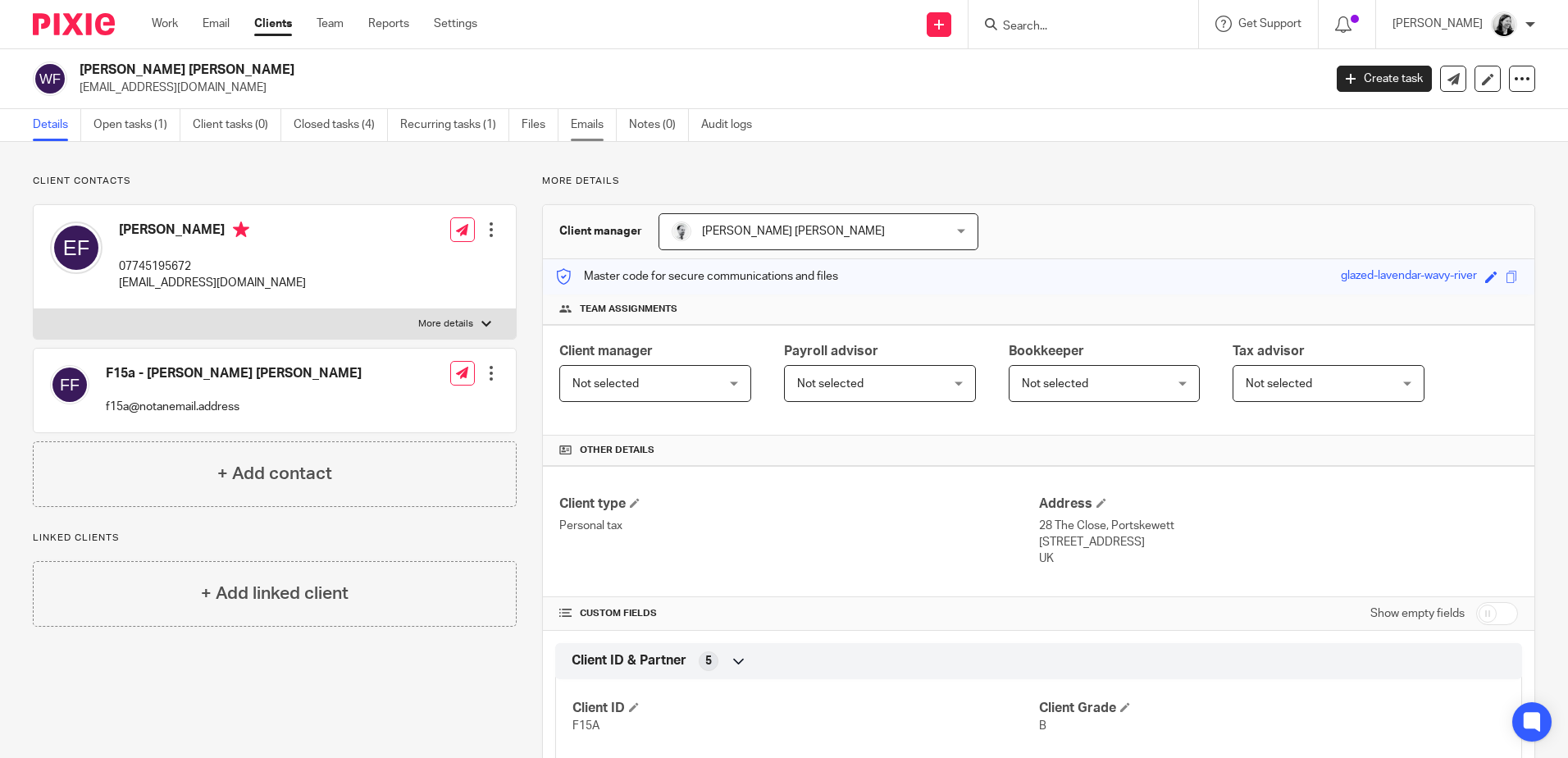
click at [596, 120] on link "Emails" at bounding box center [594, 124] width 46 height 32
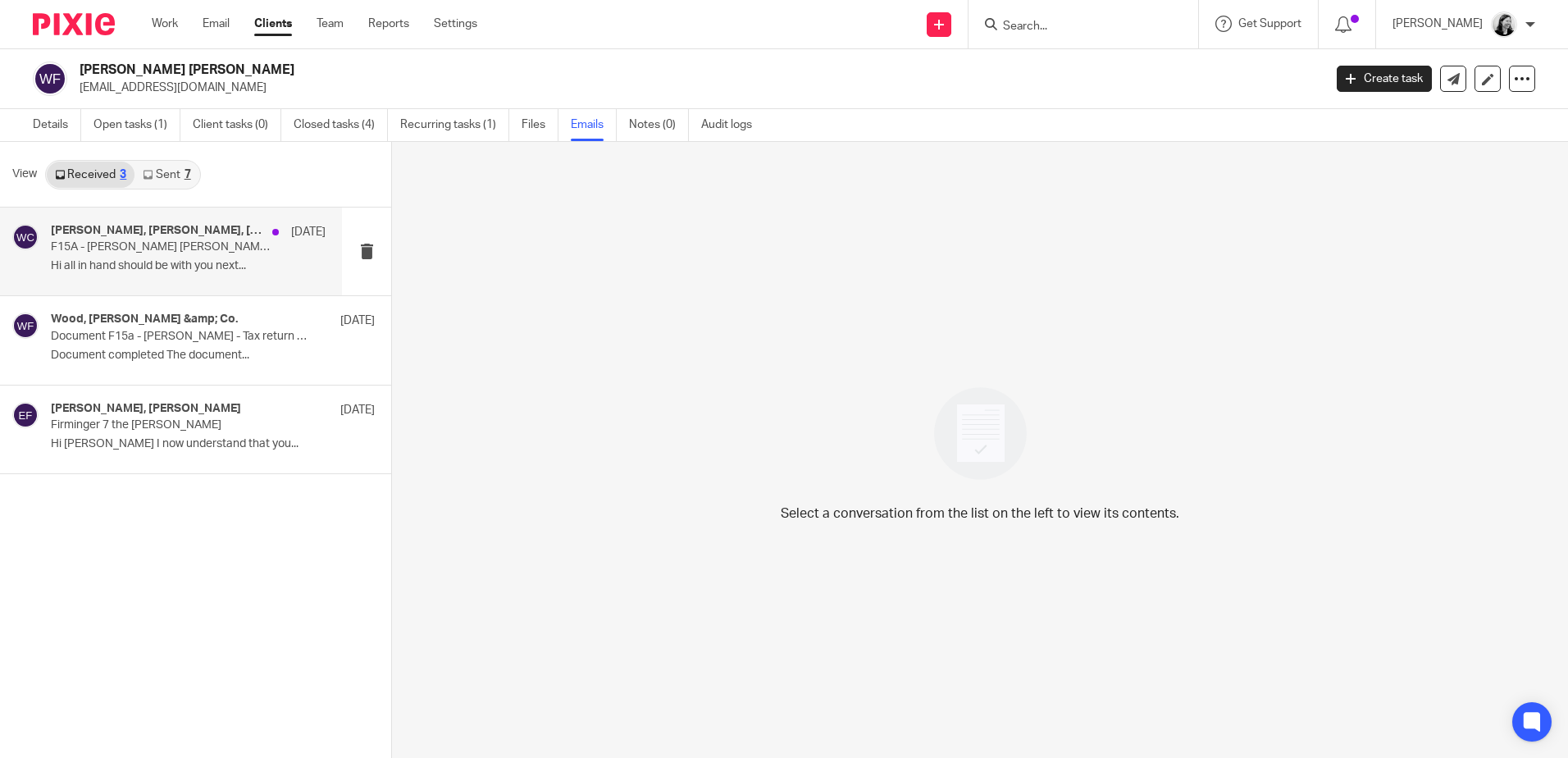
click at [97, 262] on p "Hi all in hand should be with you next..." at bounding box center [188, 266] width 274 height 13
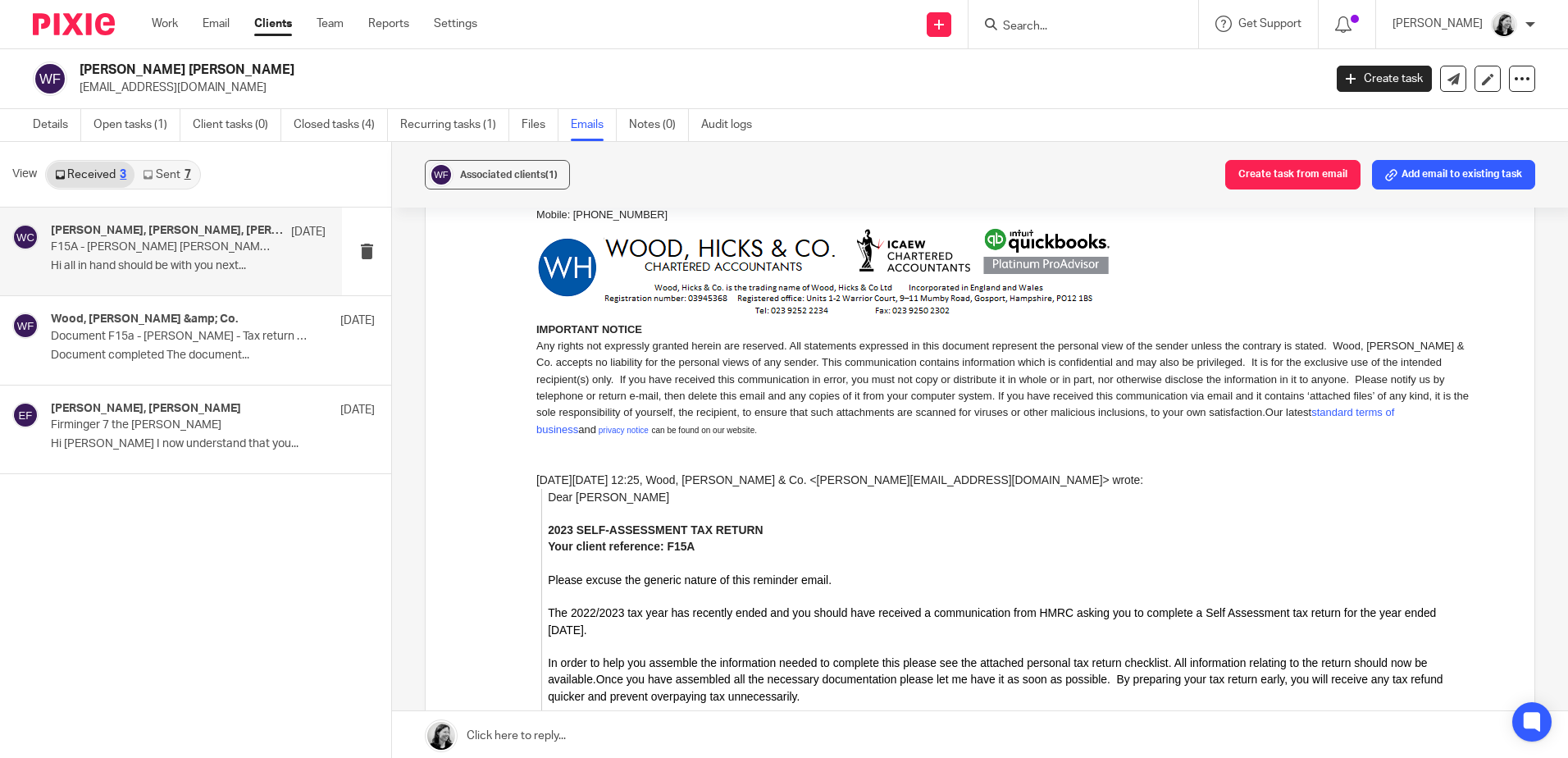
scroll to position [303, 0]
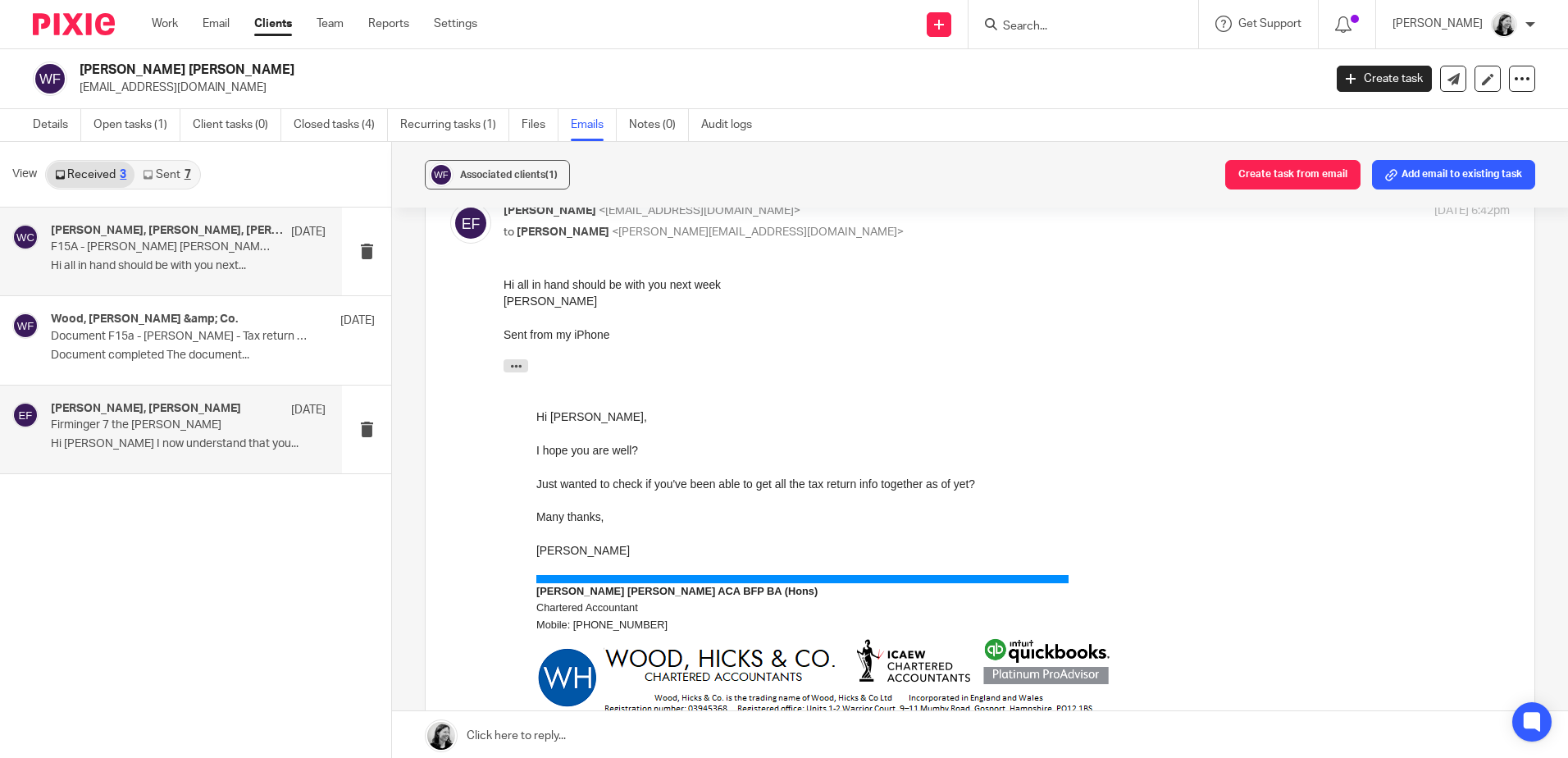
click at [141, 457] on div "[PERSON_NAME], [PERSON_NAME] [DATE] Firminger 7 the [PERSON_NAME] Hi [PERSON_NA…" at bounding box center [170, 429] width 342 height 88
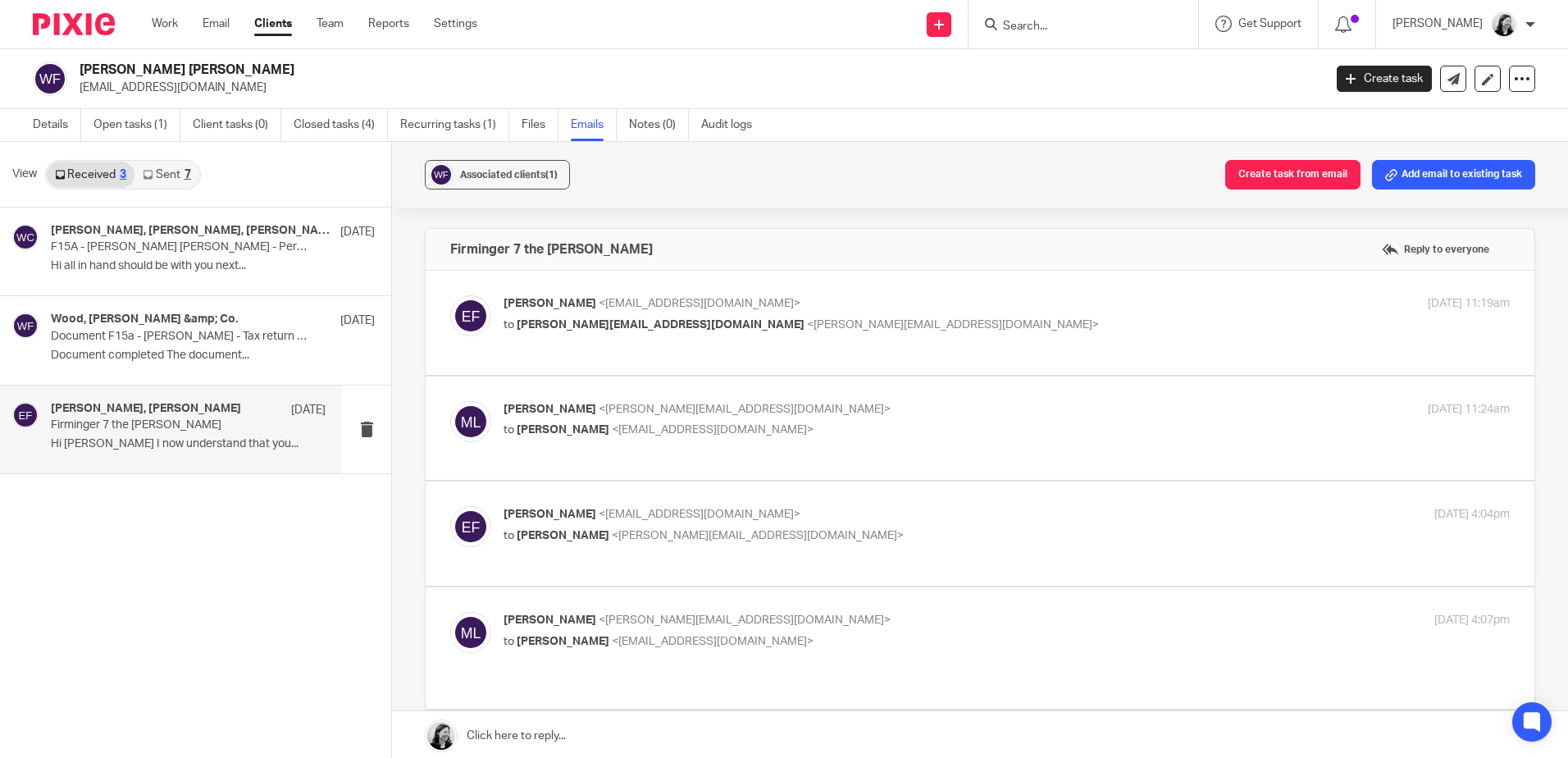
scroll to position [0, 0]
click at [583, 354] on label at bounding box center [980, 323] width 1109 height 104
click at [450, 296] on input "checkbox" at bounding box center [450, 295] width 1 height 1
checkbox input "true"
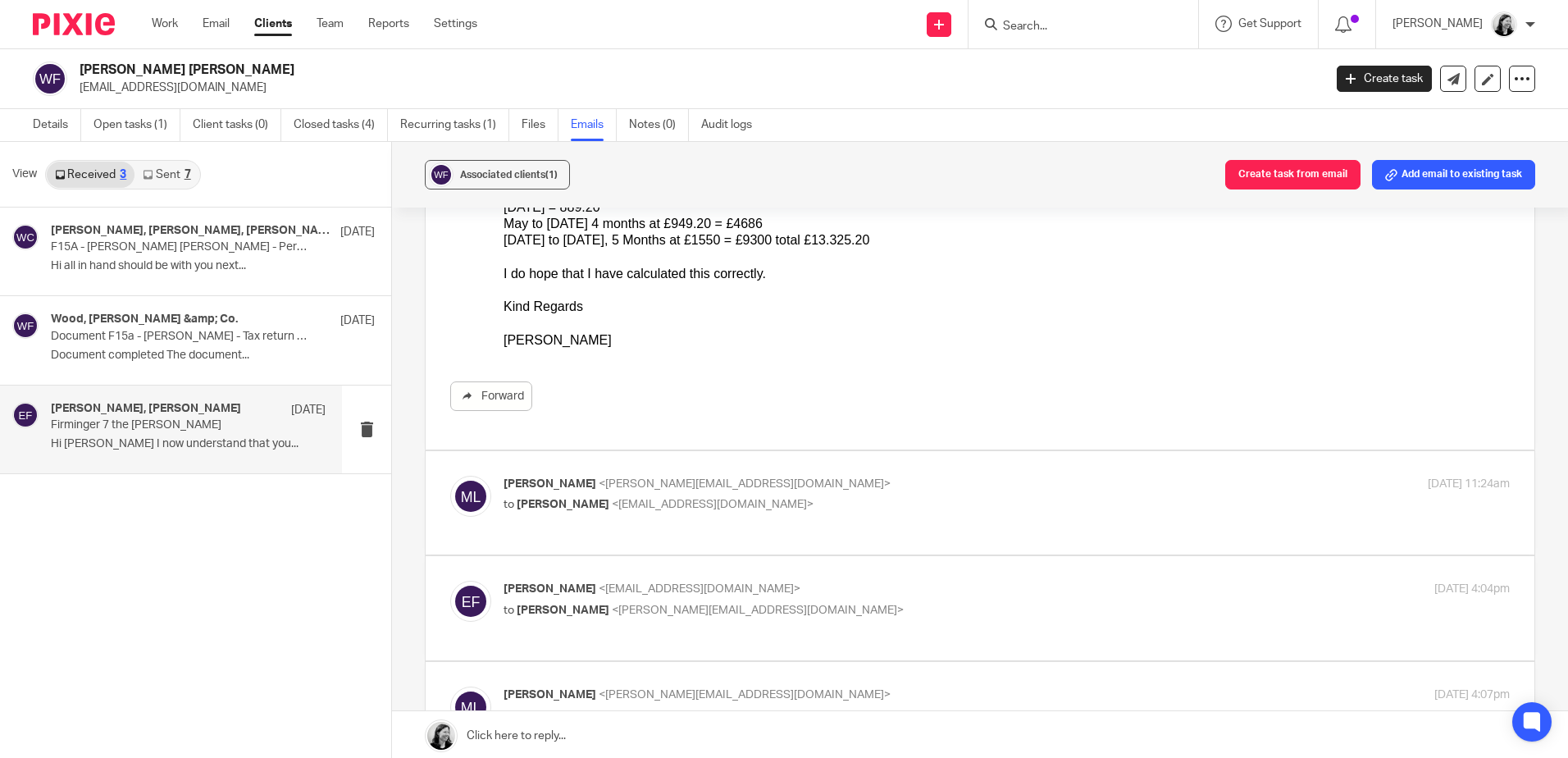
scroll to position [328, 0]
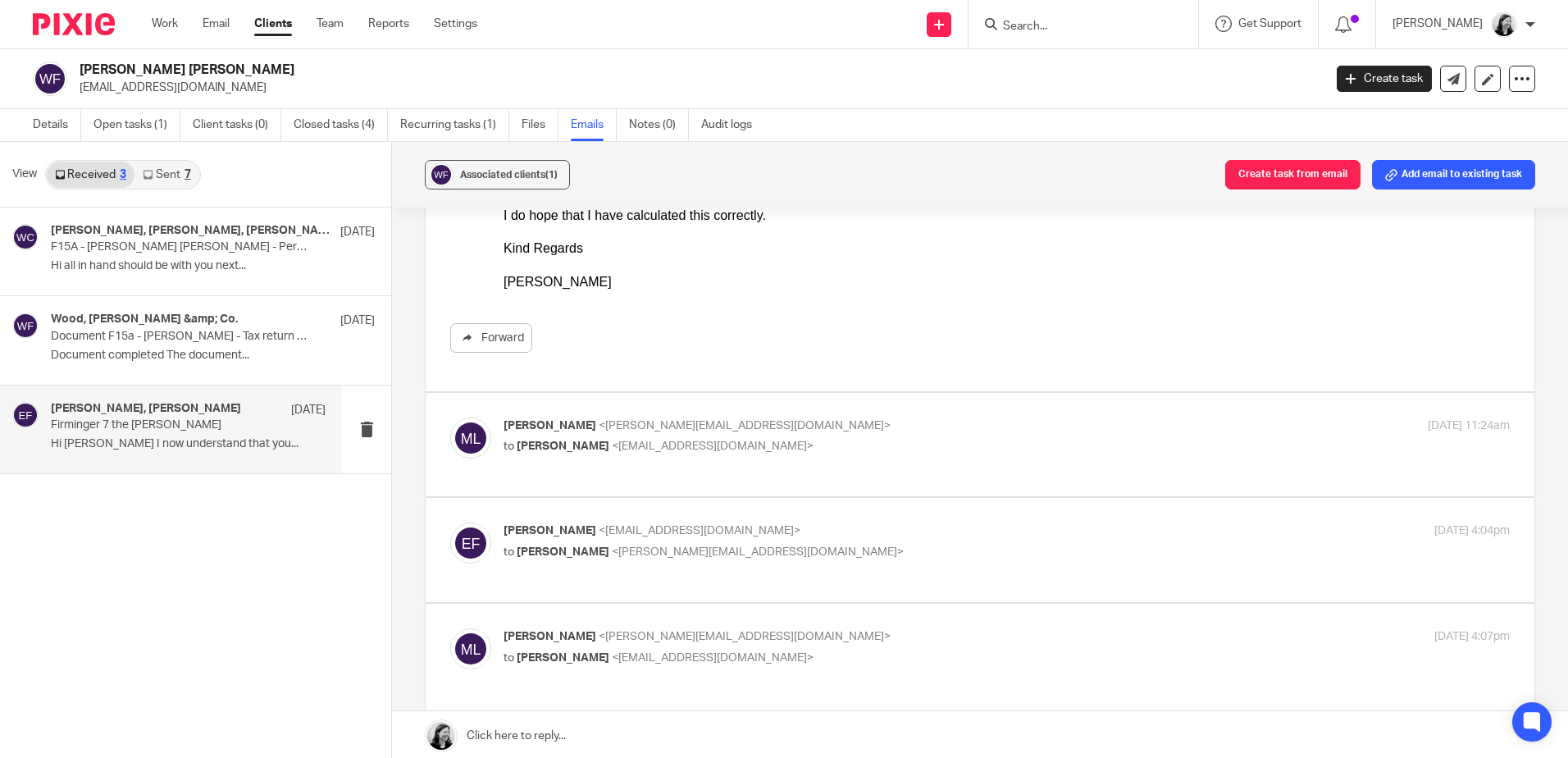
click at [799, 578] on div "Eddie Firminger <eddiefirminger@hotmail.co.uk> to Massimo Lo-Muto <m.lo-muto@wo…" at bounding box center [980, 550] width 1059 height 55
click at [800, 602] on label at bounding box center [980, 550] width 1109 height 104
click at [450, 523] on input "checkbox" at bounding box center [450, 522] width 1 height 1
checkbox input "true"
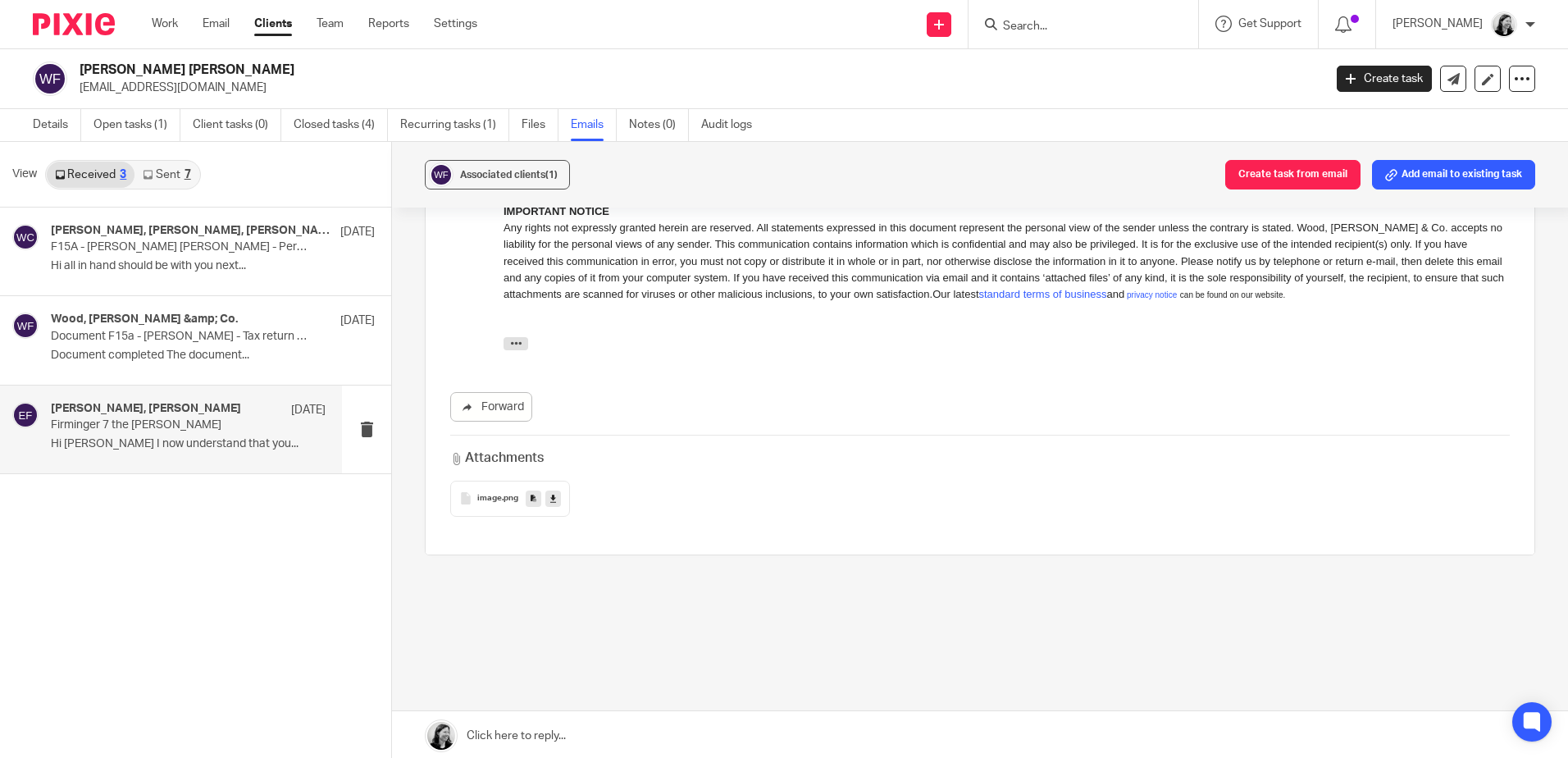
scroll to position [2543, 0]
click at [165, 23] on link "Work" at bounding box center [165, 23] width 26 height 16
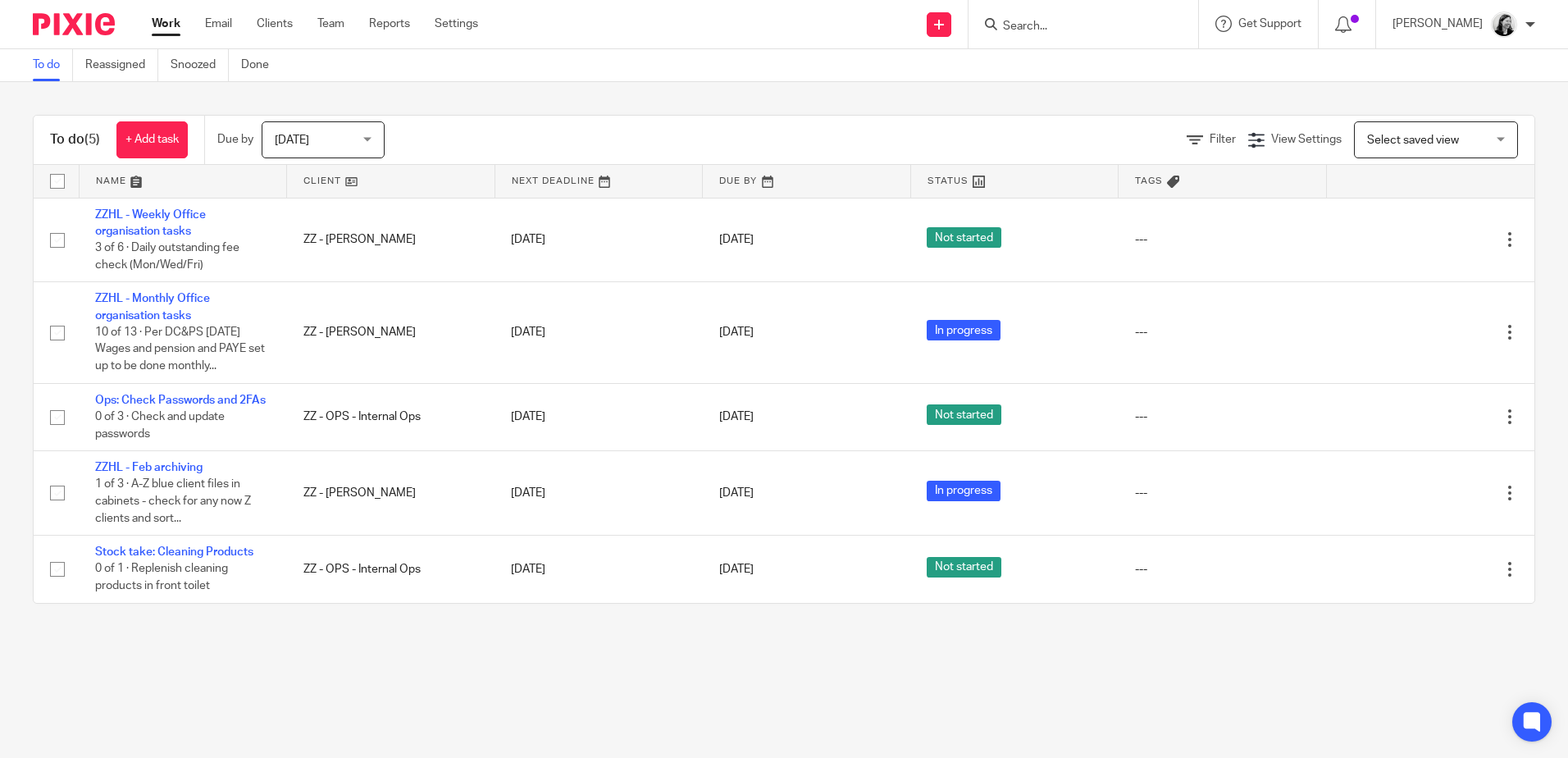
click at [1078, 36] on div at bounding box center [1083, 24] width 229 height 48
click at [1082, 26] on input "Search" at bounding box center [1074, 26] width 147 height 14
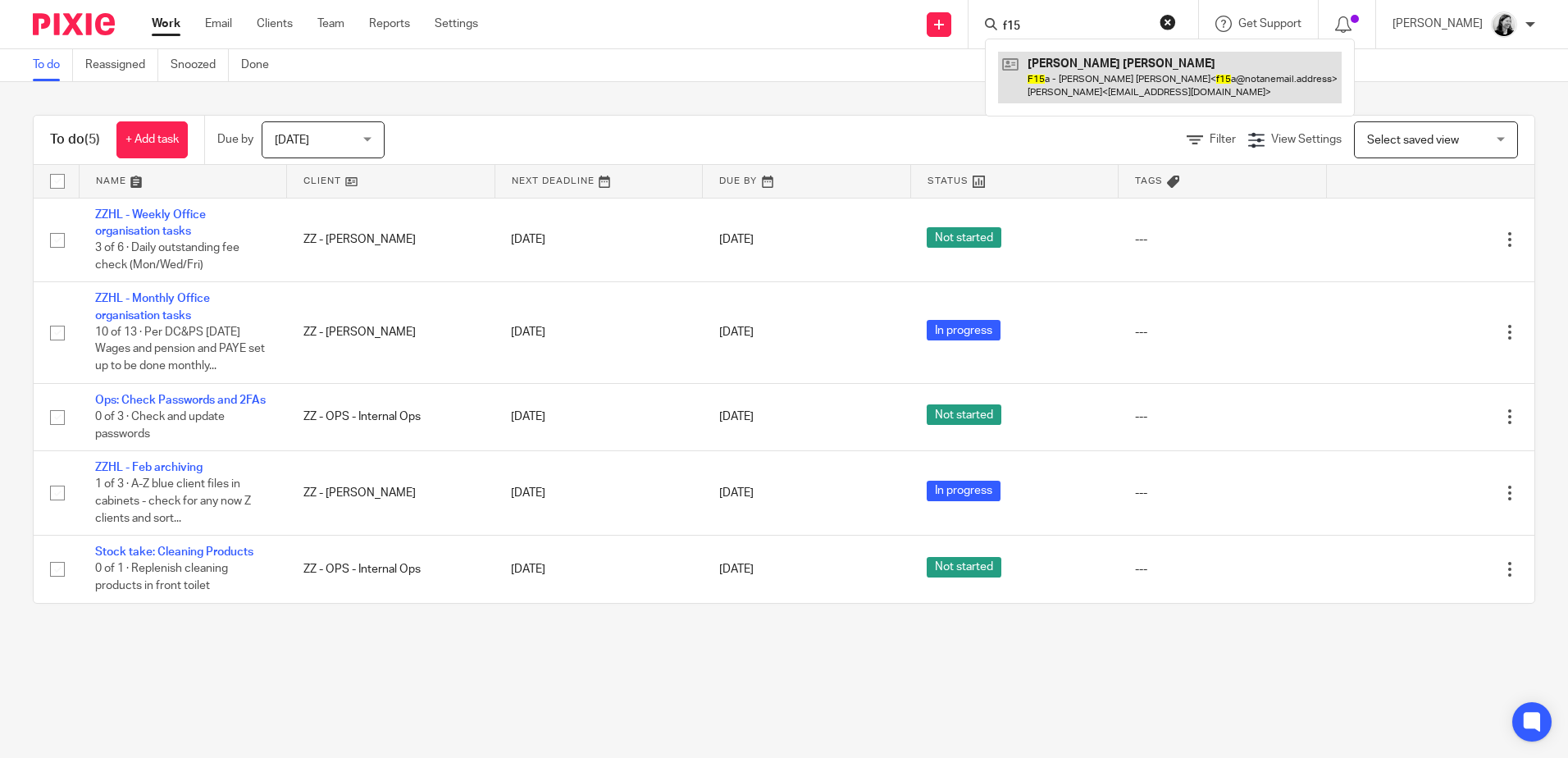
type input "f15"
click at [1109, 88] on link at bounding box center [1170, 77] width 344 height 51
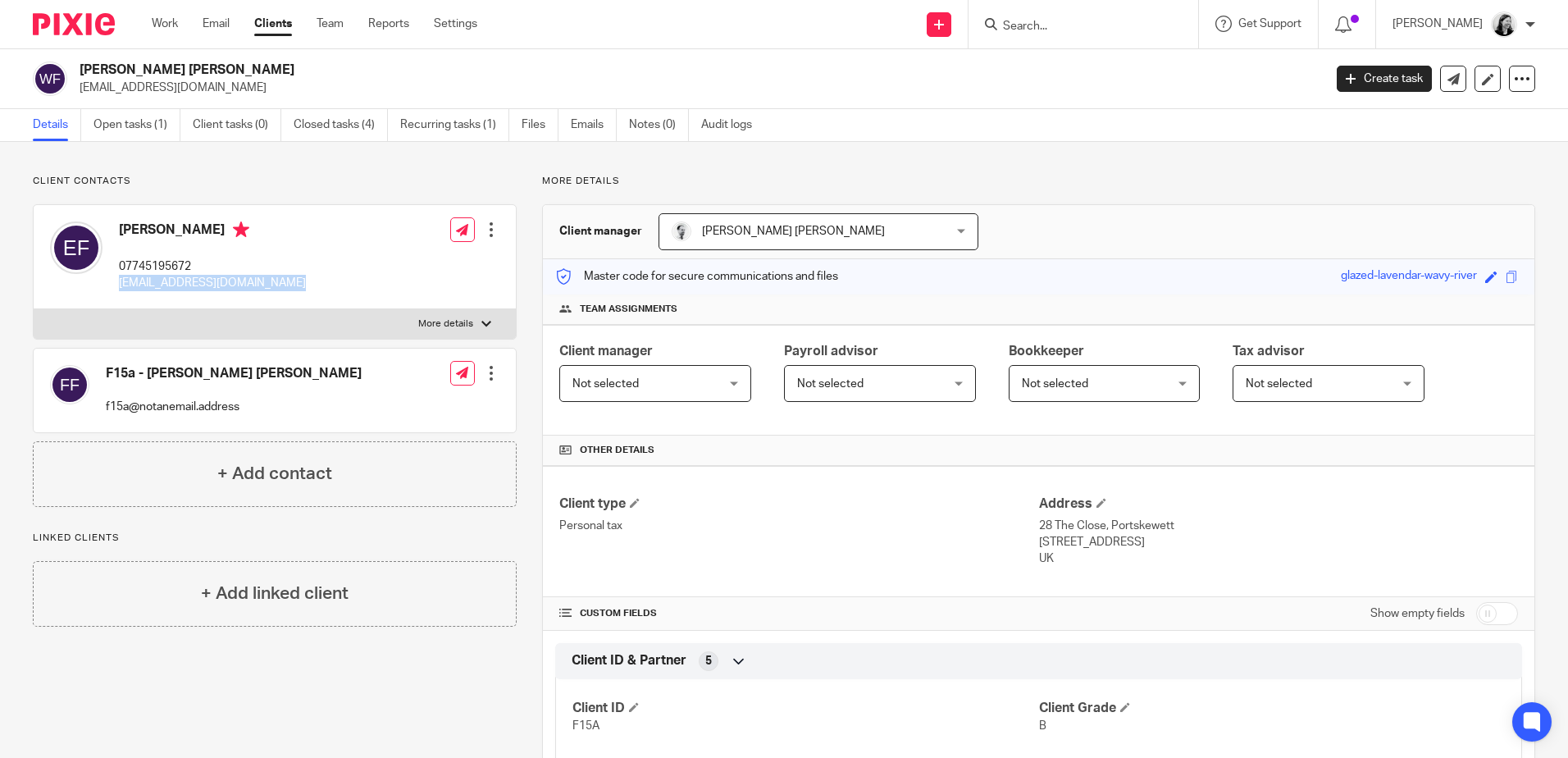
drag, startPoint x: 292, startPoint y: 282, endPoint x: 113, endPoint y: 286, distance: 179.0
click at [113, 286] on div "[PERSON_NAME] 07745195672 [EMAIL_ADDRESS][DOMAIN_NAME] Edit contact Create clie…" at bounding box center [274, 257] width 482 height 104
drag, startPoint x: 113, startPoint y: 286, endPoint x: 154, endPoint y: 279, distance: 41.6
copy p "[EMAIL_ADDRESS][DOMAIN_NAME]"
click at [373, 258] on div "[PERSON_NAME] 07745195672 [EMAIL_ADDRESS][DOMAIN_NAME] Edit contact Create clie…" at bounding box center [274, 257] width 482 height 104
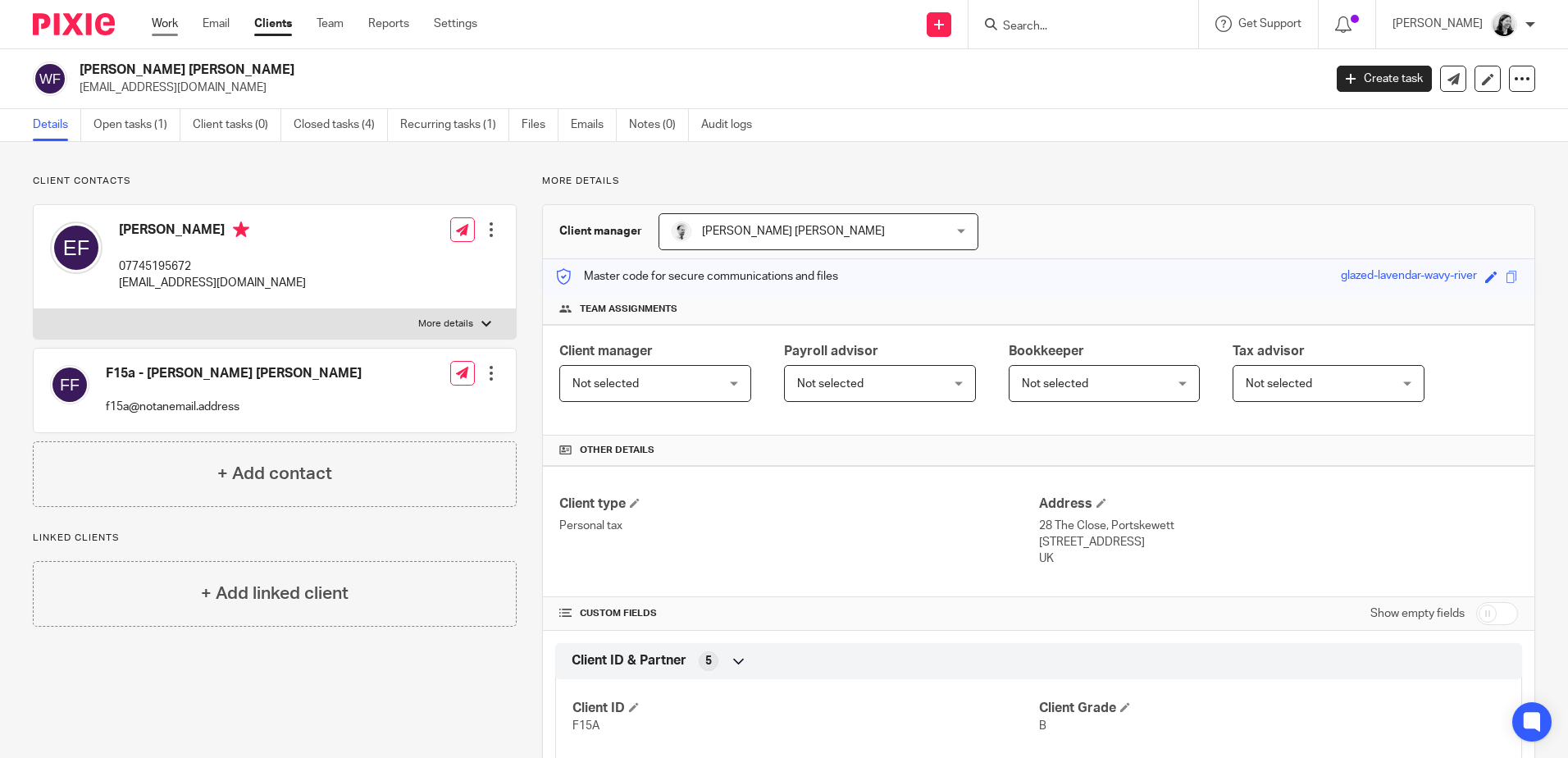
click at [167, 25] on link "Work" at bounding box center [165, 23] width 26 height 16
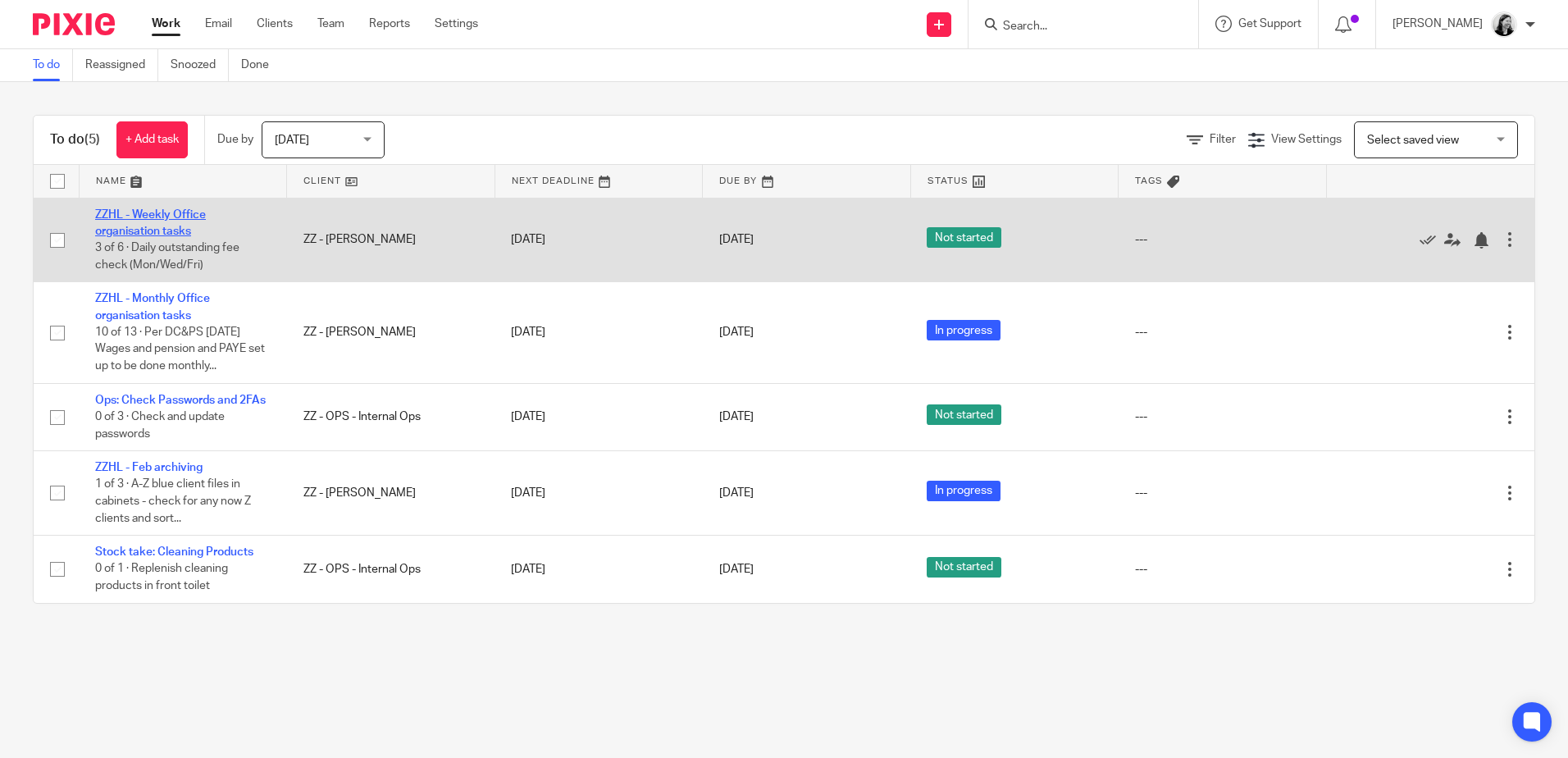
click at [167, 224] on link "ZZHL - Weekly Office organisation tasks" at bounding box center [150, 222] width 111 height 28
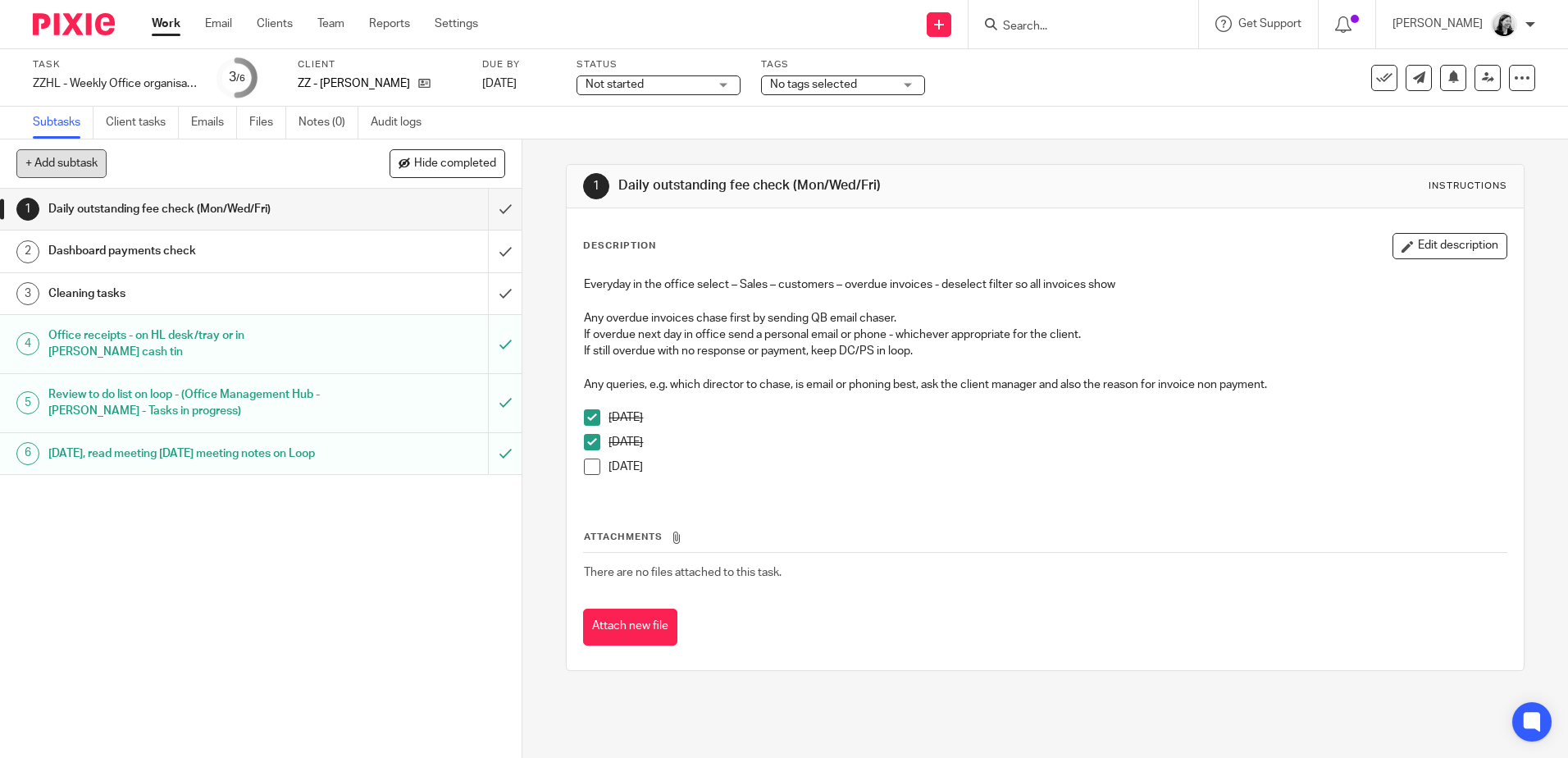
click at [68, 173] on button "+ Add subtask" at bounding box center [62, 163] width 90 height 28
type input "Check Apron"
